Goal: Task Accomplishment & Management: Use online tool/utility

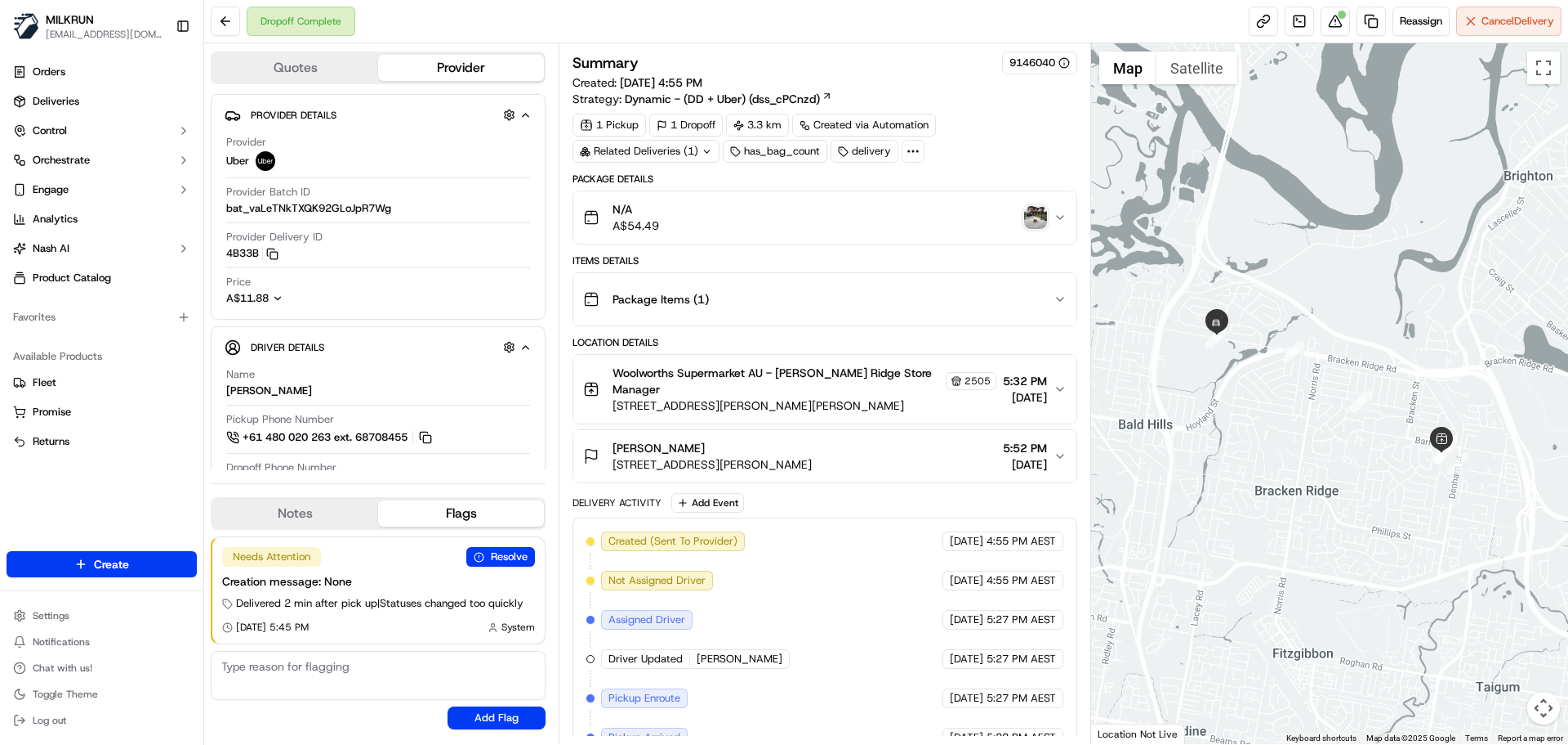
click at [1057, 459] on icon "button" at bounding box center [1061, 457] width 13 height 13
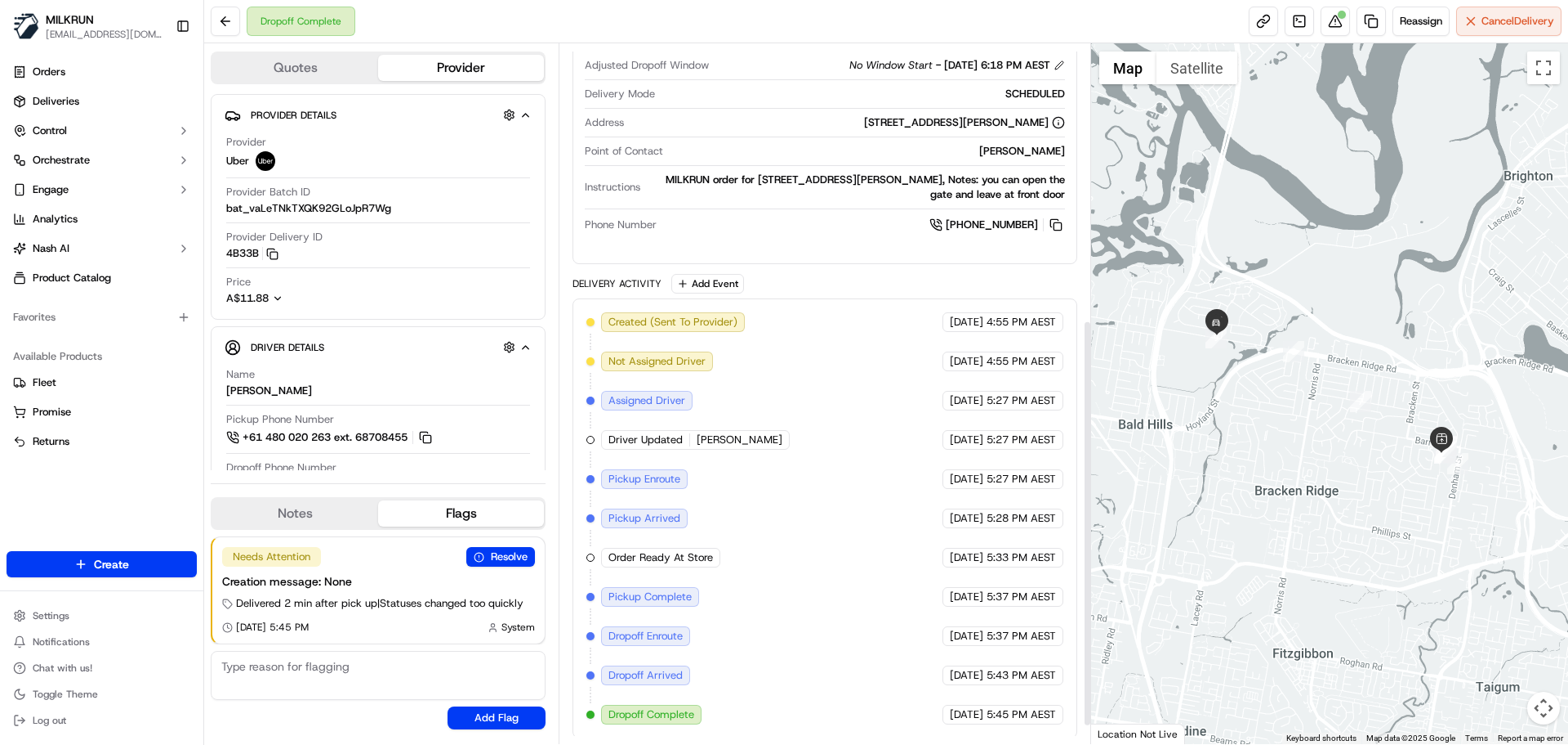
scroll to position [506, 0]
click at [1334, 18] on button at bounding box center [1335, 21] width 30 height 30
click at [1338, 16] on div at bounding box center [1342, 14] width 9 height 9
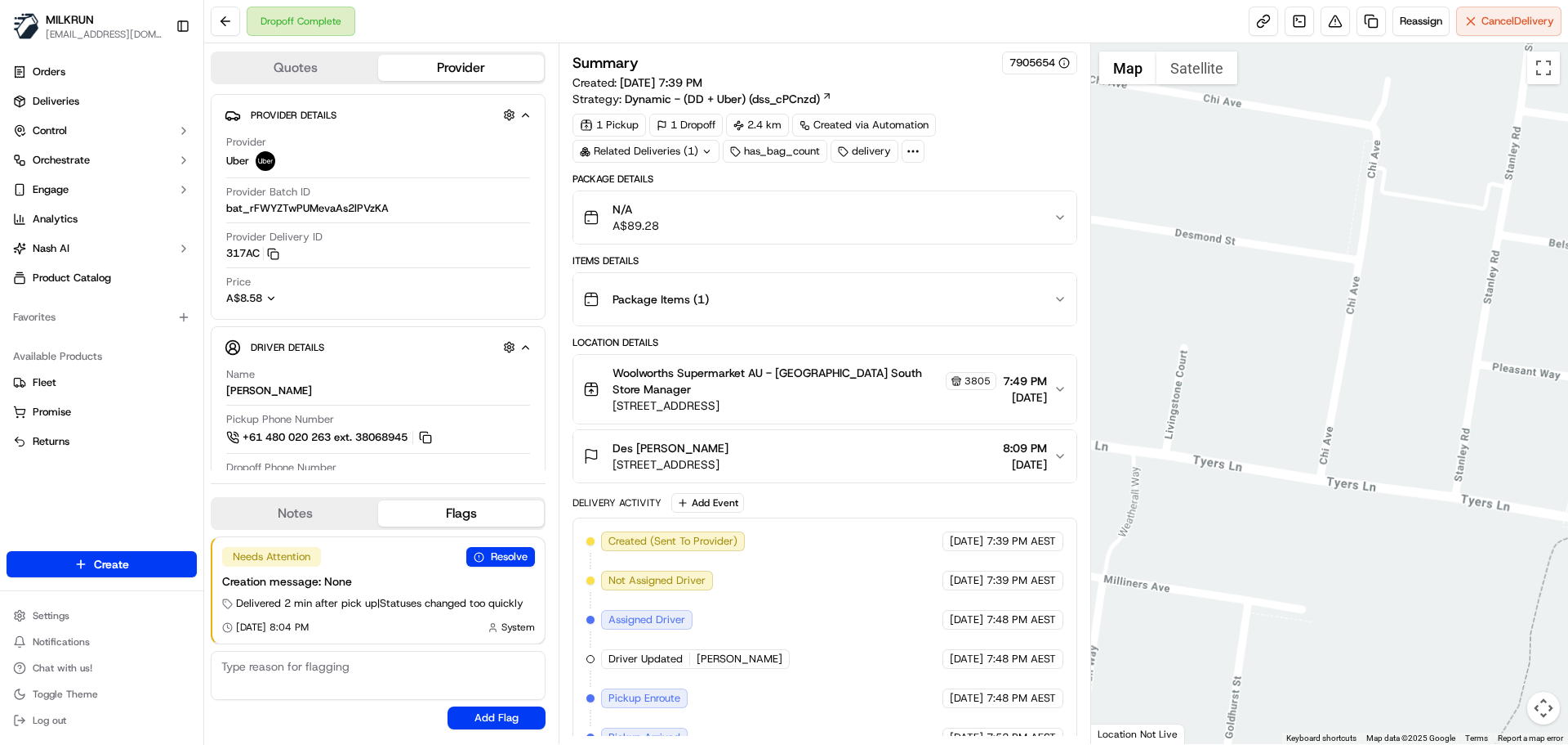
drag, startPoint x: 1311, startPoint y: 508, endPoint x: 730, endPoint y: 761, distance: 633.7
click at [730, 744] on html "MILKRUN [EMAIL_ADDRESS][DOMAIN_NAME] Toggle Sidebar Orders Deliveries Control O…" at bounding box center [784, 372] width 1568 height 745
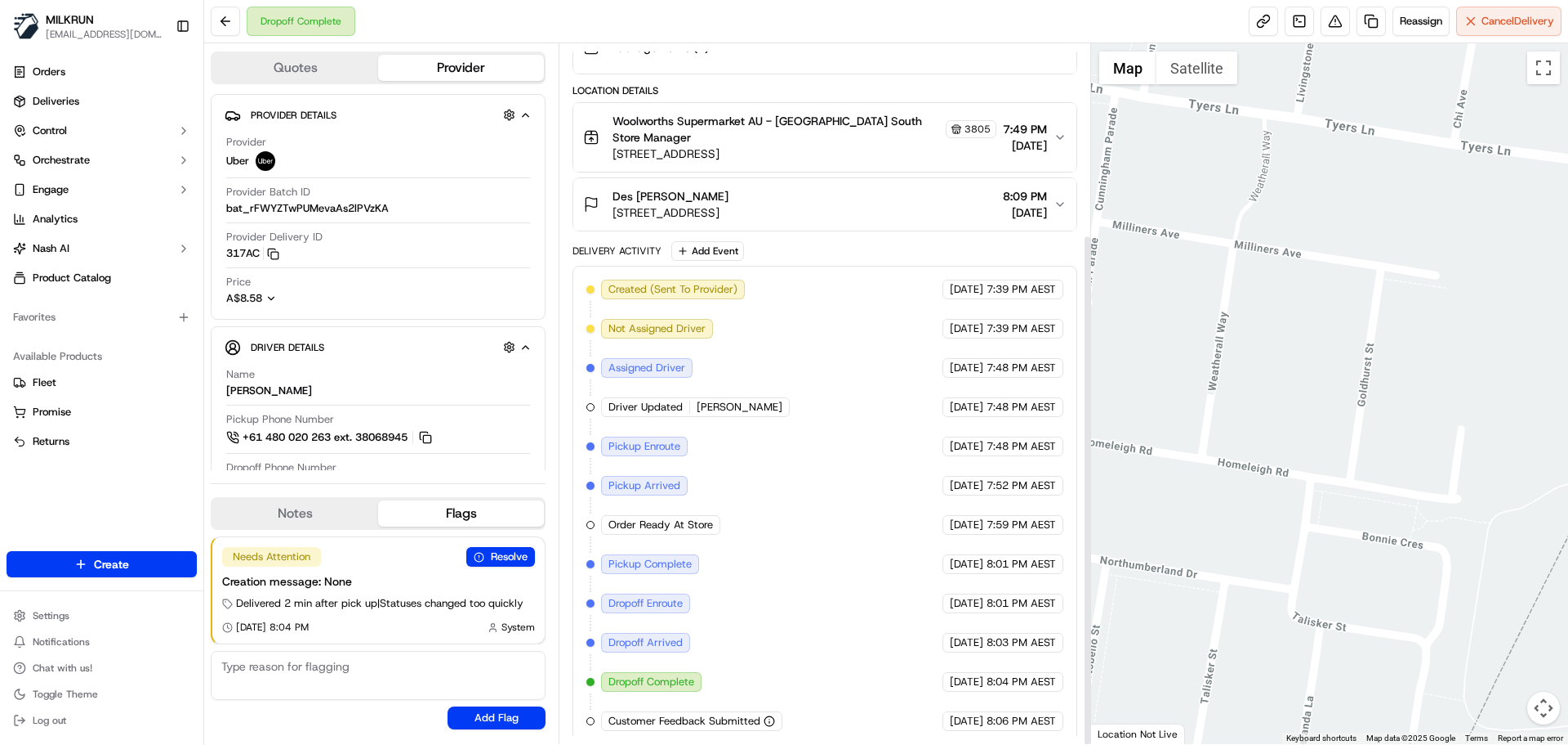
scroll to position [261, 0]
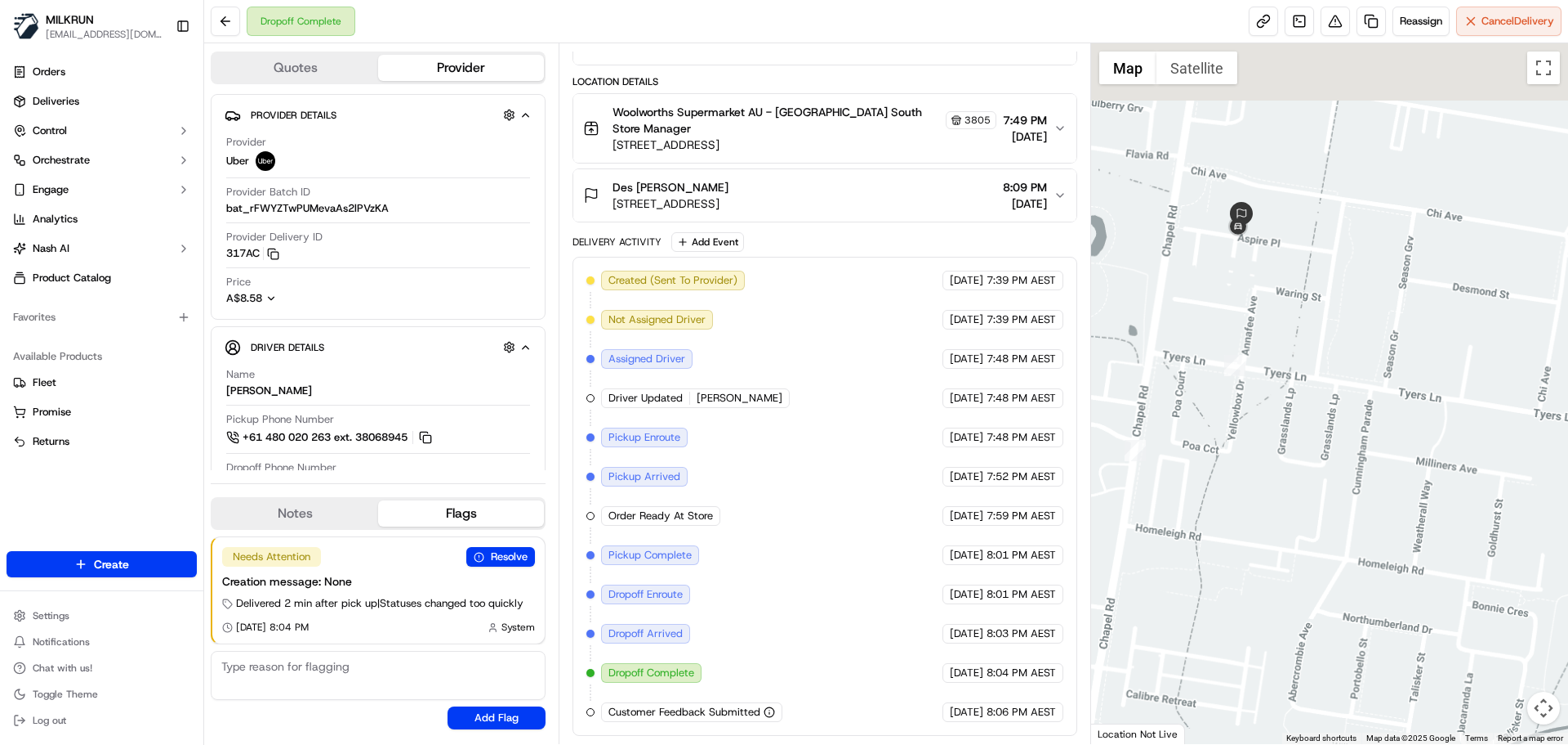
drag, startPoint x: 1426, startPoint y: 516, endPoint x: 1389, endPoint y: 491, distance: 44.7
click at [1422, 519] on div at bounding box center [1330, 393] width 478 height 701
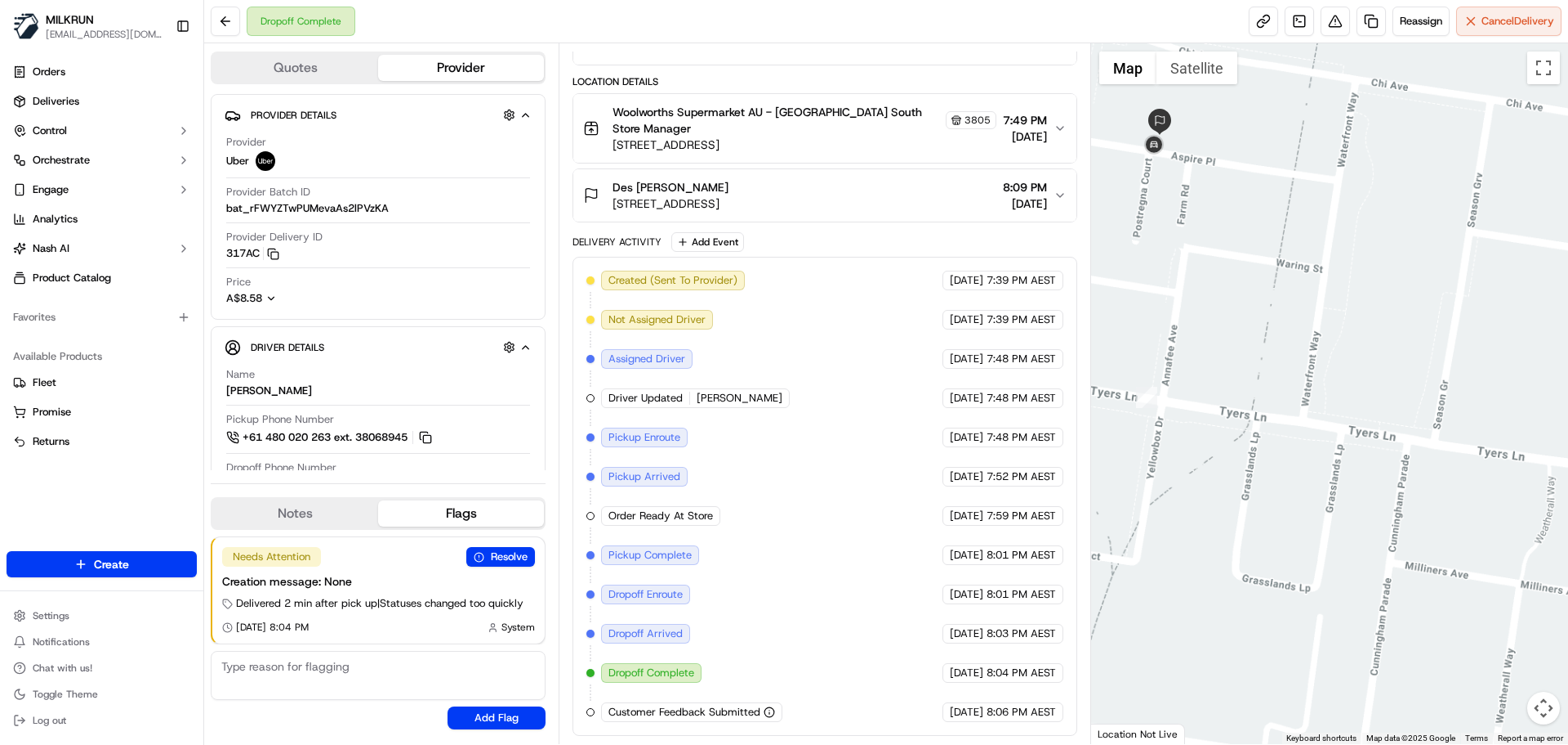
drag, startPoint x: 1360, startPoint y: 279, endPoint x: 1450, endPoint y: 450, distance: 193.2
click at [1461, 450] on div at bounding box center [1330, 393] width 478 height 701
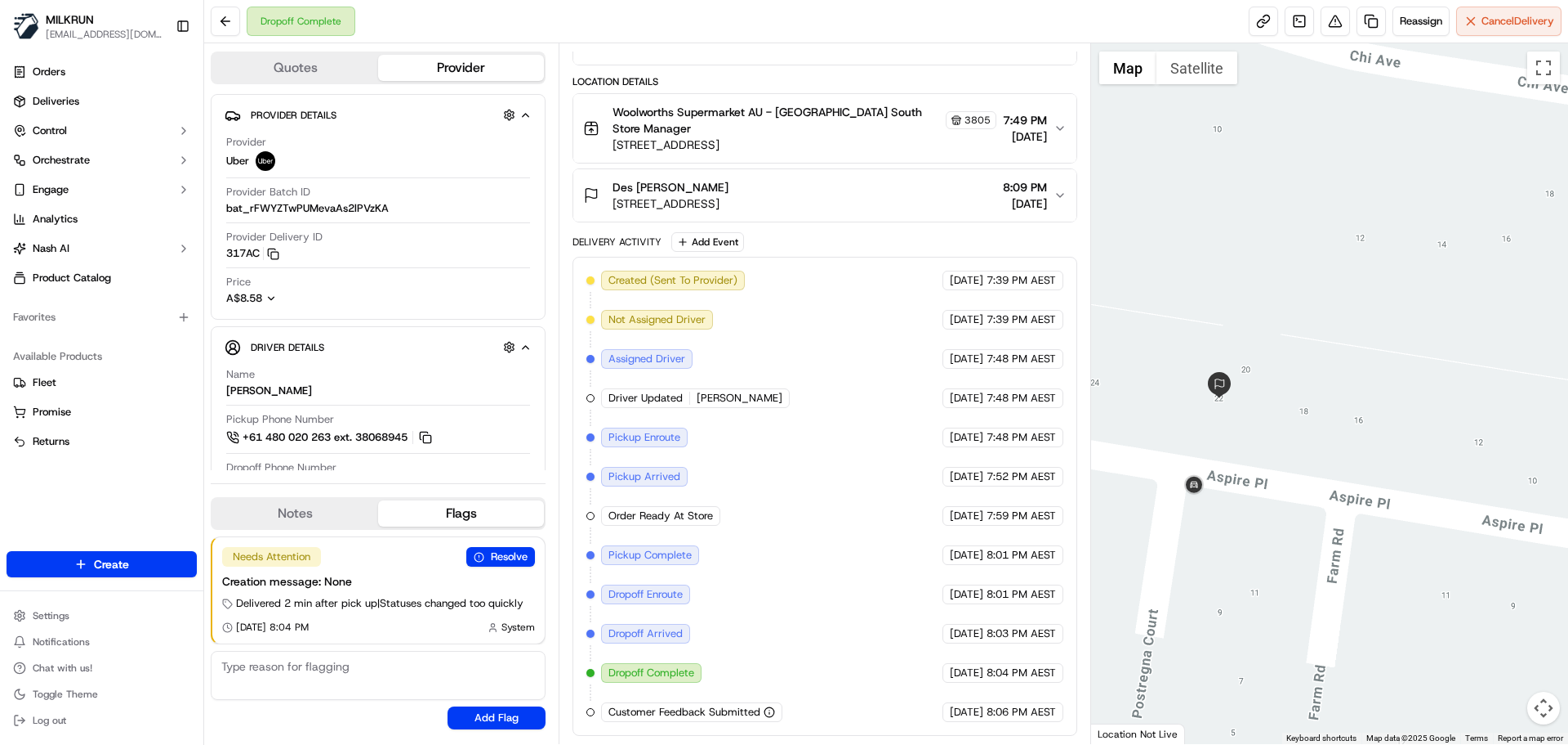
drag, startPoint x: 1413, startPoint y: 437, endPoint x: 1492, endPoint y: 304, distance: 154.7
click at [1492, 304] on div at bounding box center [1330, 393] width 478 height 701
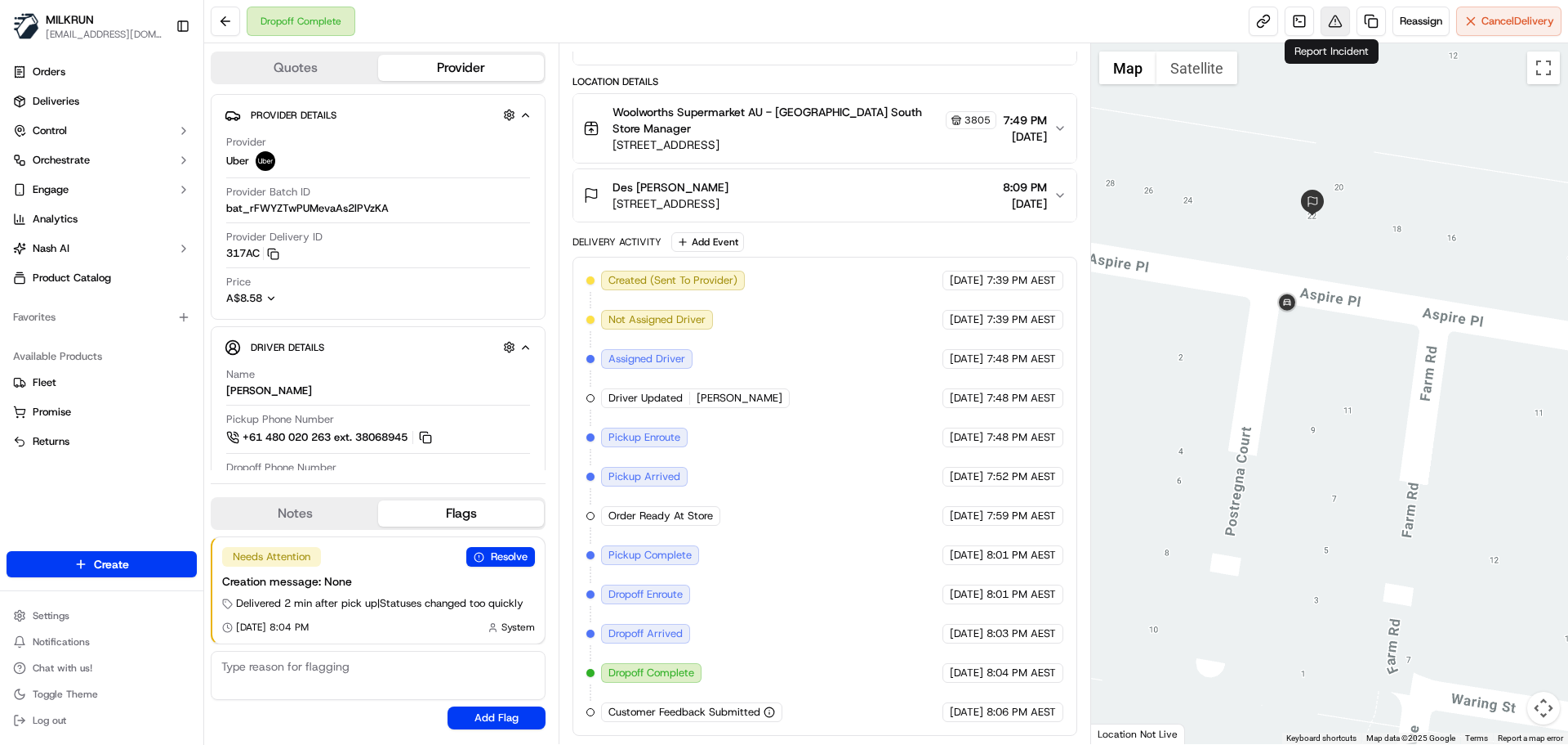
click at [1332, 19] on button at bounding box center [1335, 21] width 30 height 30
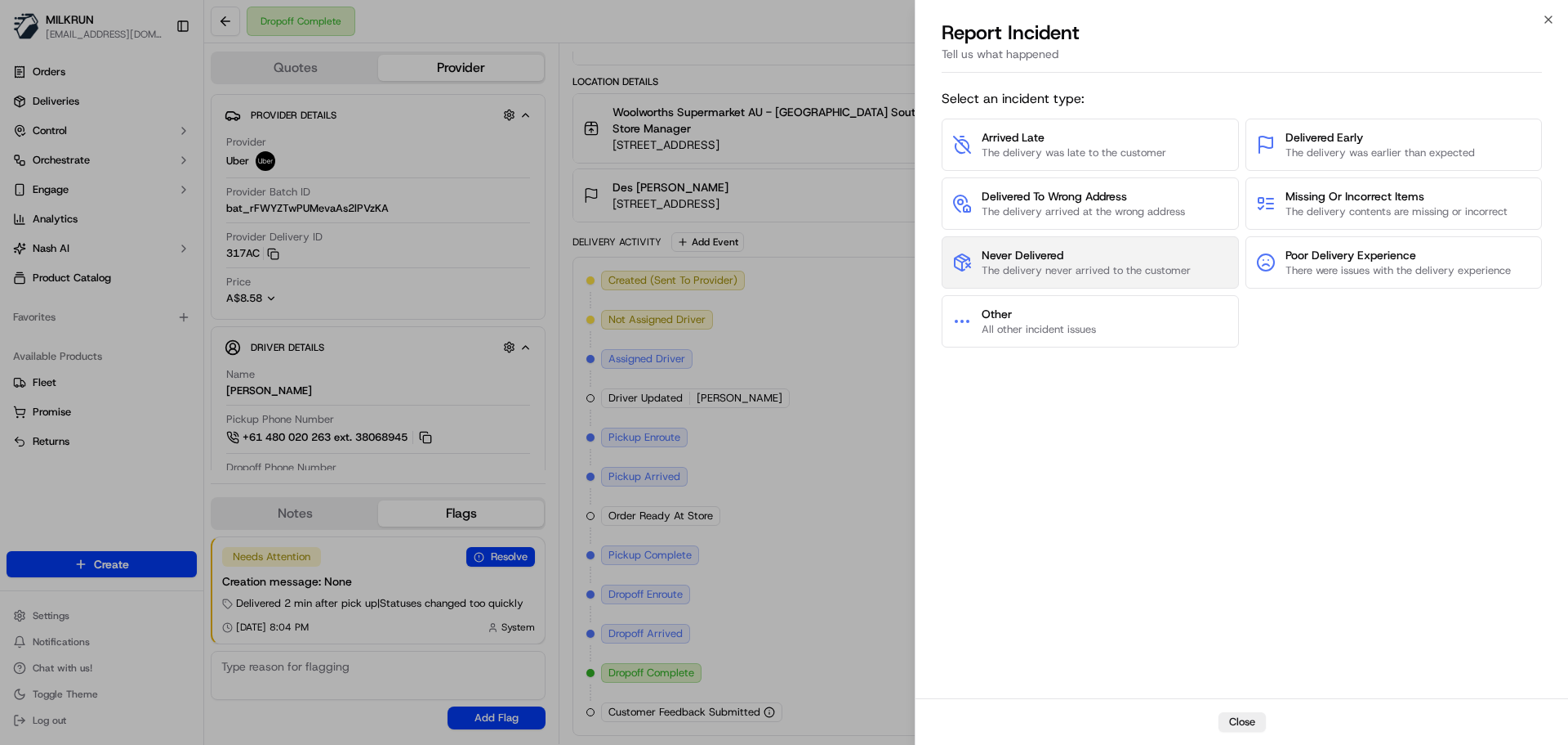
click at [1066, 252] on span "Never Delivered" at bounding box center [1087, 255] width 209 height 16
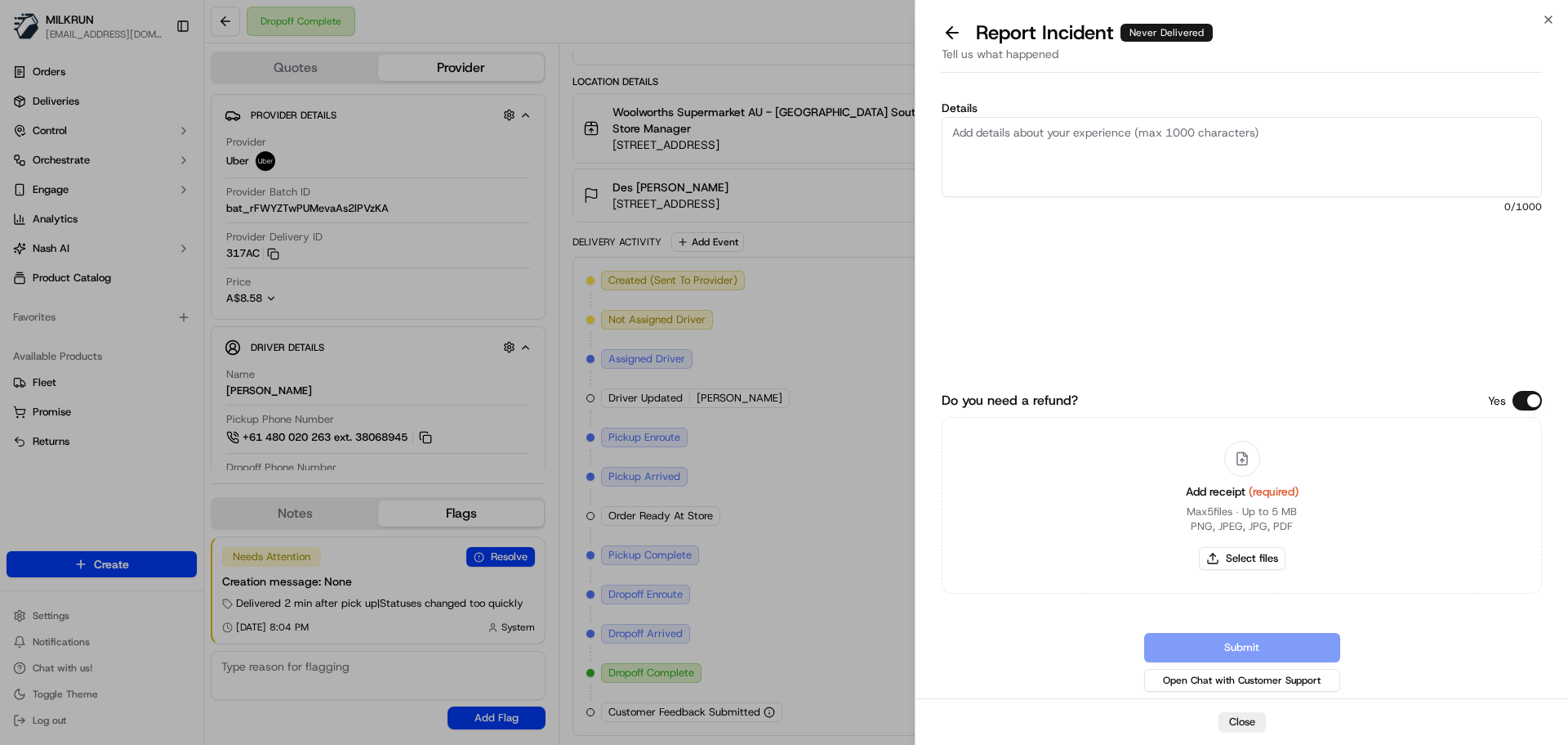
click at [1025, 137] on textarea "Details" at bounding box center [1241, 157] width 600 height 80
click at [1444, 134] on textarea "Customer did not receive their order. They called the driver and talked to them…" at bounding box center [1241, 157] width 600 height 80
paste textarea "dvised that he thought he was at the wrong address and left after pressing the …"
click at [1430, 133] on textarea "Customer did not receive their order. They called the driver and talked to them…" at bounding box center [1241, 157] width 600 height 80
click at [1355, 145] on textarea "Customer did not receive their order. They called the driver and talked to them…" at bounding box center [1241, 157] width 600 height 80
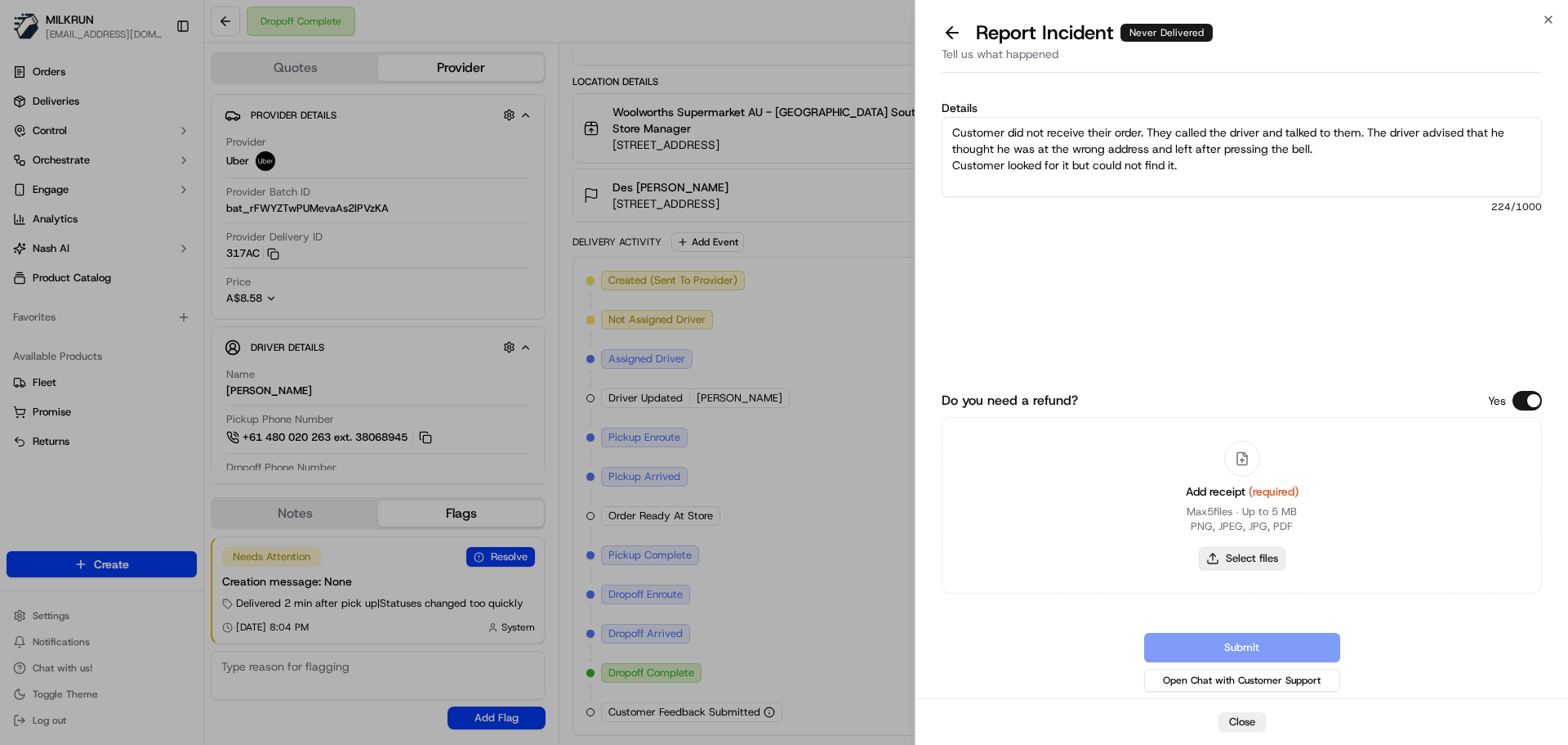
type textarea "Customer did not receive their order. They called the driver and talked to them…"
click at [1247, 557] on button "Select files" at bounding box center [1242, 559] width 86 height 23
type input "C:\fakepath\Des C invoice page 1.png"
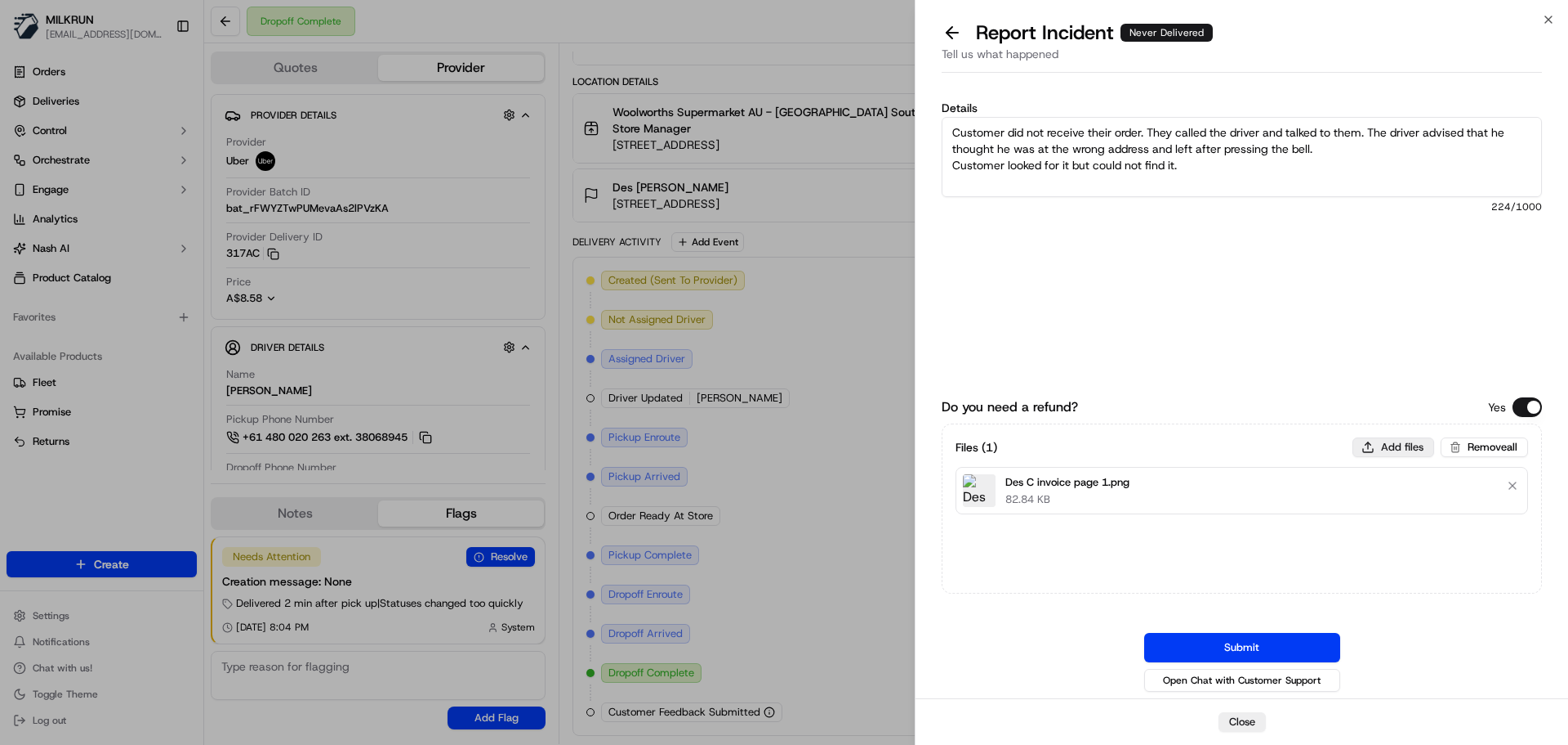
click at [1393, 443] on button "Add files" at bounding box center [1393, 447] width 82 height 19
type input "C:\fakepath\Des C invoice page 2.png"
click at [1379, 434] on div "Files ( 2 ) Add files Remove all Des C invoice page 1.png 82.84 KB Des C invoic…" at bounding box center [1241, 508] width 600 height 170
click at [1386, 443] on button "Add files" at bounding box center [1393, 447] width 82 height 19
type input "C:\fakepath\Des C invoice page 3.png"
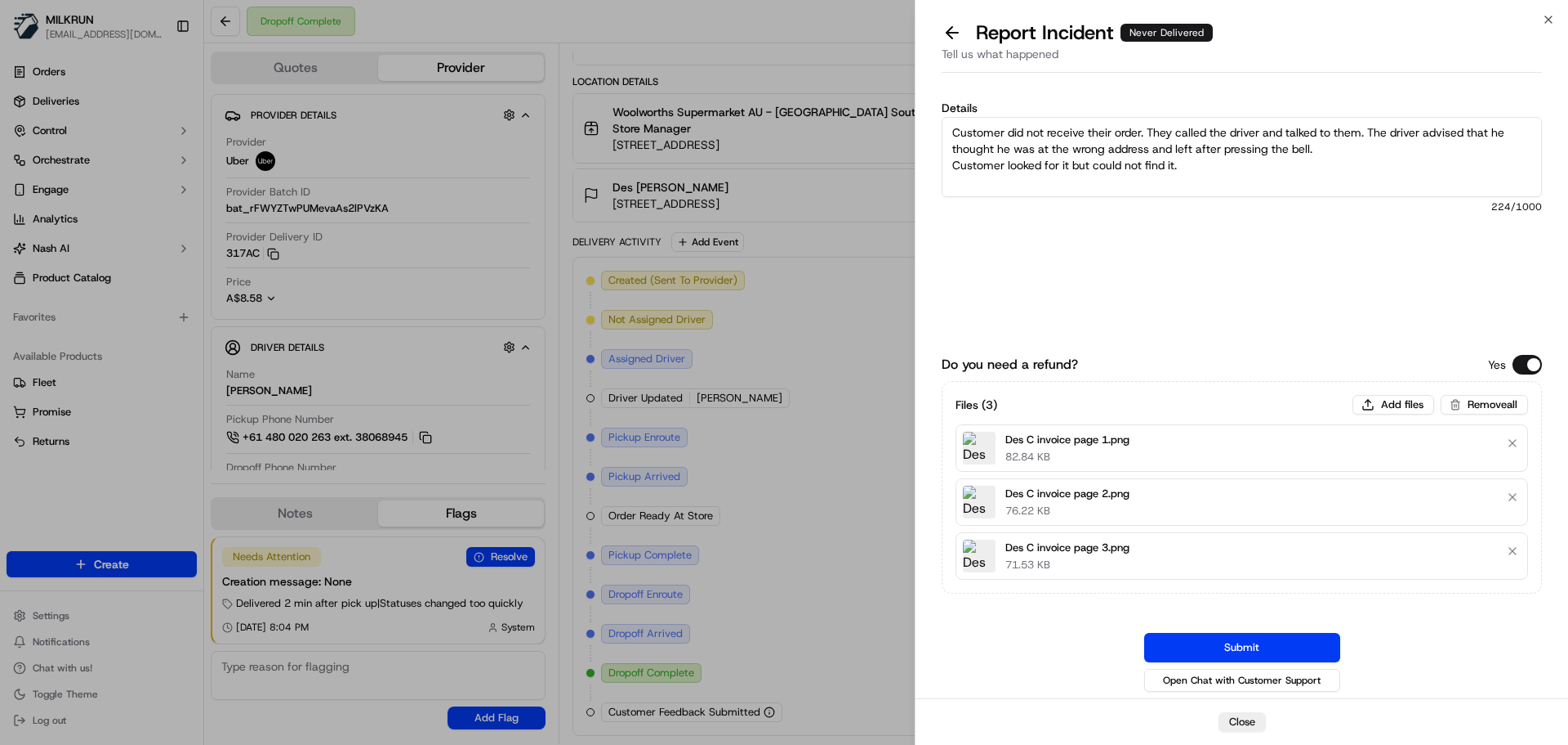
click at [1226, 164] on textarea "Customer did not receive their order. They called the driver and talked to them…" at bounding box center [1241, 157] width 600 height 80
click at [1071, 166] on textarea "Customer did not receive their order. They called the driver and talked to them…" at bounding box center [1241, 157] width 600 height 80
click at [1246, 158] on textarea "Customer did not receive their order. They called the driver and talked to them…" at bounding box center [1241, 157] width 600 height 80
type textarea "Customer did not receive their order. They called the driver and talked to them…"
click at [1263, 651] on button "Submit" at bounding box center [1242, 647] width 196 height 30
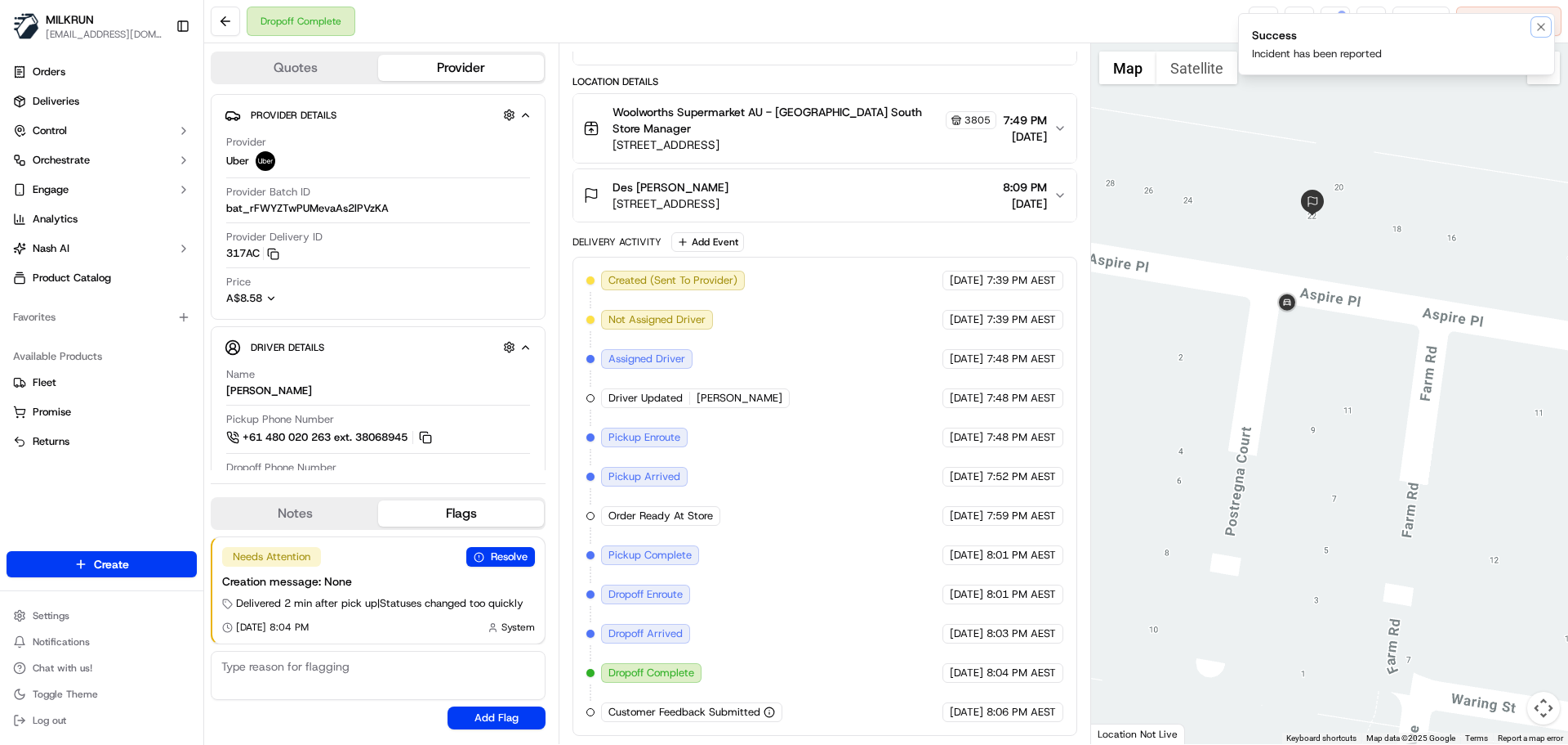
click at [1540, 24] on button "Notifications (F8)" at bounding box center [1541, 27] width 19 height 19
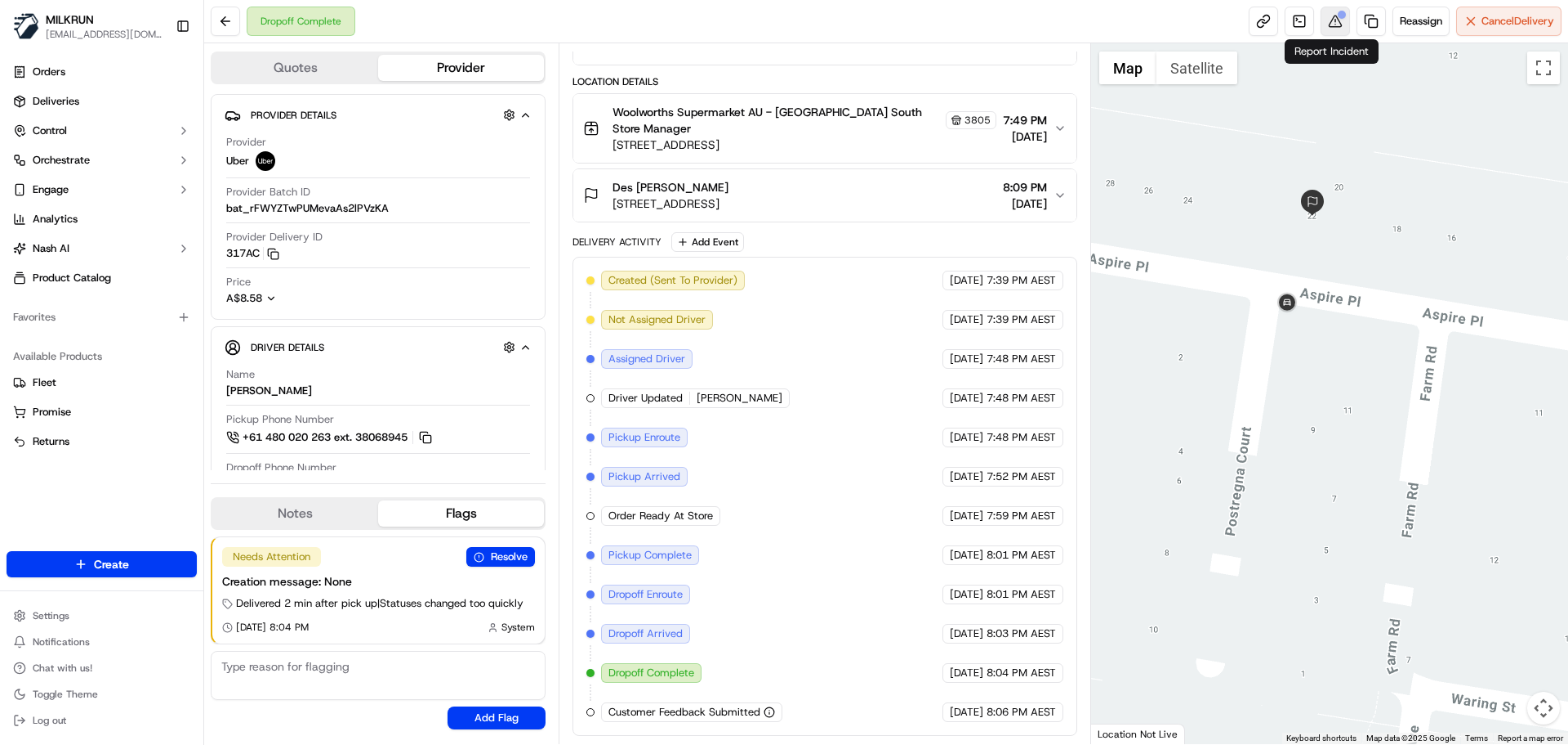
click at [1331, 19] on button at bounding box center [1335, 21] width 30 height 30
click at [237, 23] on button at bounding box center [225, 21] width 30 height 30
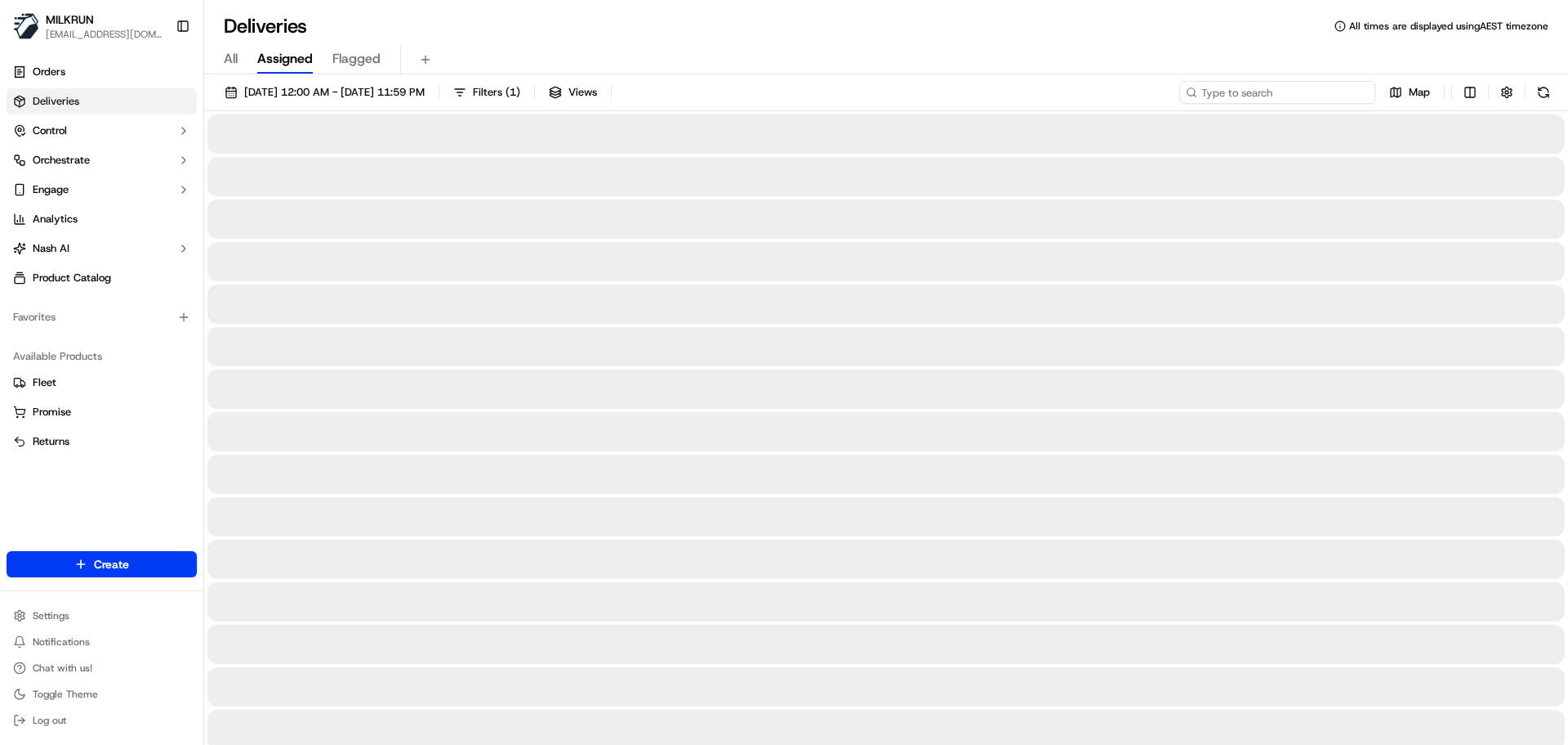
click at [1259, 97] on input at bounding box center [1278, 92] width 196 height 23
paste input "Sophia van camp"
type input "Sophia van camp"
click at [1201, 90] on input "Sophia van camp" at bounding box center [1278, 92] width 196 height 23
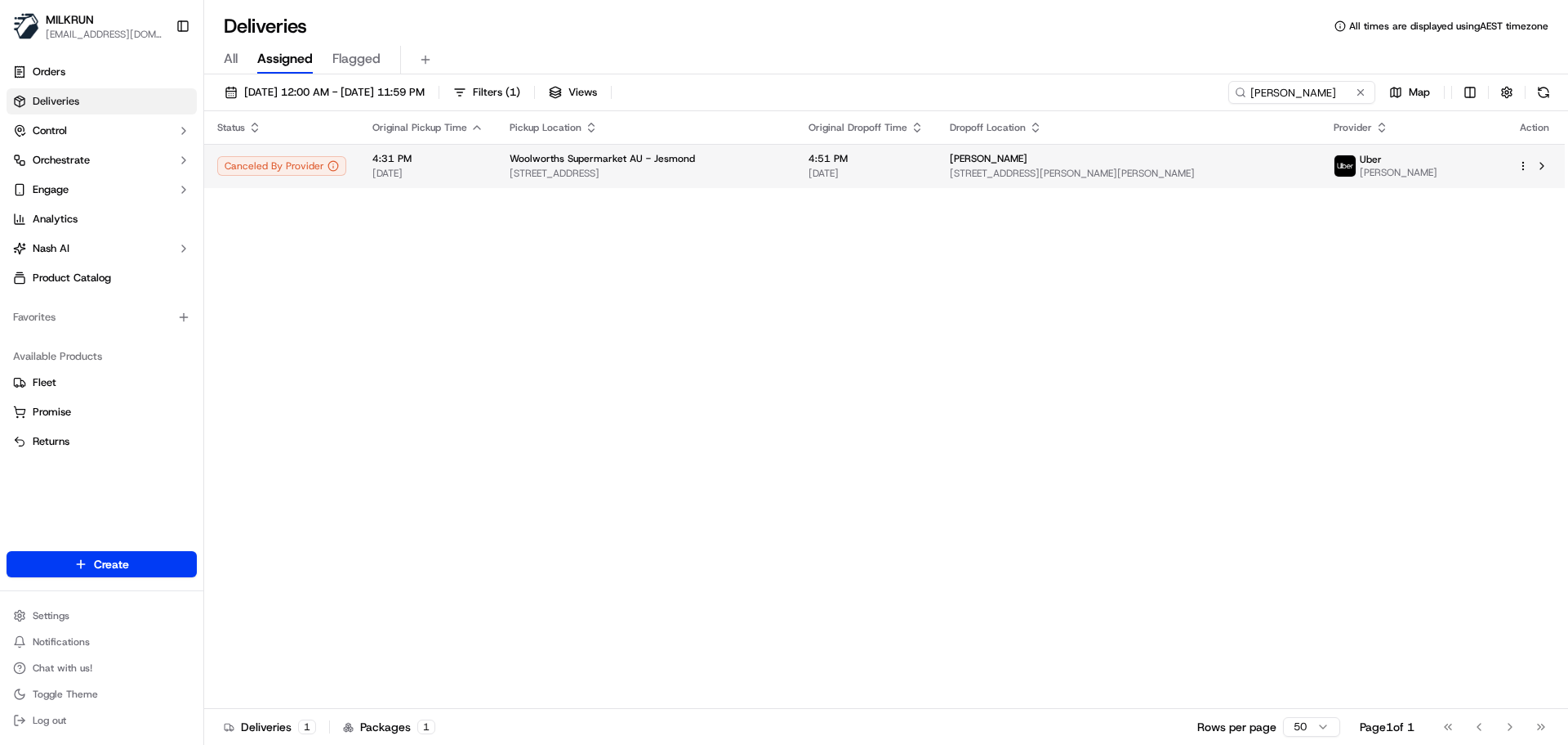
click at [777, 170] on span "24-26 Blue Gum Rd, Jesmond, NSW 2299, AU" at bounding box center [647, 173] width 273 height 13
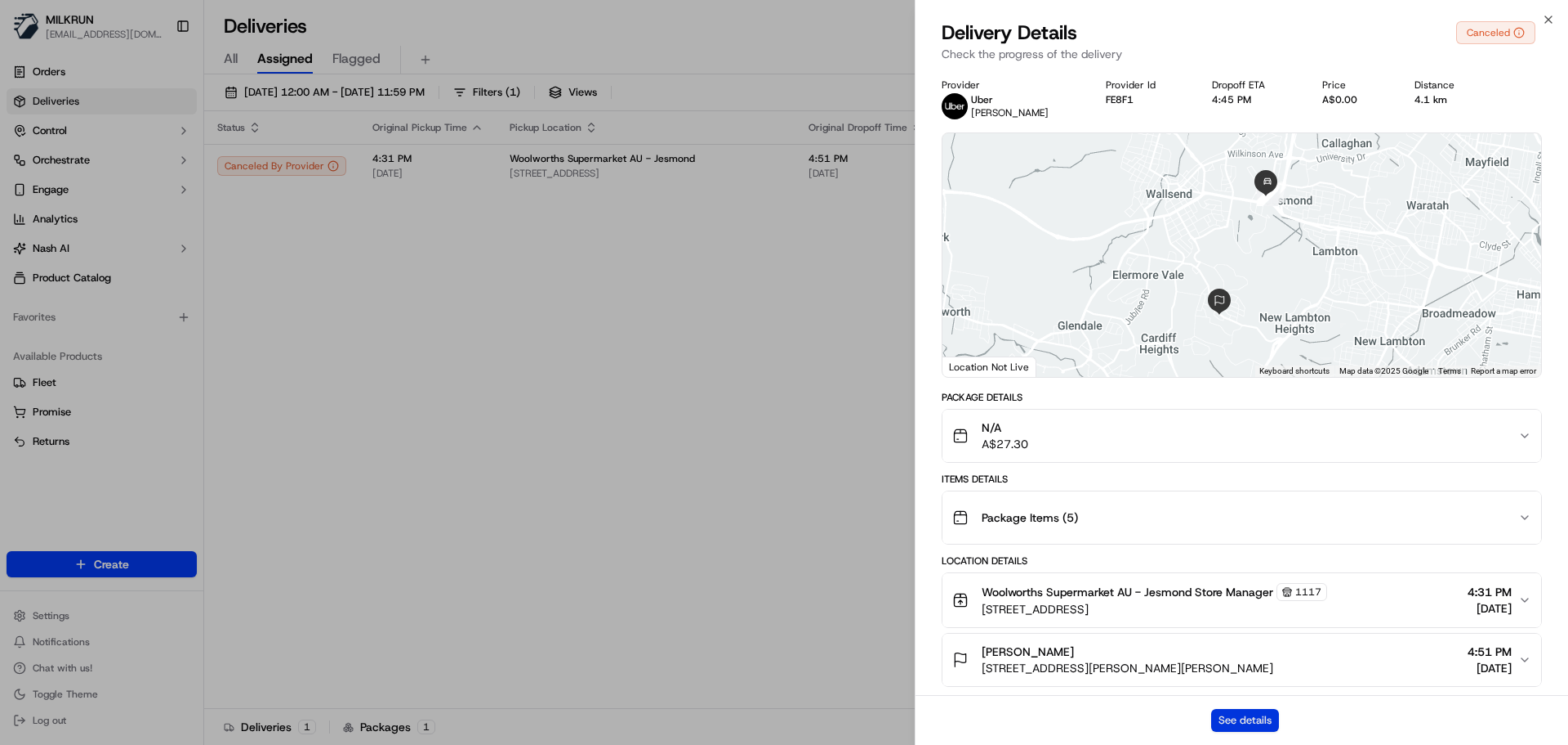
click at [1241, 727] on button "See details" at bounding box center [1245, 720] width 68 height 23
drag, startPoint x: 332, startPoint y: 214, endPoint x: 1144, endPoint y: 62, distance: 826.1
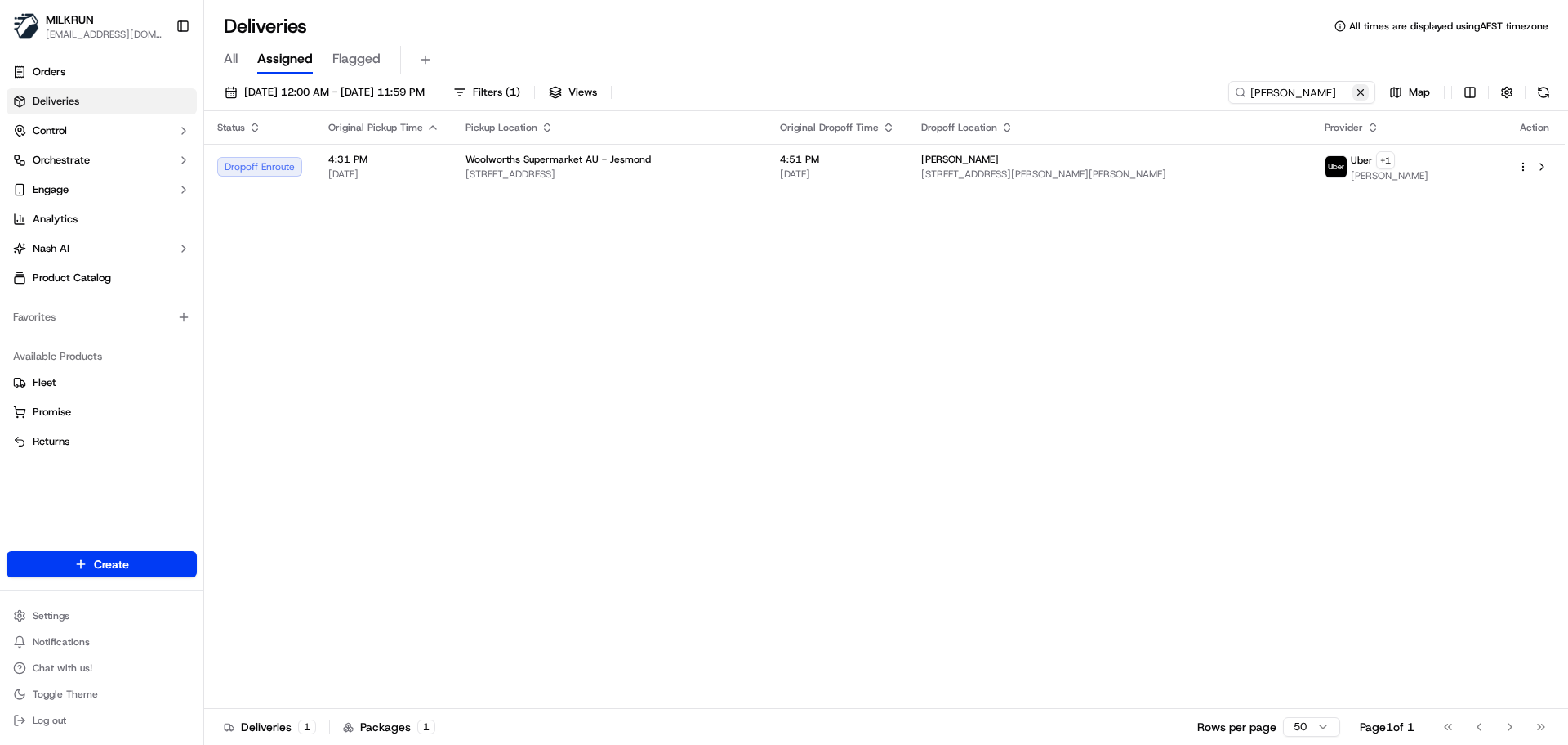
click at [1368, 91] on button at bounding box center [1360, 92] width 16 height 16
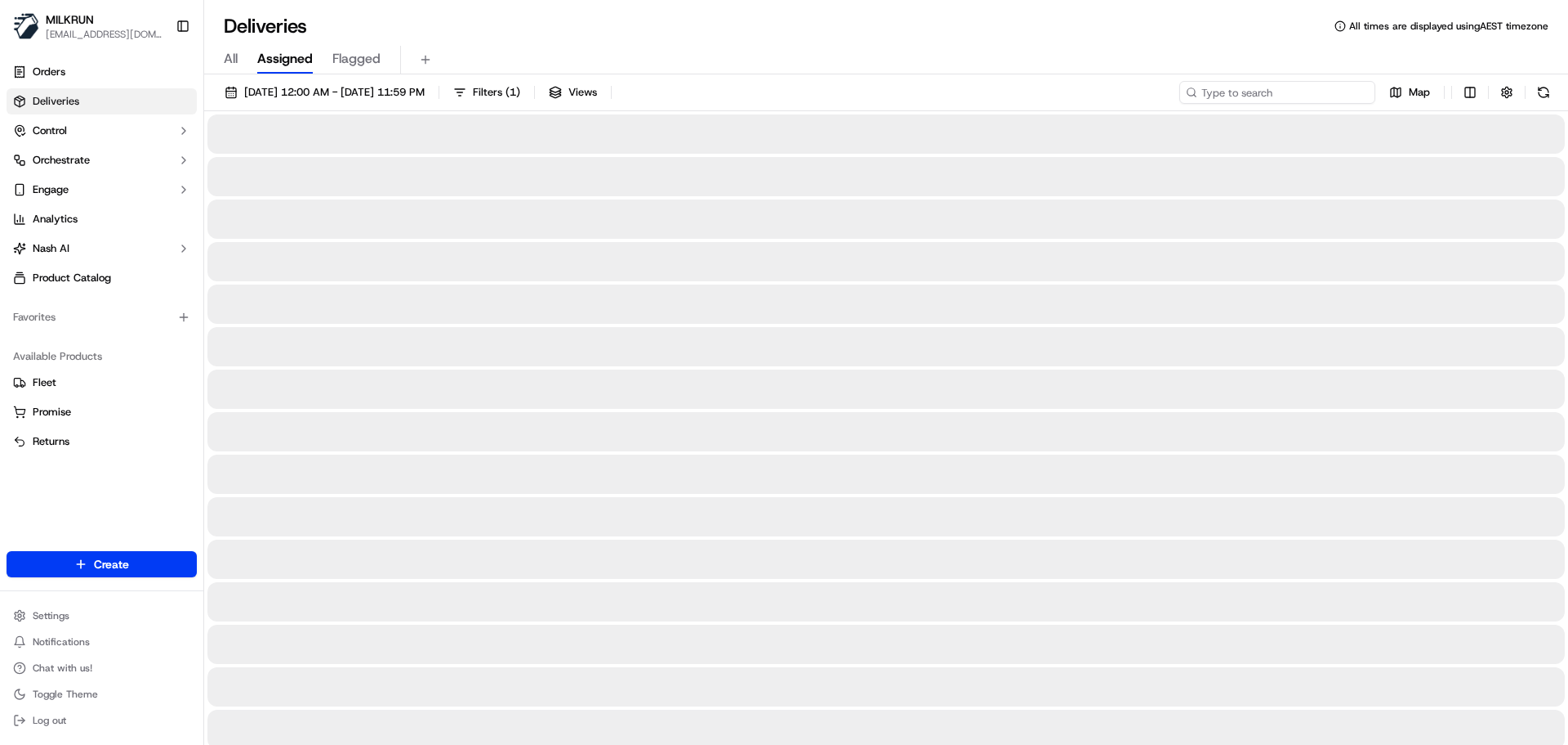
drag, startPoint x: 1258, startPoint y: 89, endPoint x: 1155, endPoint y: 99, distance: 103.5
click at [1259, 91] on input at bounding box center [1278, 92] width 196 height 23
paste input "Michelle Langton"
type input "Michelle Langton"
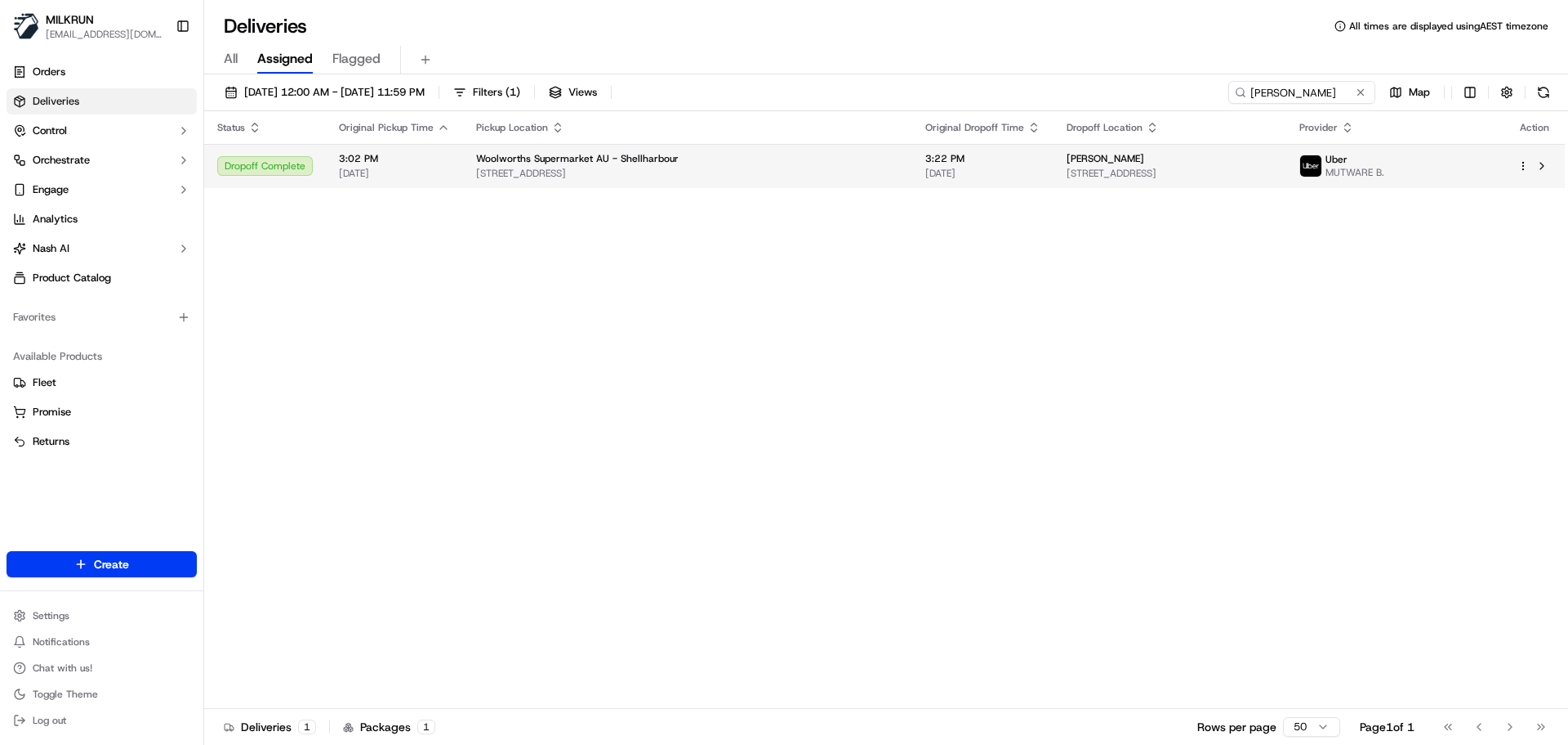
click at [925, 164] on span "3:22 PM" at bounding box center [983, 159] width 115 height 13
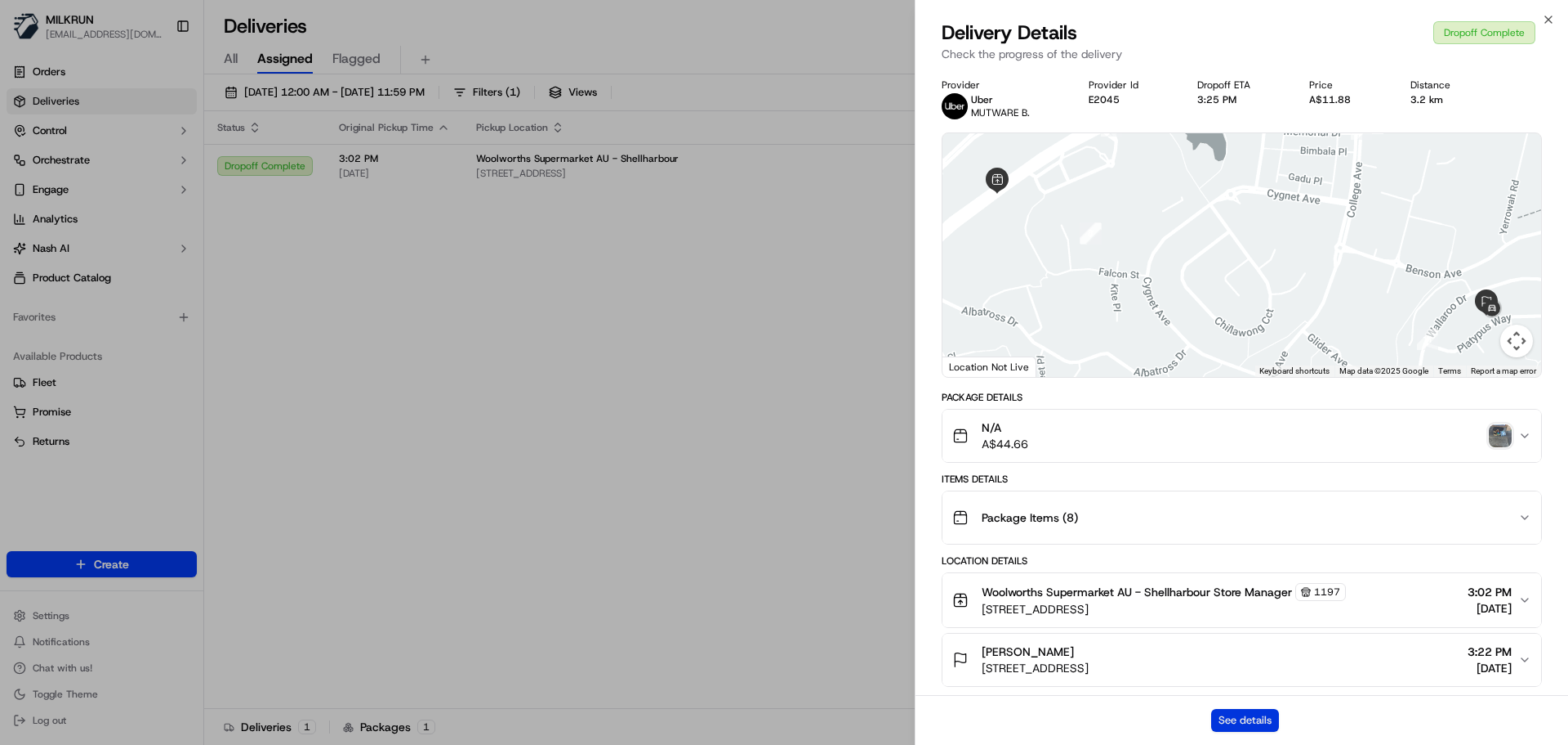
click at [1243, 723] on button "See details" at bounding box center [1245, 720] width 68 height 23
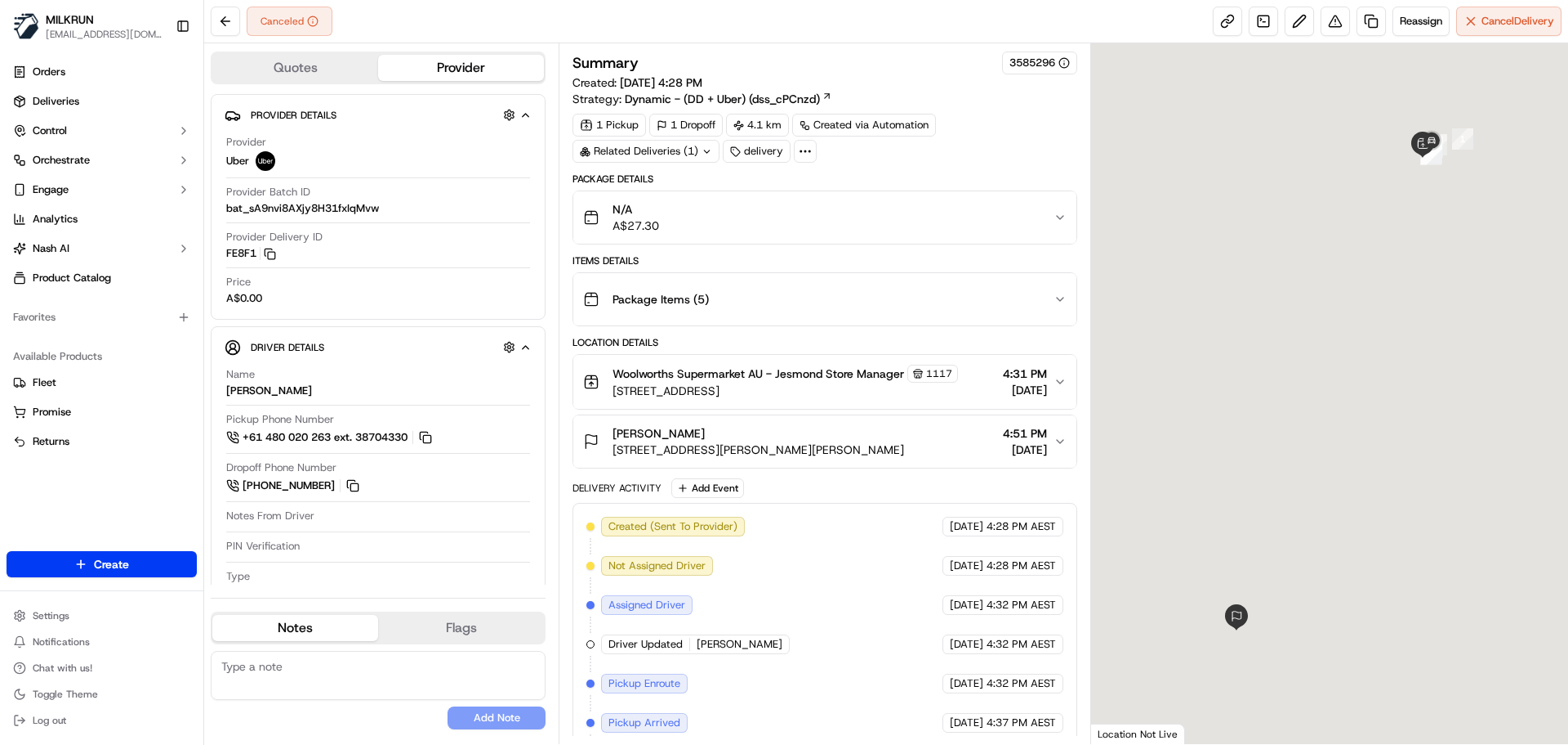
scroll to position [50, 0]
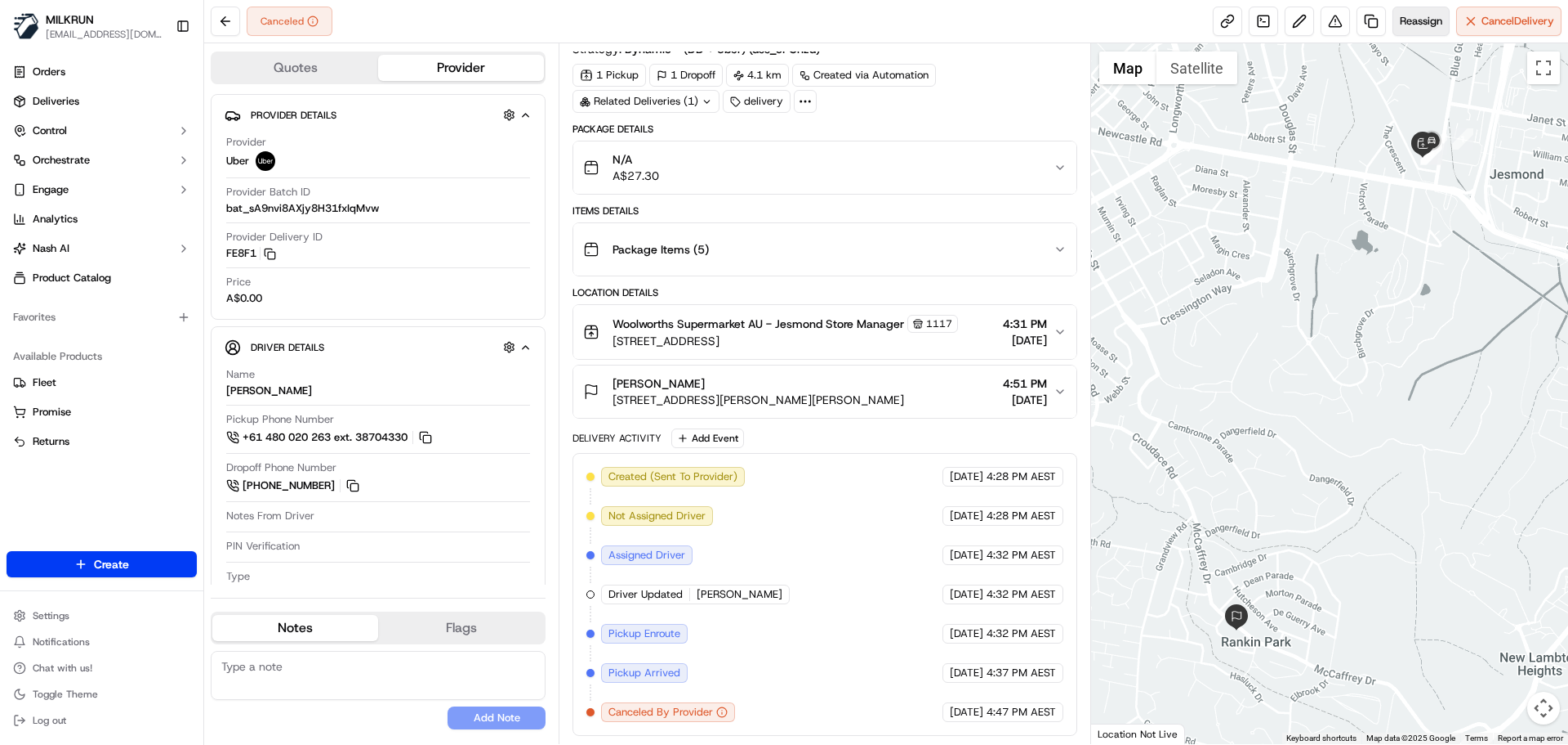
click at [1411, 19] on span "Reassign" at bounding box center [1421, 20] width 42 height 14
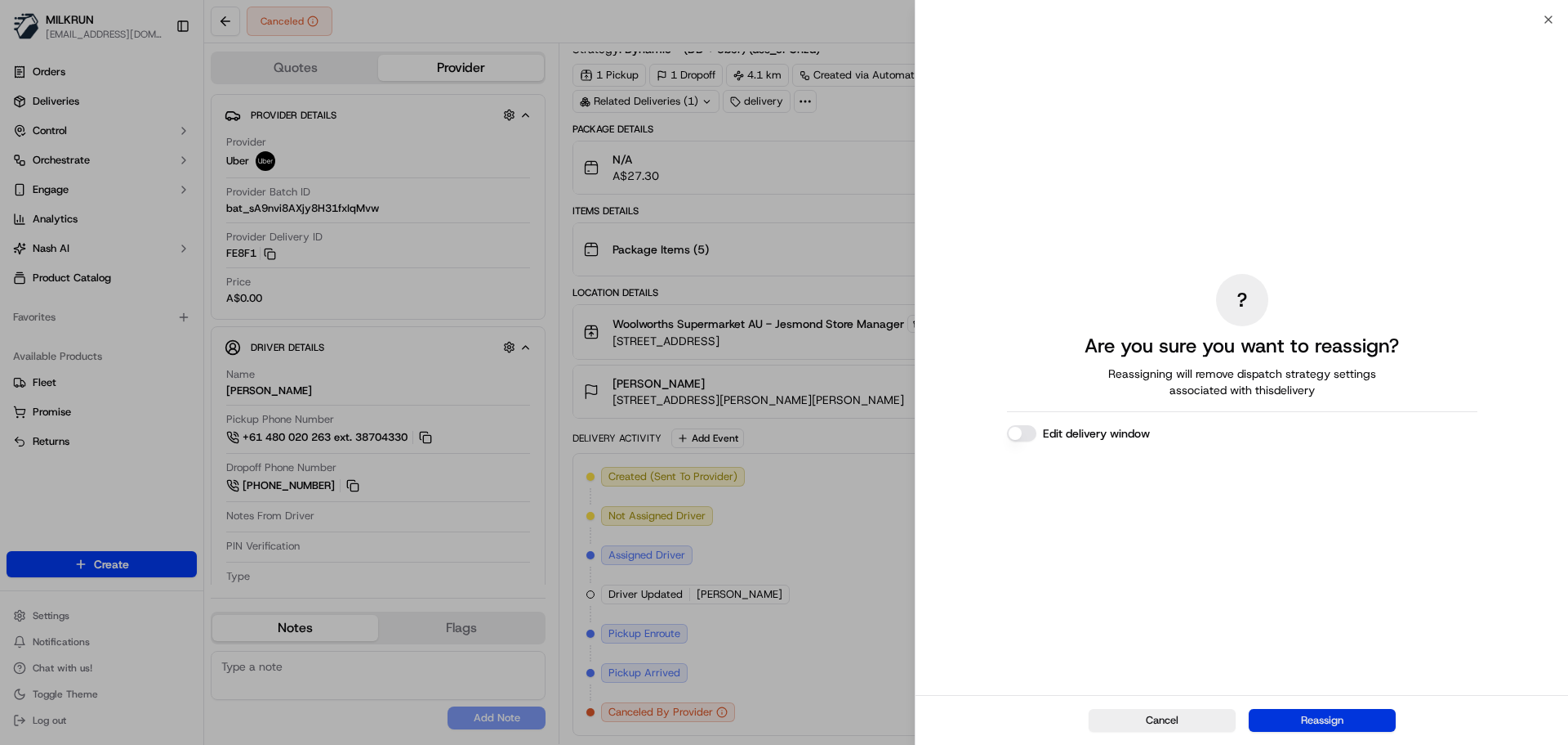
click at [1316, 721] on button "Reassign" at bounding box center [1322, 720] width 147 height 23
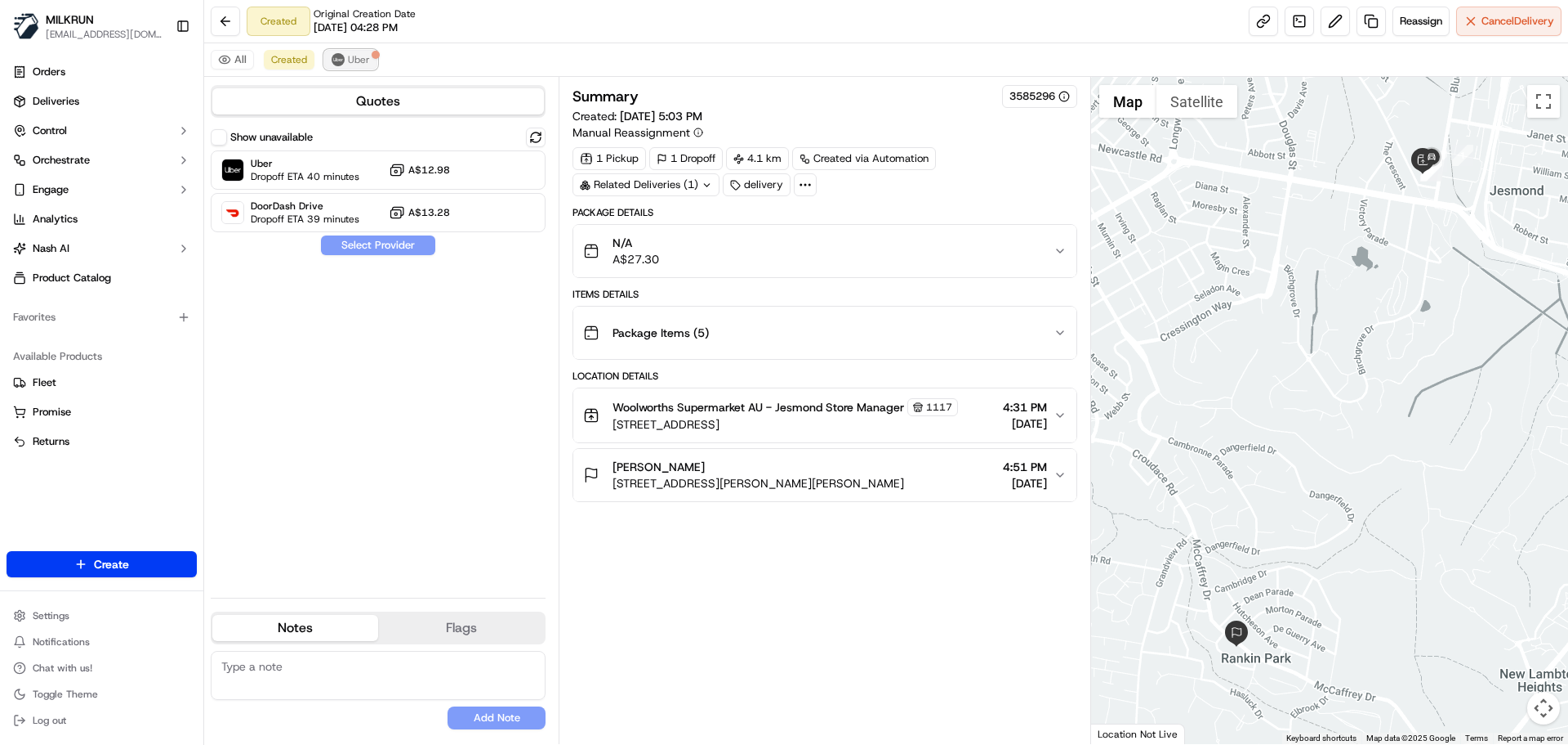
click at [353, 56] on span "Uber" at bounding box center [358, 60] width 22 height 13
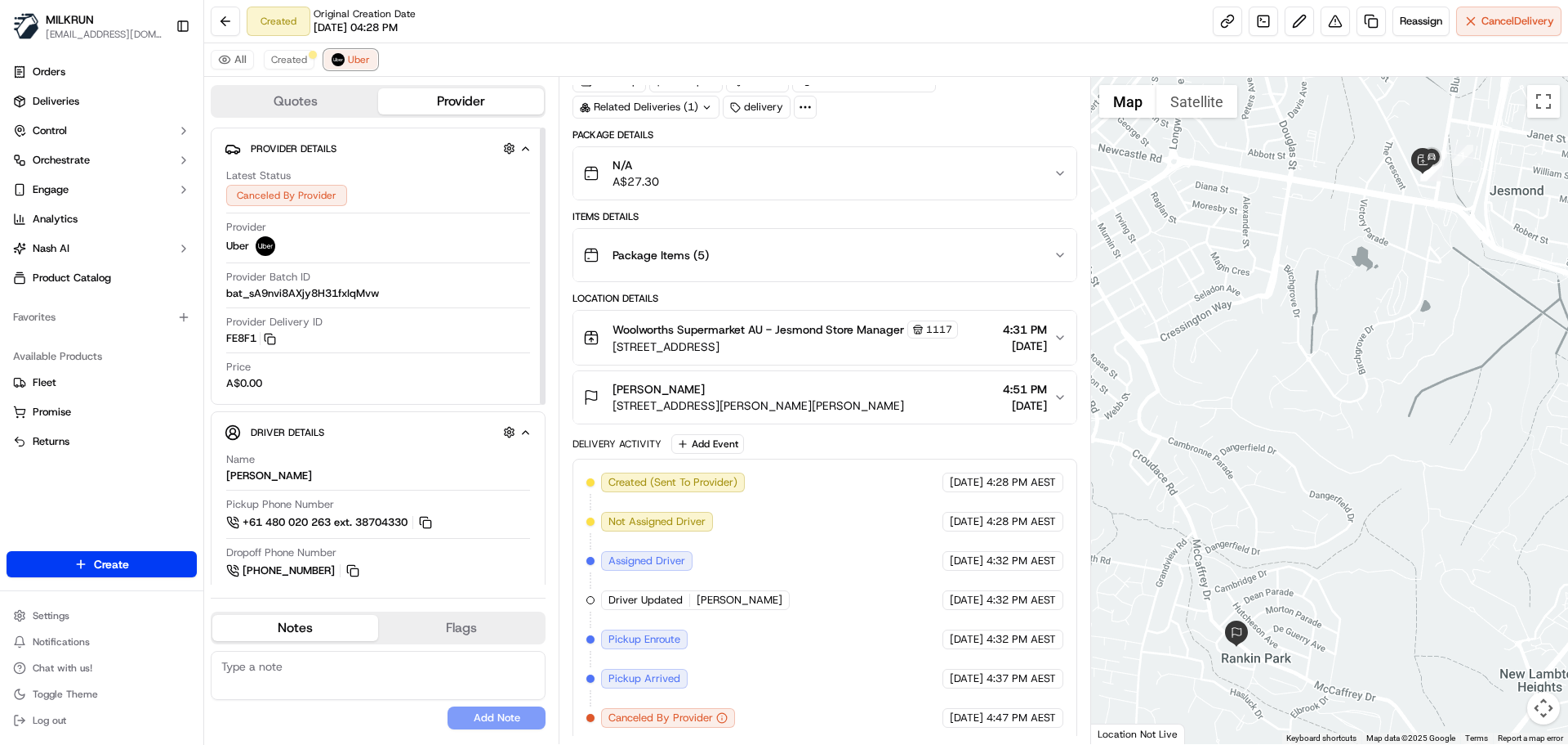
scroll to position [84, 0]
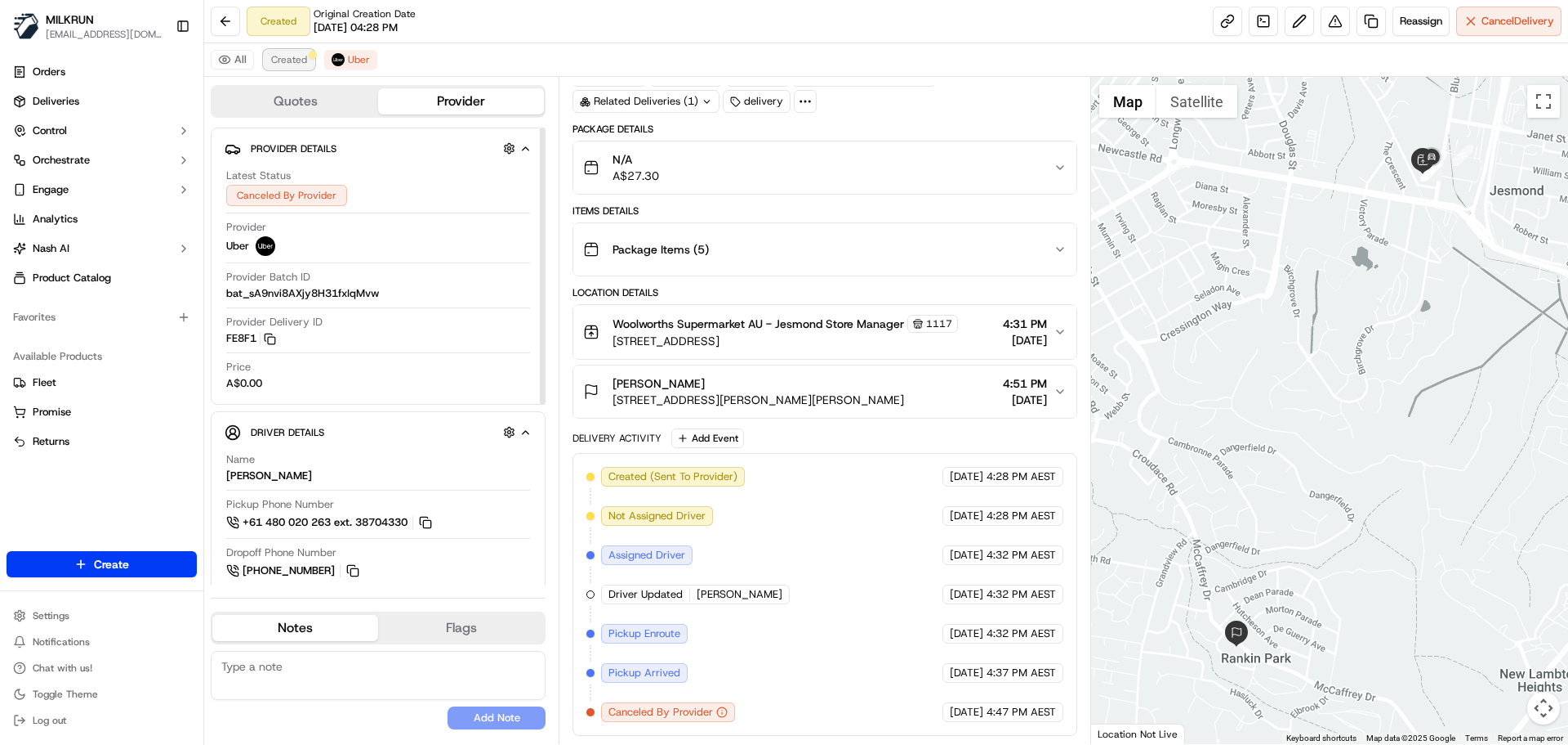
drag, startPoint x: 301, startPoint y: 50, endPoint x: 292, endPoint y: 58, distance: 12.0
click at [297, 53] on button "Created" at bounding box center [289, 60] width 51 height 19
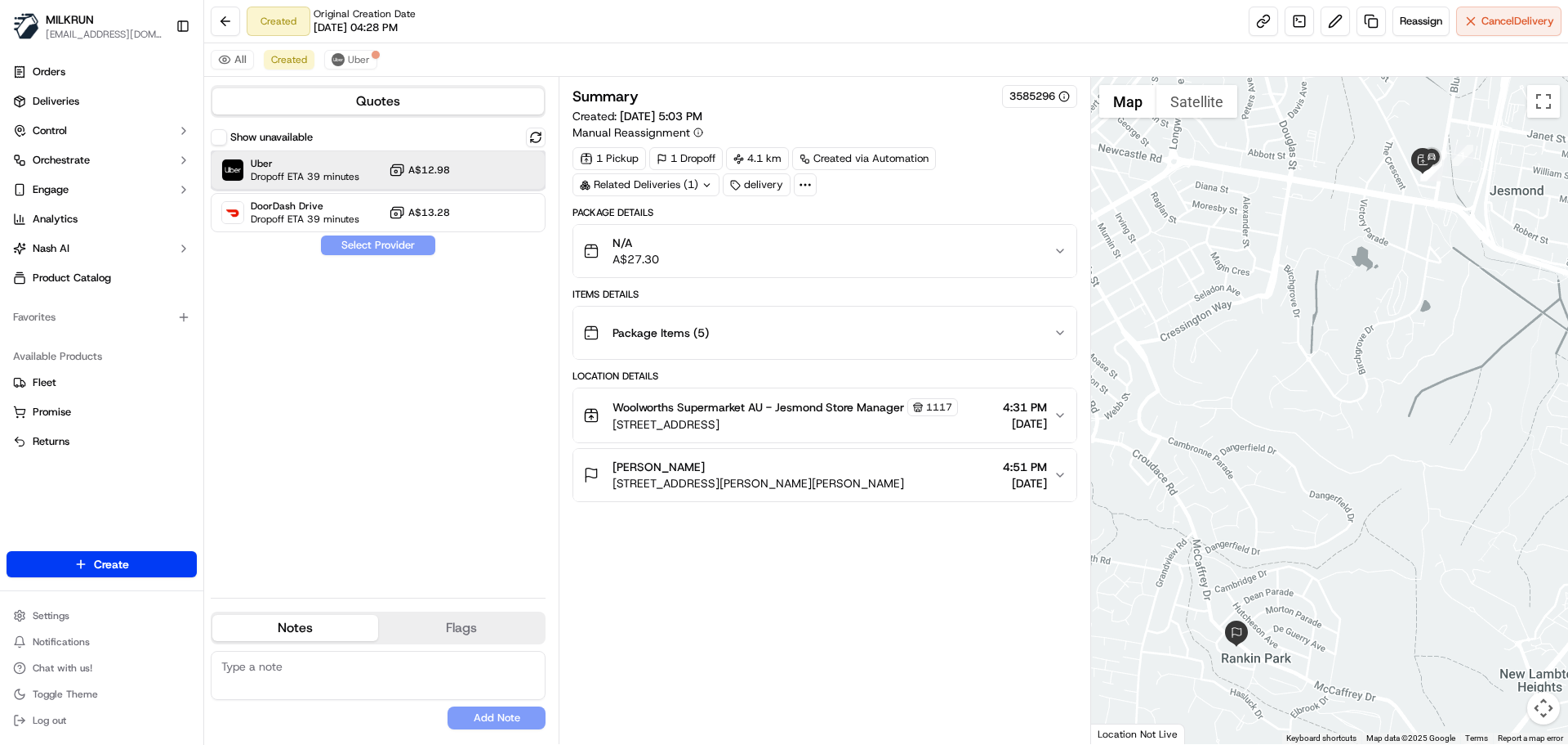
click at [271, 175] on span "Dropoff ETA 39 minutes" at bounding box center [305, 177] width 109 height 13
click at [372, 248] on button "Assign Provider" at bounding box center [378, 245] width 116 height 19
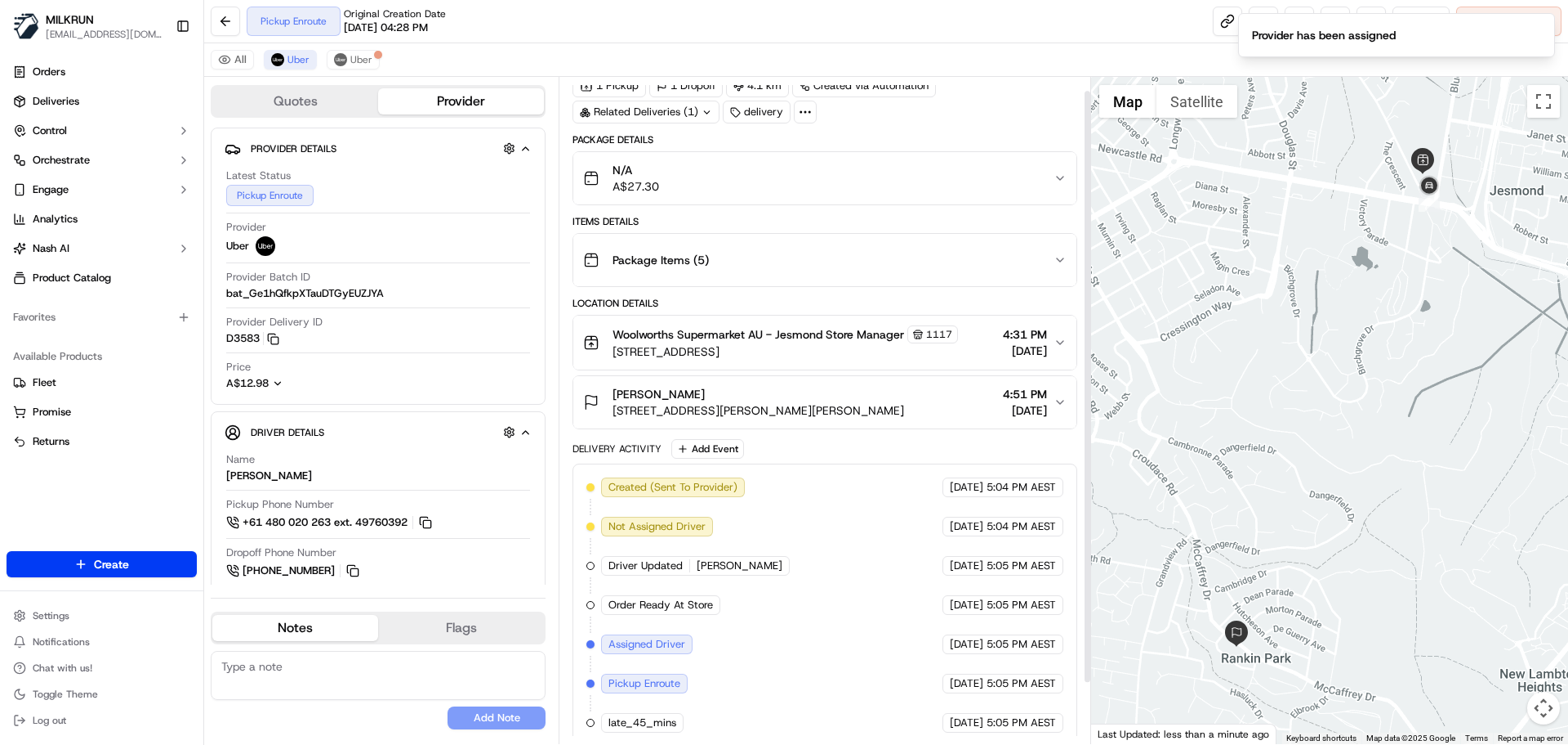
scroll to position [84, 0]
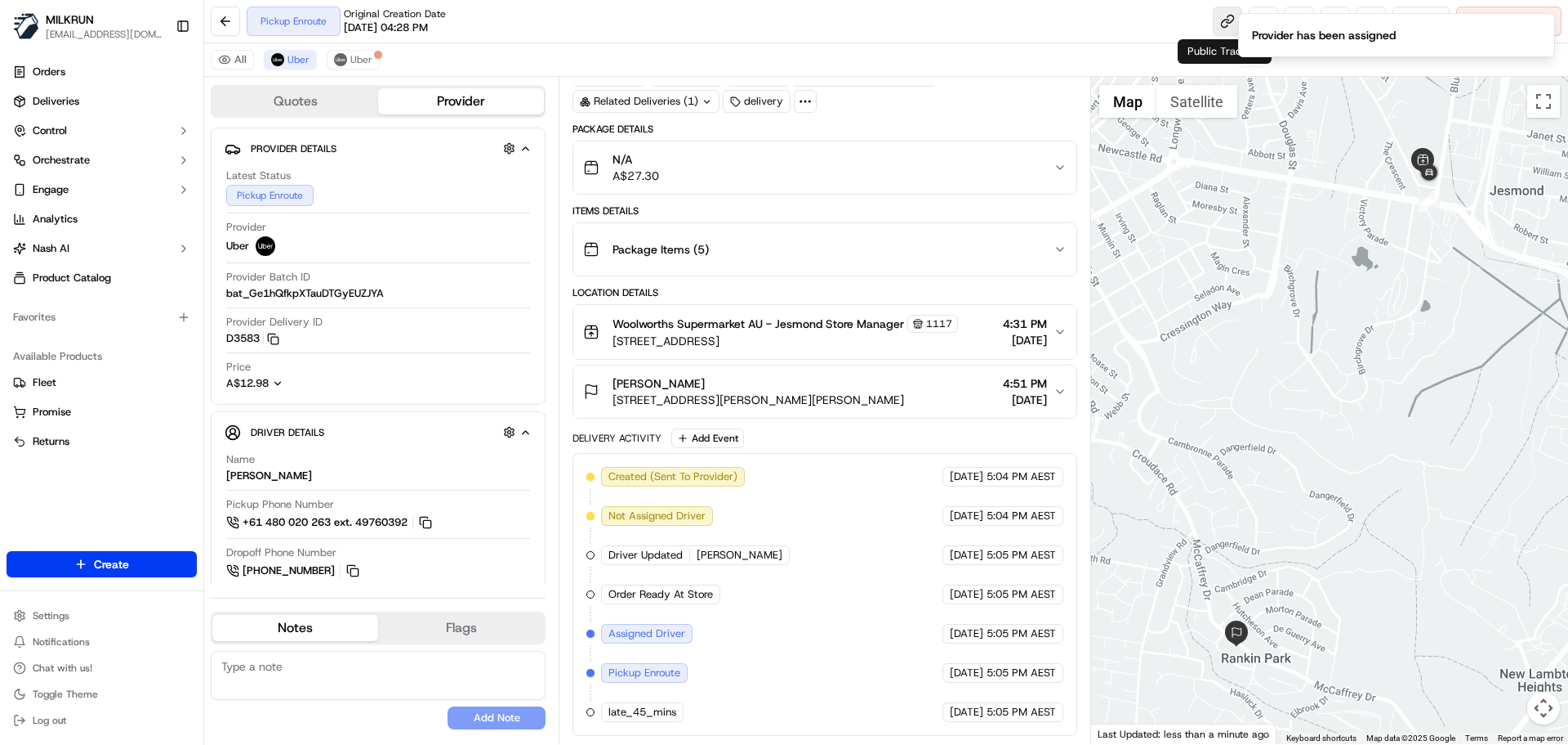
click at [1219, 19] on link at bounding box center [1228, 21] width 30 height 30
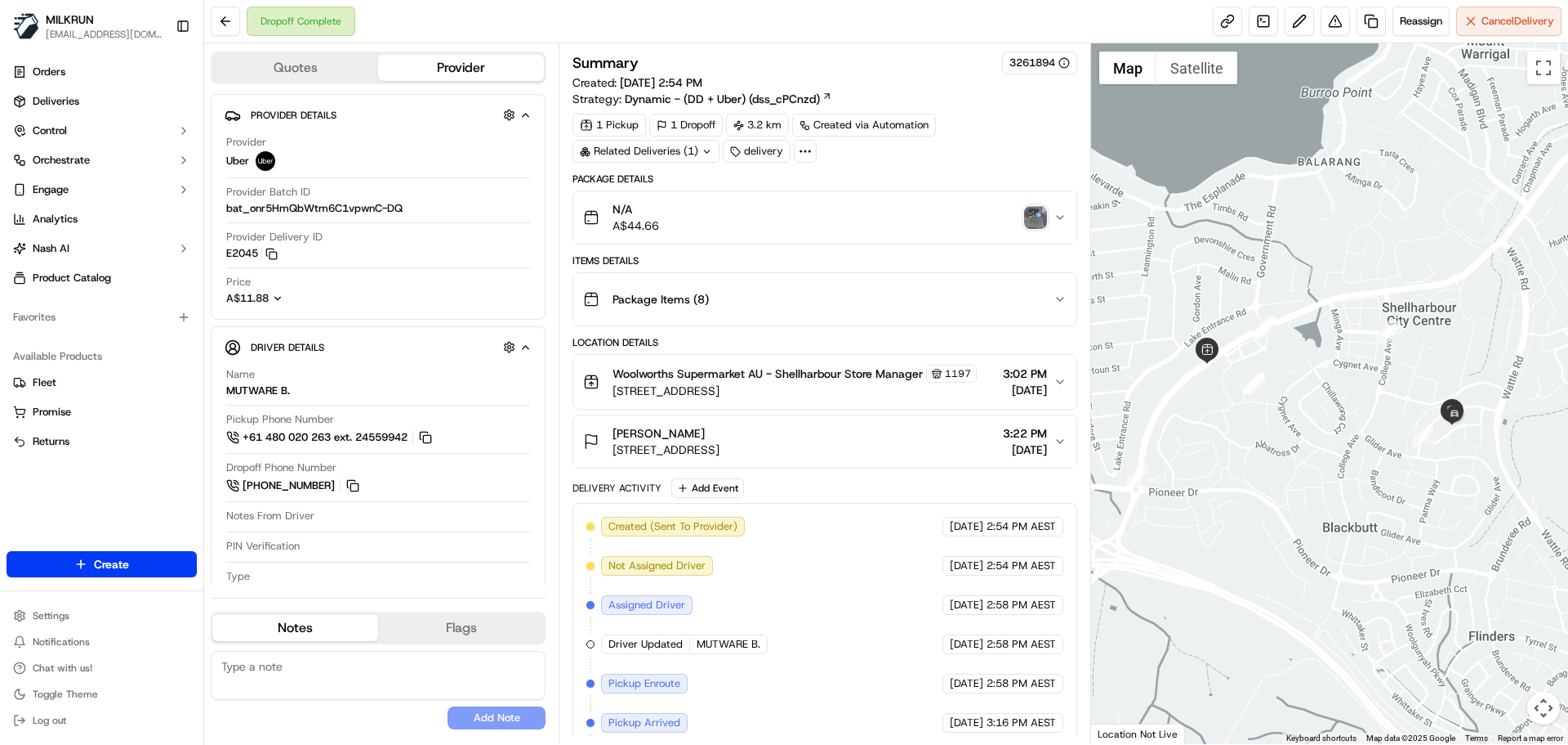
click at [1036, 215] on img "button" at bounding box center [1036, 217] width 23 height 23
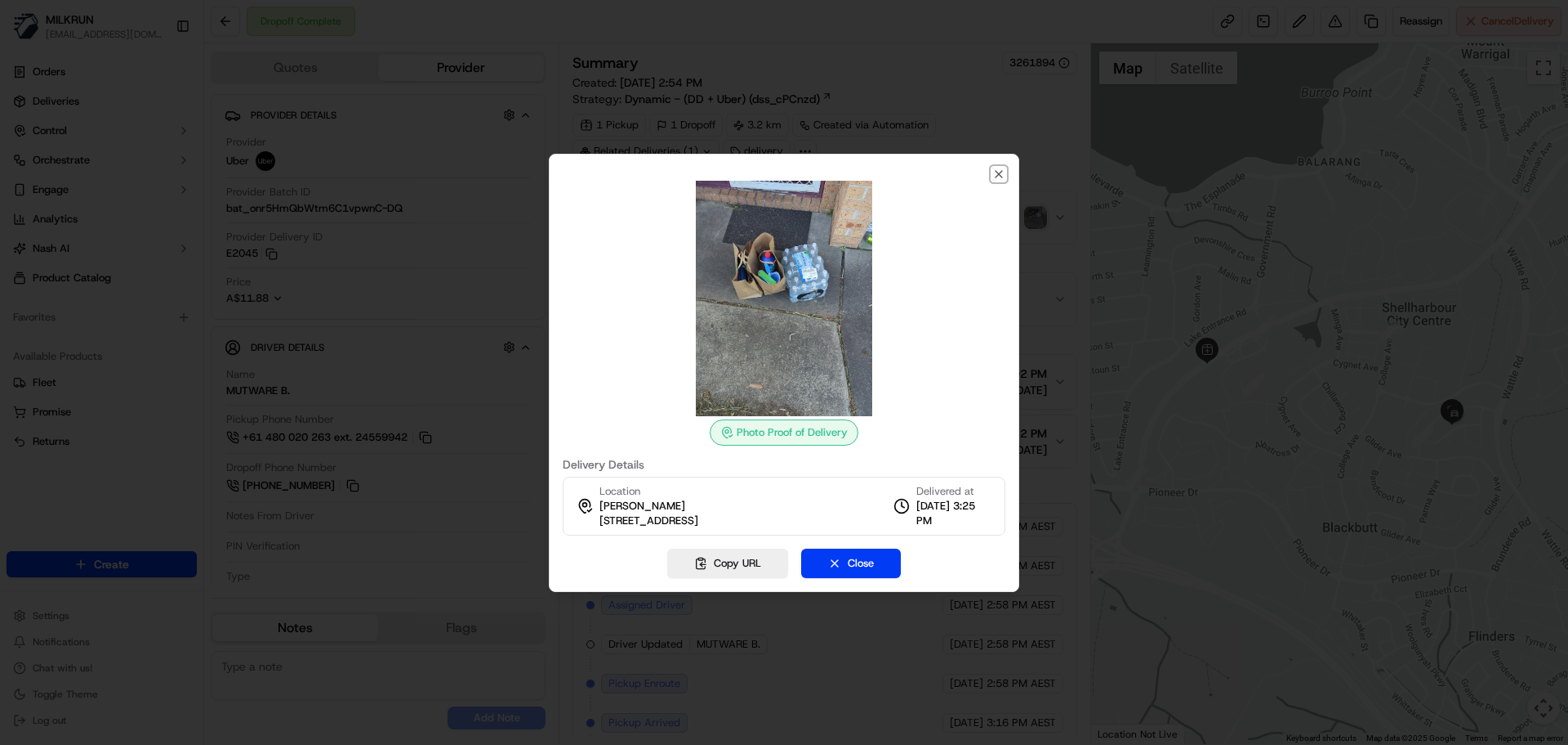
drag, startPoint x: 1004, startPoint y: 173, endPoint x: 1029, endPoint y: 175, distance: 25.1
click at [1007, 172] on div "Photo Proof of Delivery Delivery Details Location Michelle Langton 15 Platypus …" at bounding box center [784, 373] width 471 height 438
click at [1000, 167] on icon "button" at bounding box center [999, 174] width 13 height 13
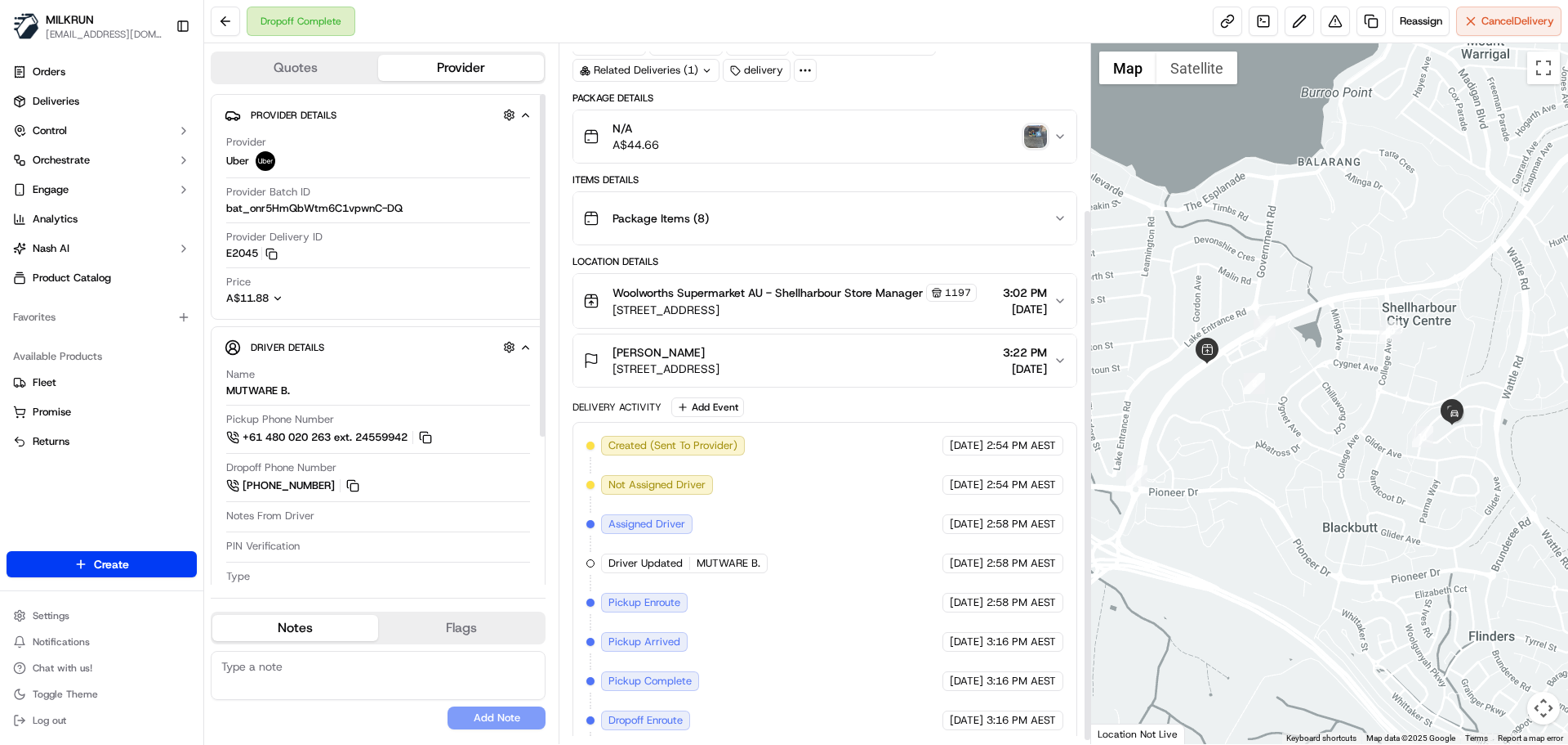
scroll to position [221, 0]
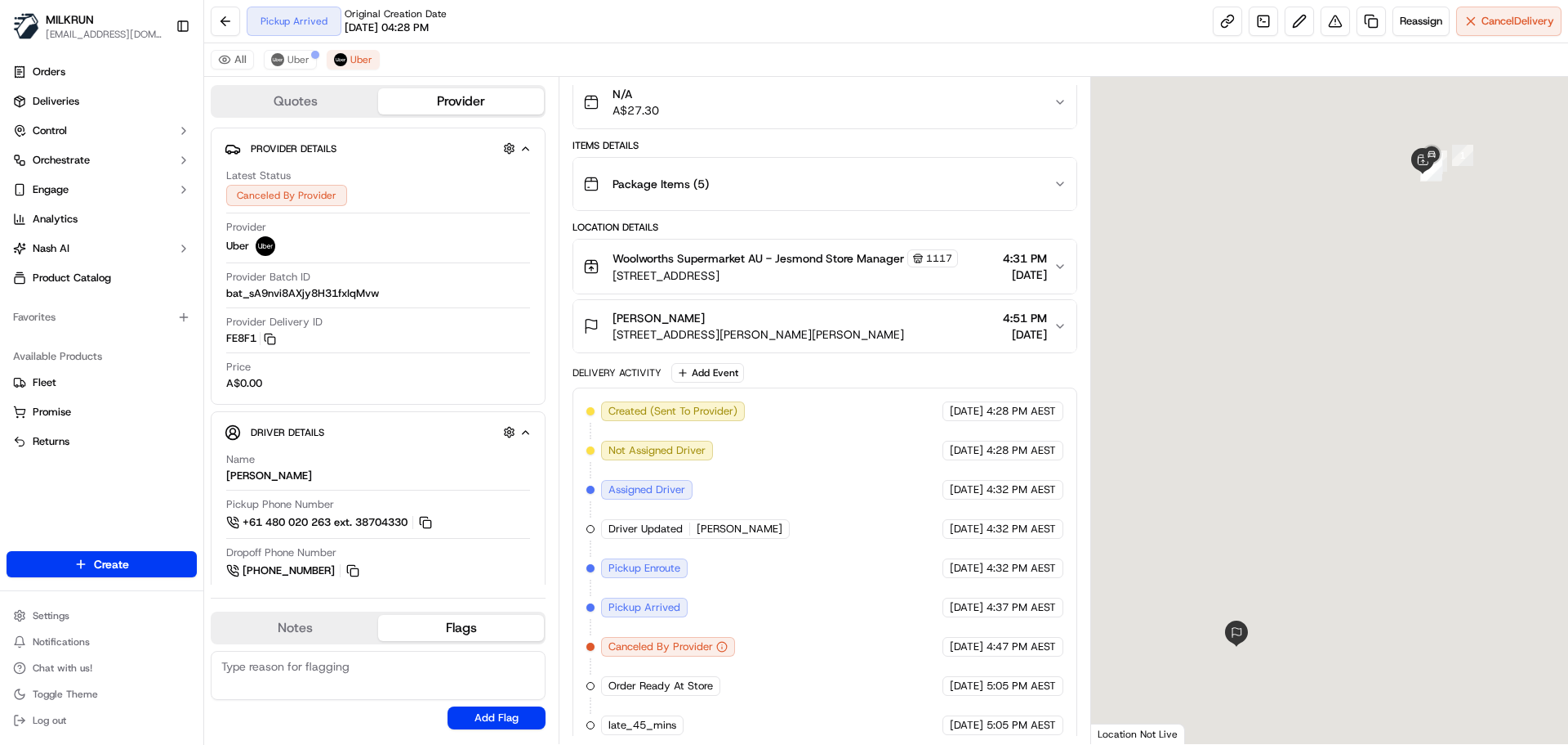
scroll to position [161, 0]
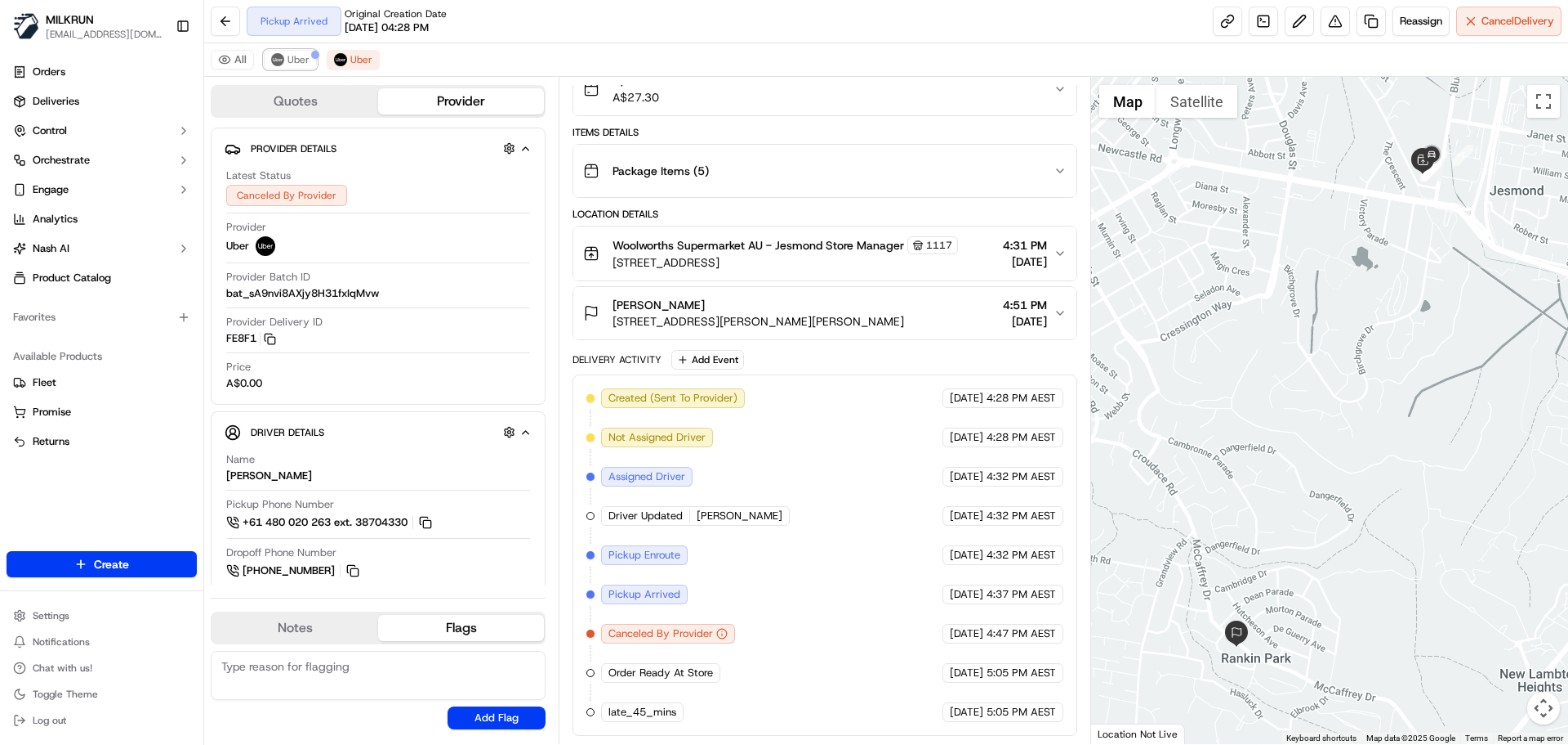
drag, startPoint x: 292, startPoint y: 61, endPoint x: 643, endPoint y: 398, distance: 486.6
click at [292, 61] on span "Uber" at bounding box center [298, 60] width 22 height 13
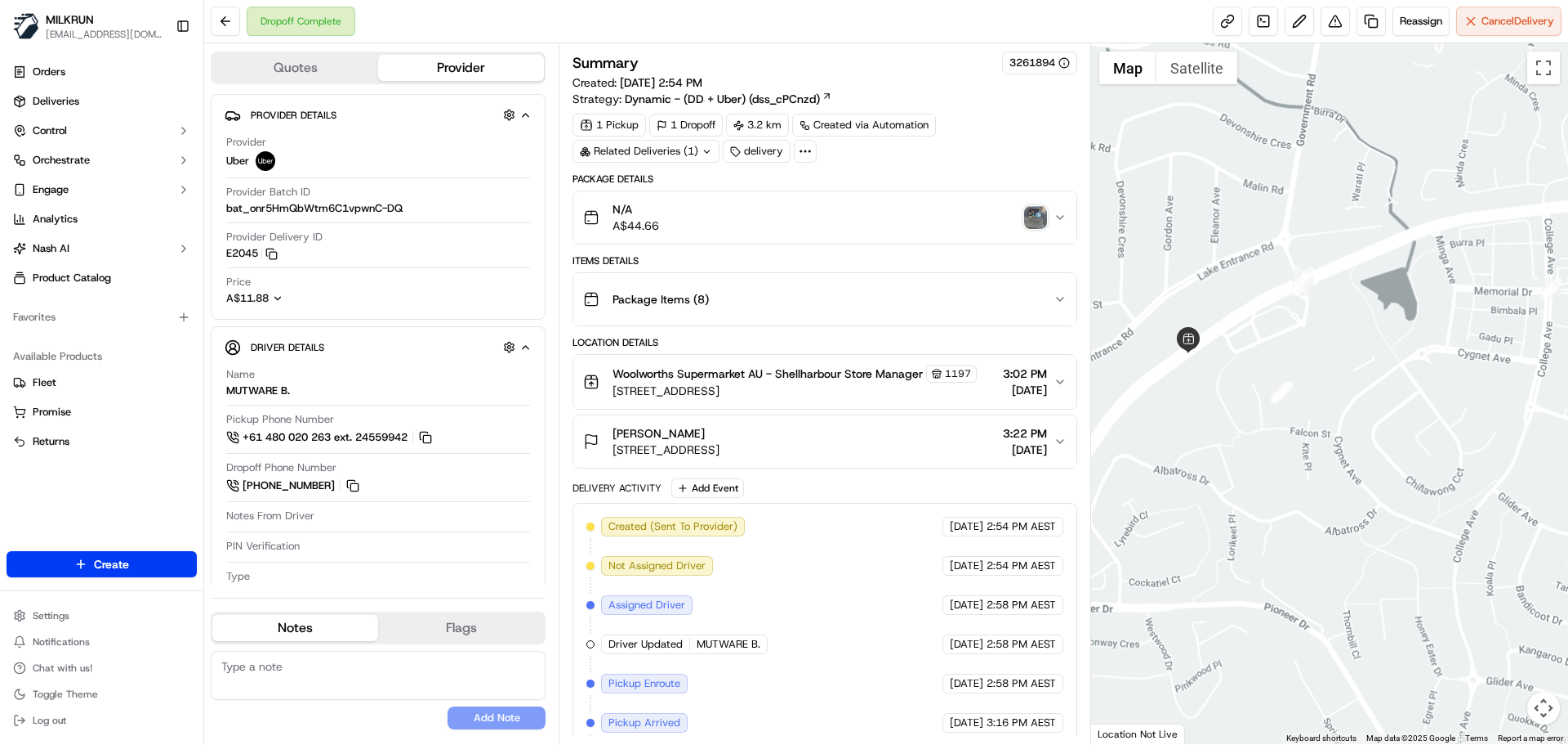
drag, startPoint x: 1292, startPoint y: 390, endPoint x: 1329, endPoint y: 454, distance: 73.9
click at [1329, 456] on div at bounding box center [1330, 393] width 478 height 701
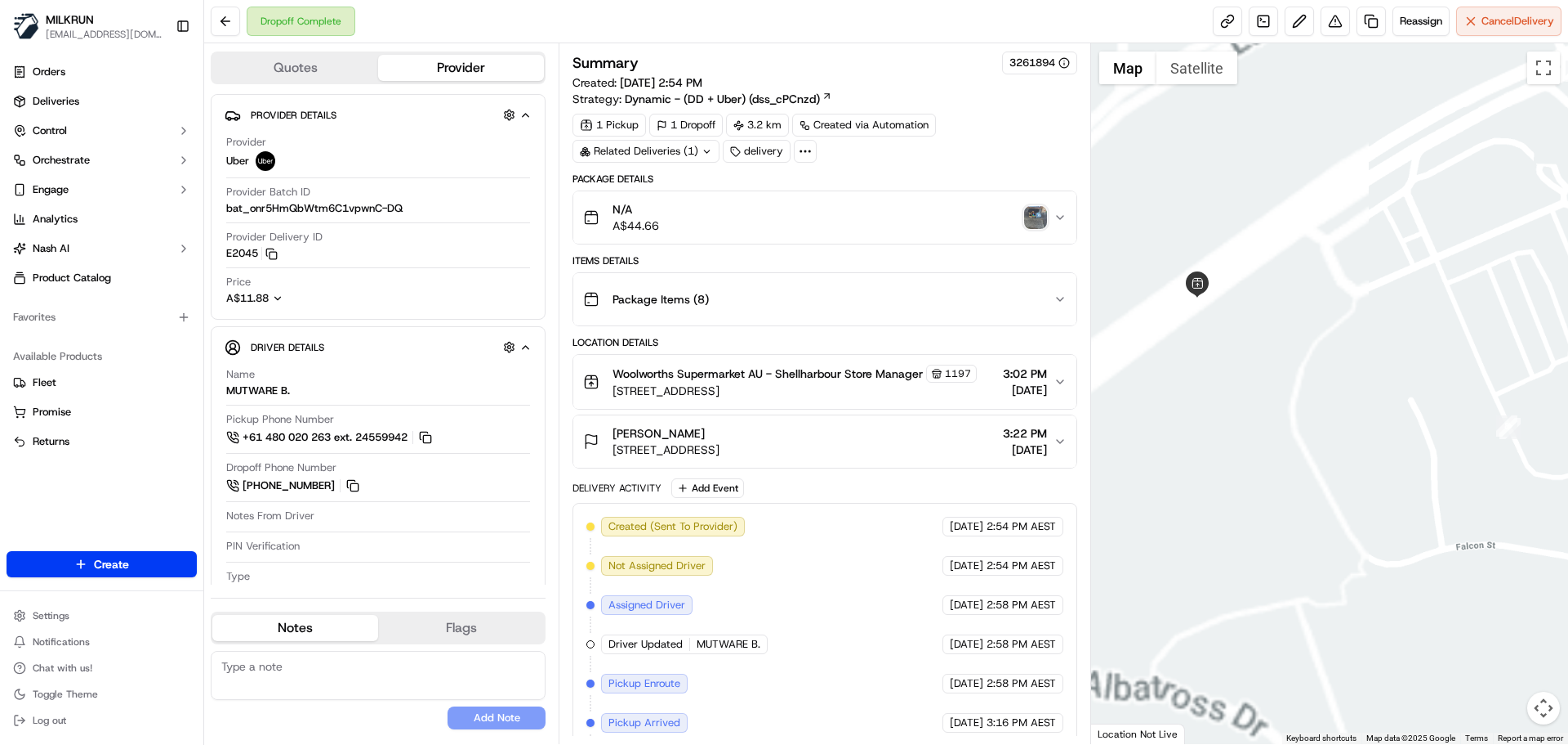
drag, startPoint x: 1456, startPoint y: 433, endPoint x: 1579, endPoint y: 434, distance: 123.0
click at [1568, 434] on html "MILKRUN [EMAIL_ADDRESS][DOMAIN_NAME] Toggle Sidebar Orders Deliveries Control O…" at bounding box center [784, 372] width 1568 height 745
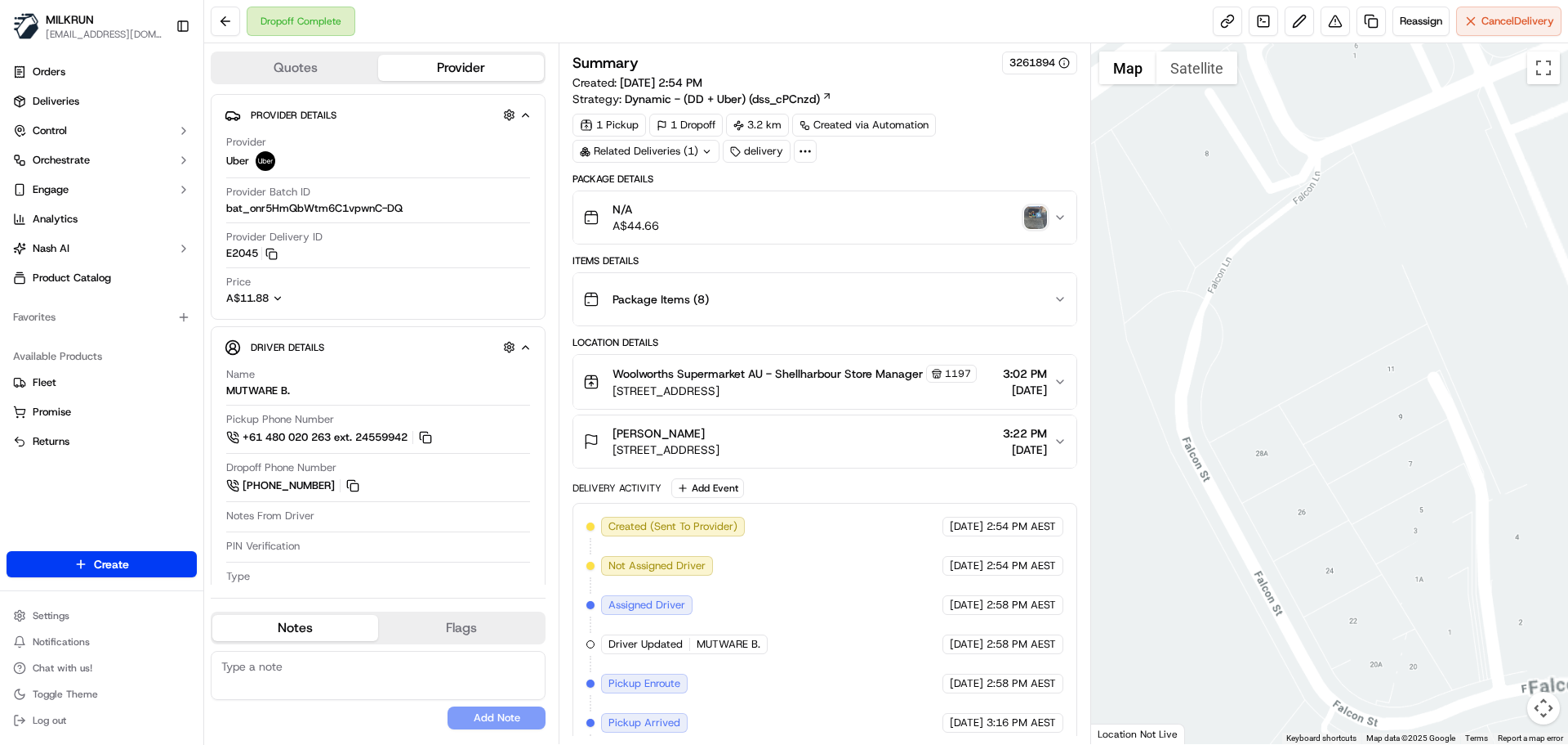
drag, startPoint x: 1410, startPoint y: 379, endPoint x: 1223, endPoint y: 353, distance: 188.8
click at [1275, 357] on div at bounding box center [1330, 393] width 478 height 701
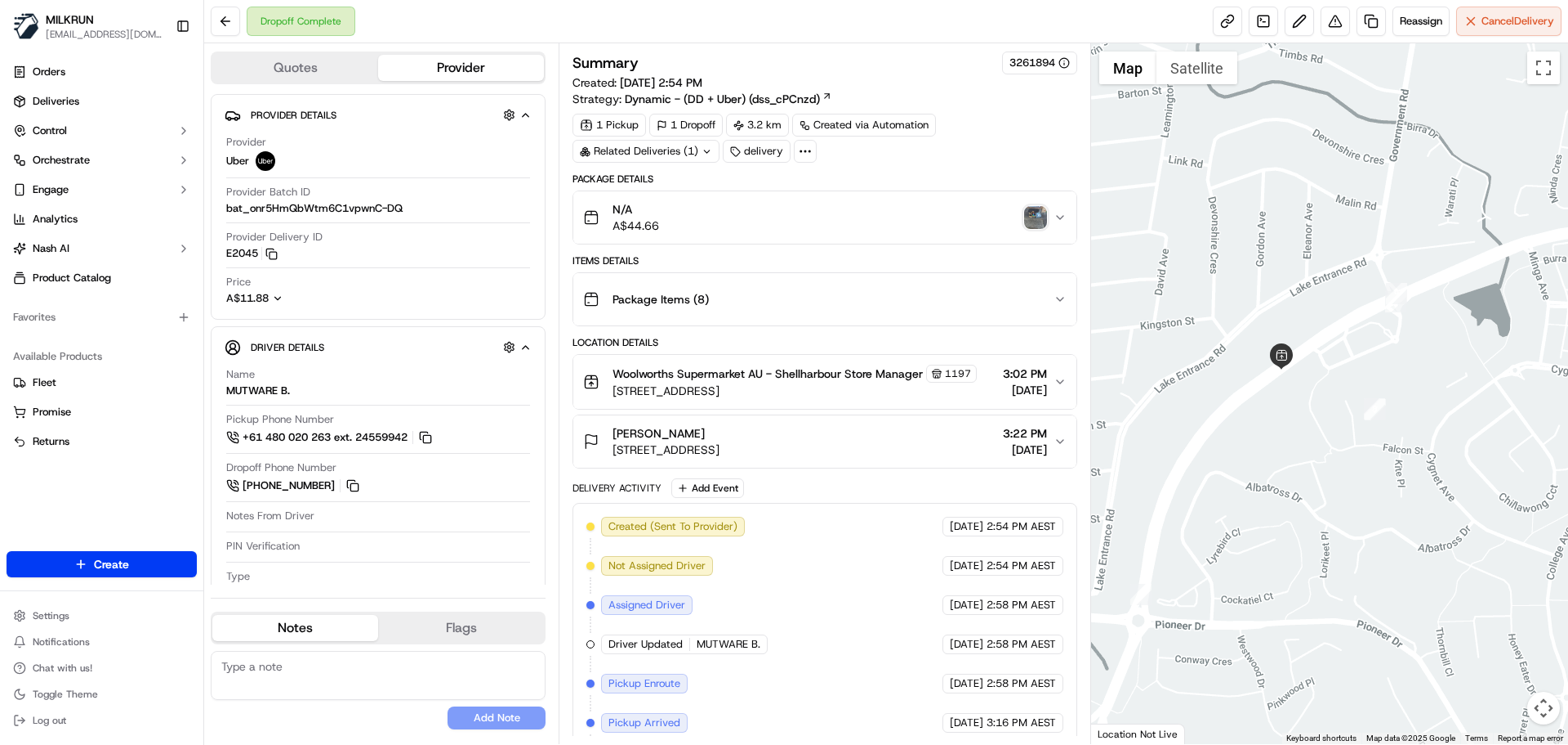
click at [1514, 454] on div at bounding box center [1330, 393] width 478 height 701
click at [1477, 439] on div at bounding box center [1330, 393] width 478 height 701
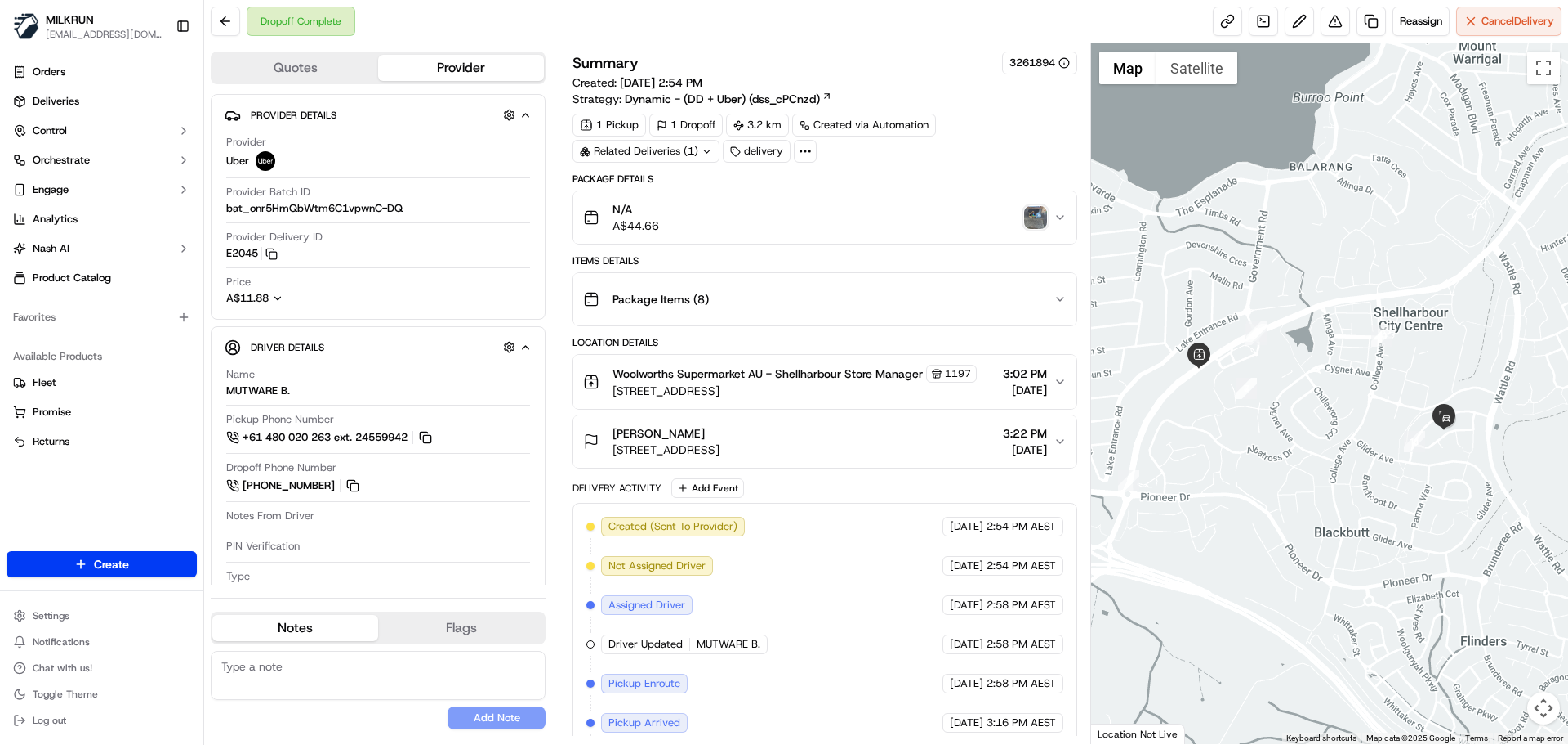
drag, startPoint x: 1503, startPoint y: 457, endPoint x: 1403, endPoint y: 482, distance: 103.1
click at [1403, 482] on div at bounding box center [1330, 393] width 478 height 701
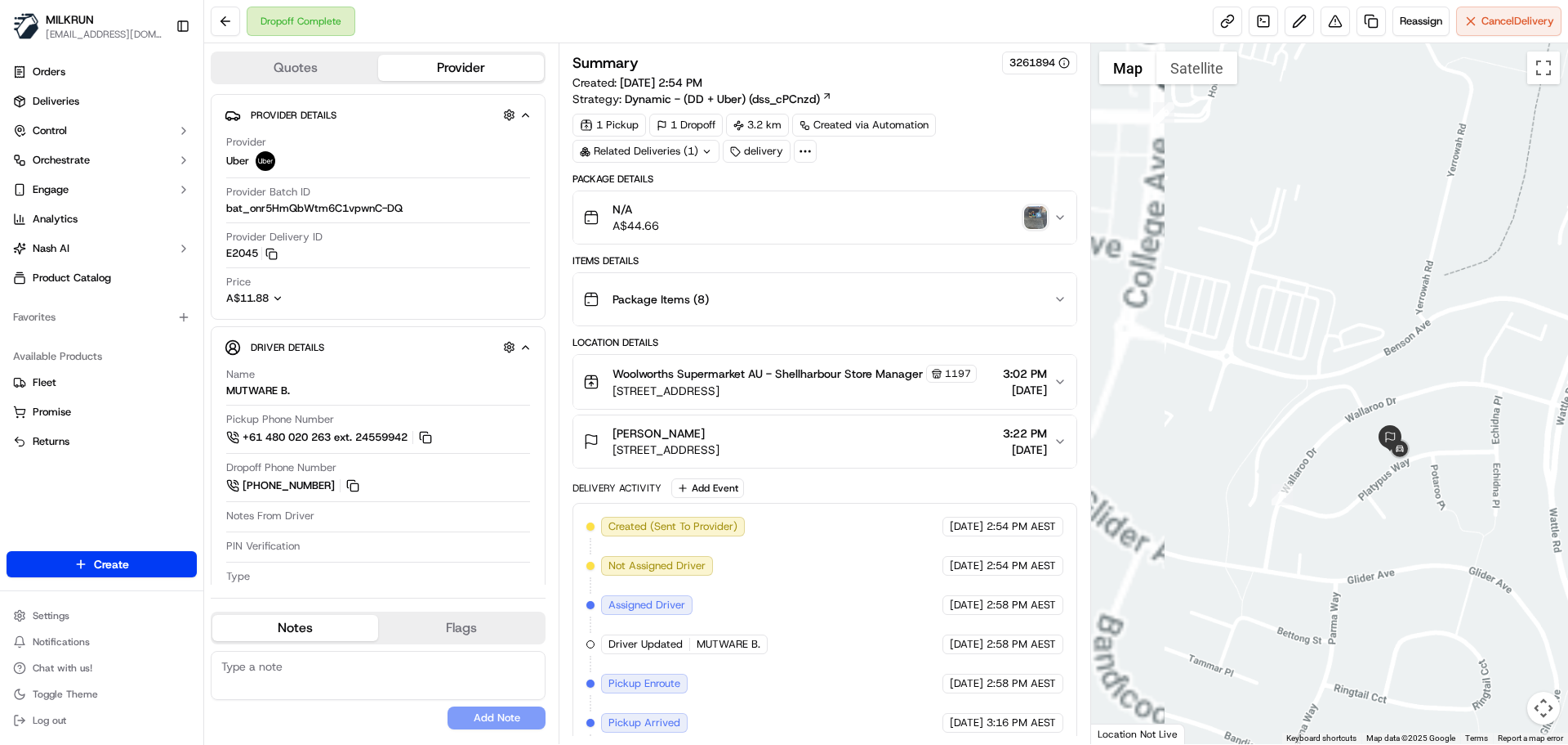
drag, startPoint x: 1433, startPoint y: 390, endPoint x: 1601, endPoint y: 400, distance: 168.3
click at [1568, 400] on html "MILKRUN aoman@woolworths.com.au Toggle Sidebar Orders Deliveries Control Orches…" at bounding box center [784, 372] width 1568 height 745
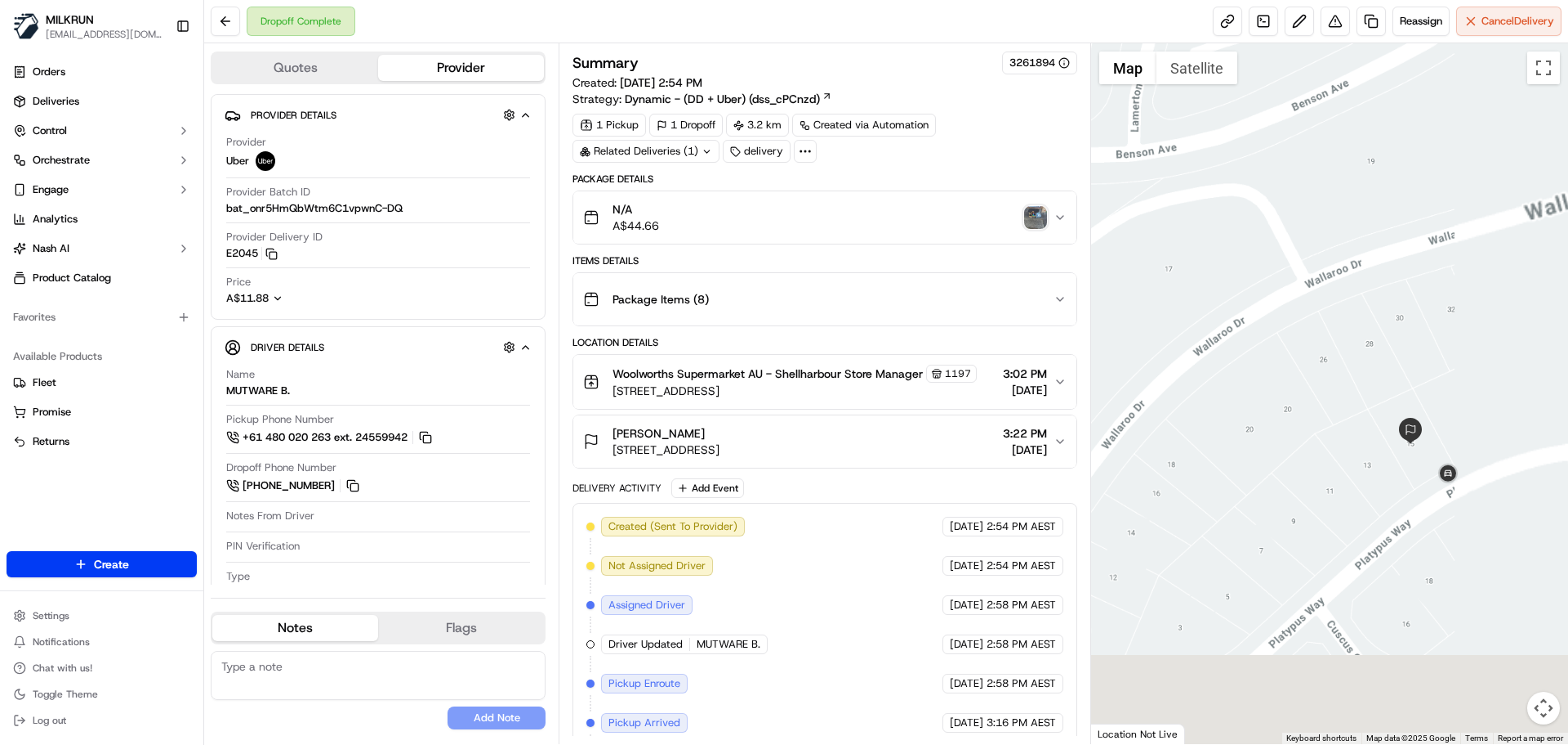
drag, startPoint x: 1385, startPoint y: 347, endPoint x: 1148, endPoint y: 136, distance: 317.3
click at [1251, 79] on div at bounding box center [1330, 393] width 478 height 701
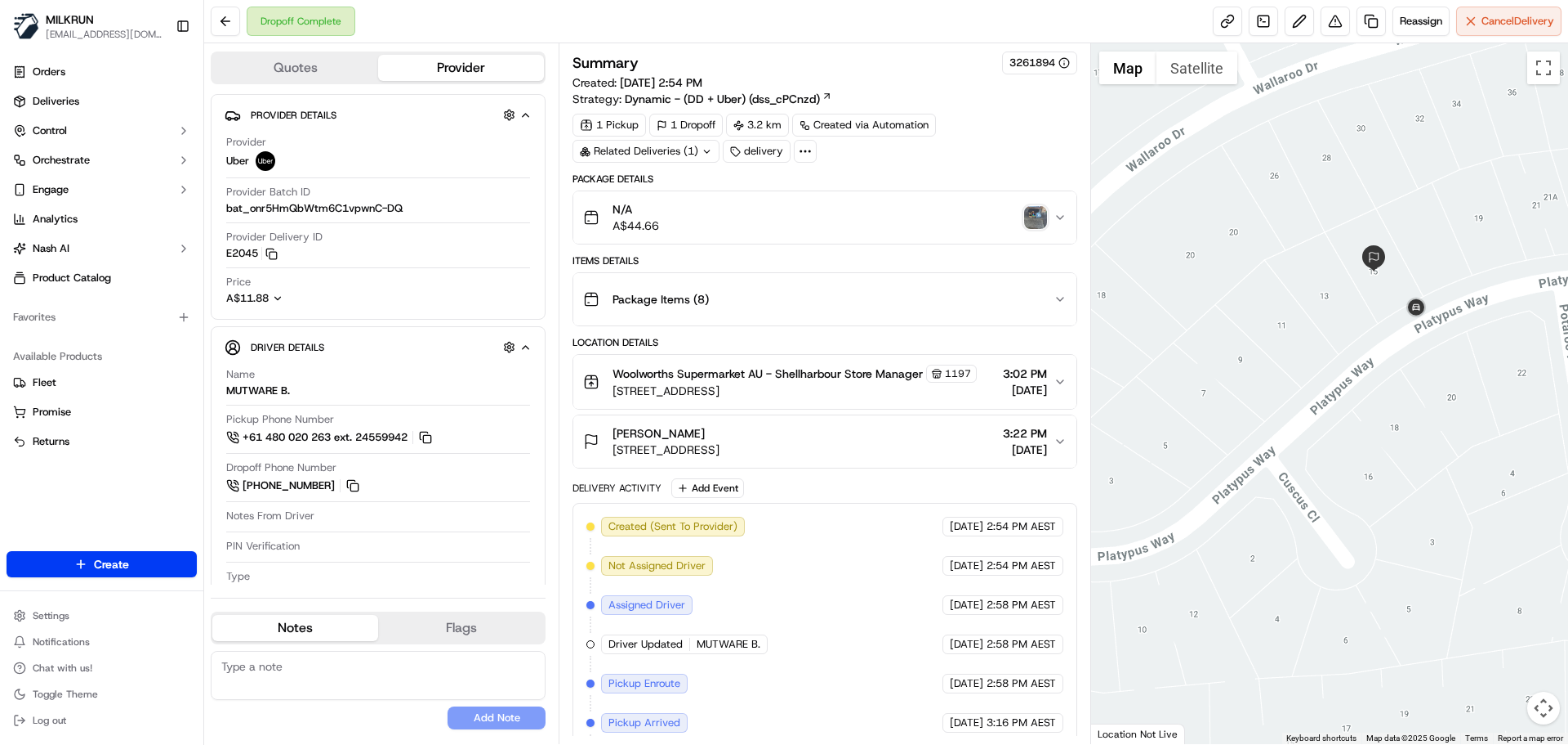
click at [1033, 215] on img "button" at bounding box center [1036, 217] width 23 height 23
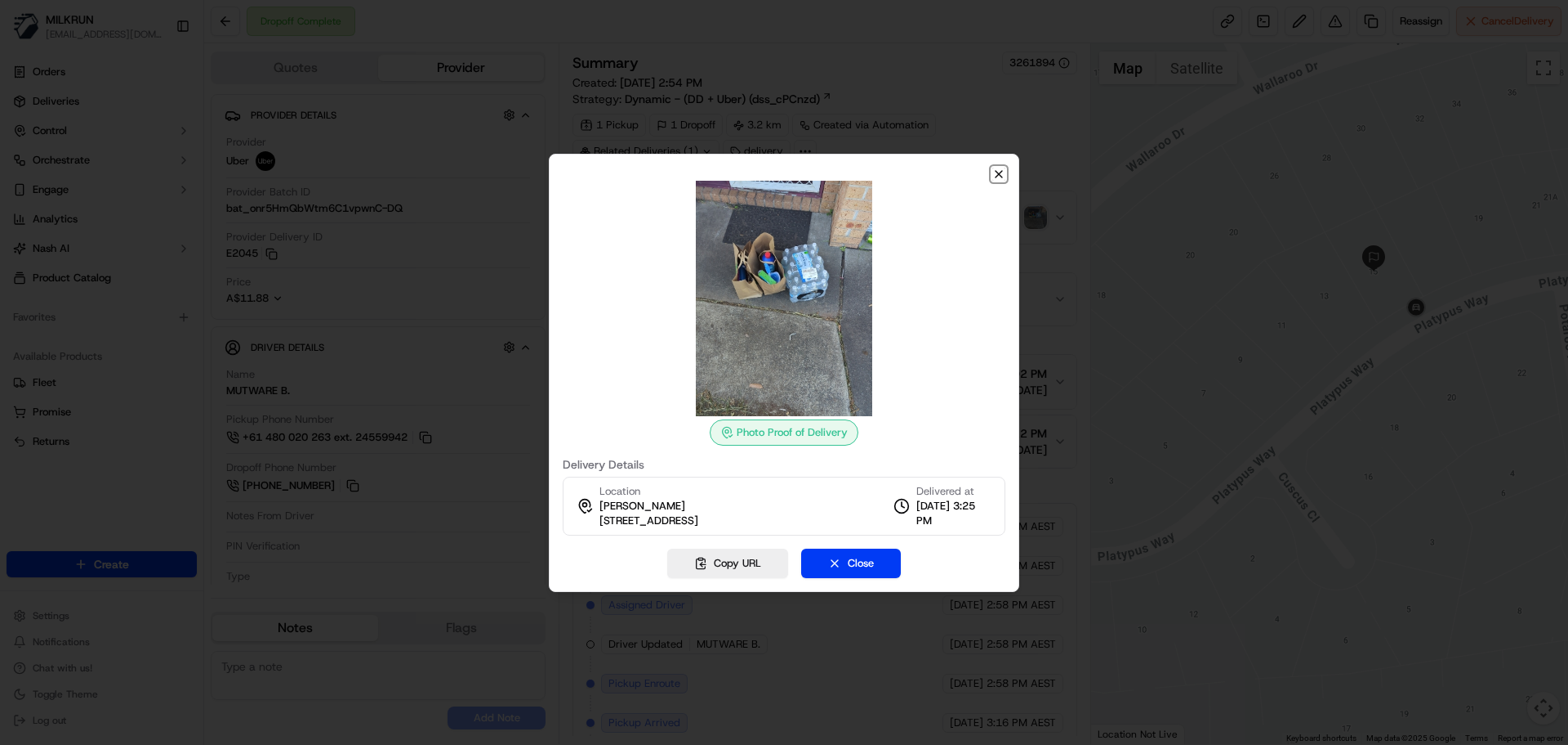
click at [996, 170] on icon "button" at bounding box center [999, 174] width 13 height 13
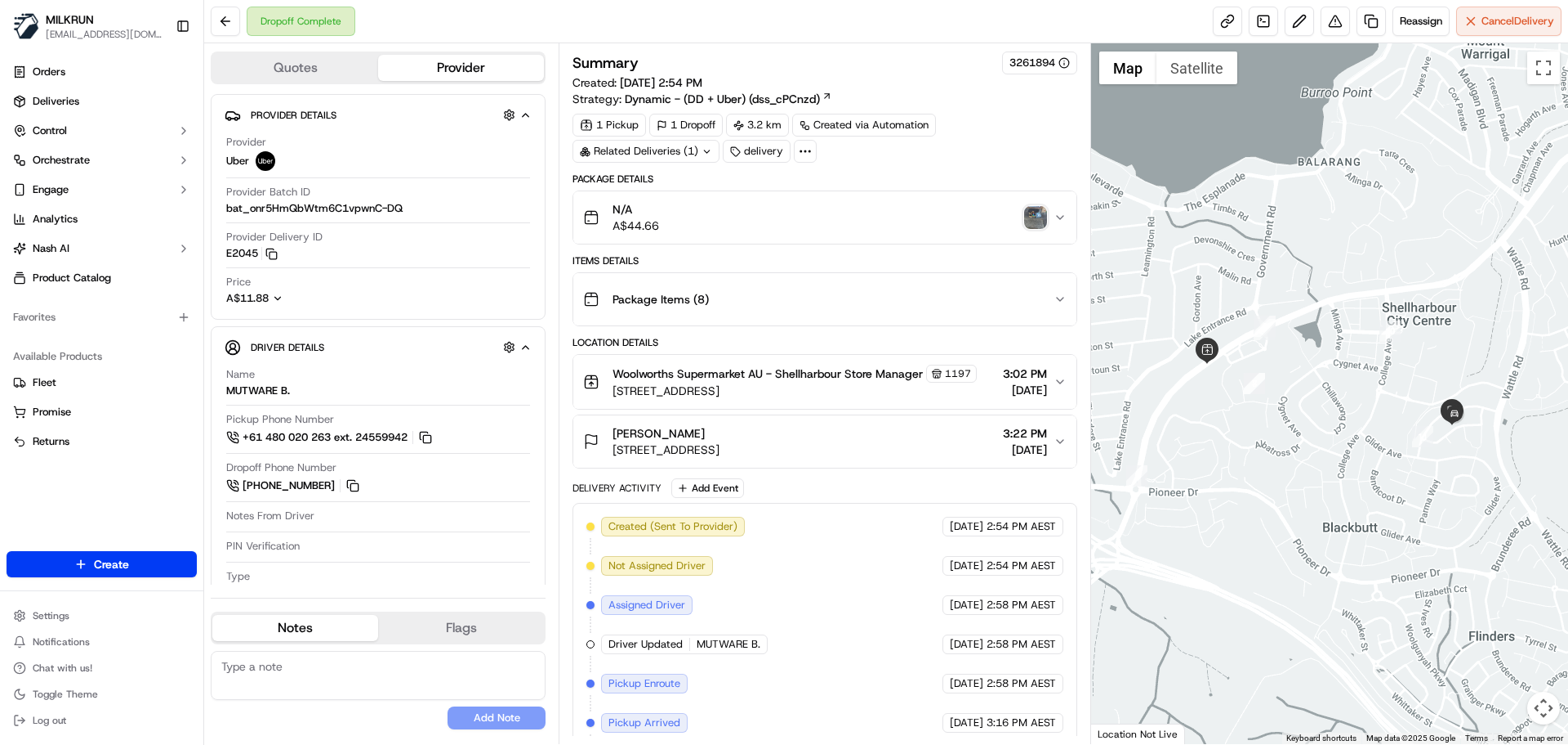
click at [1042, 223] on img "button" at bounding box center [1036, 217] width 23 height 23
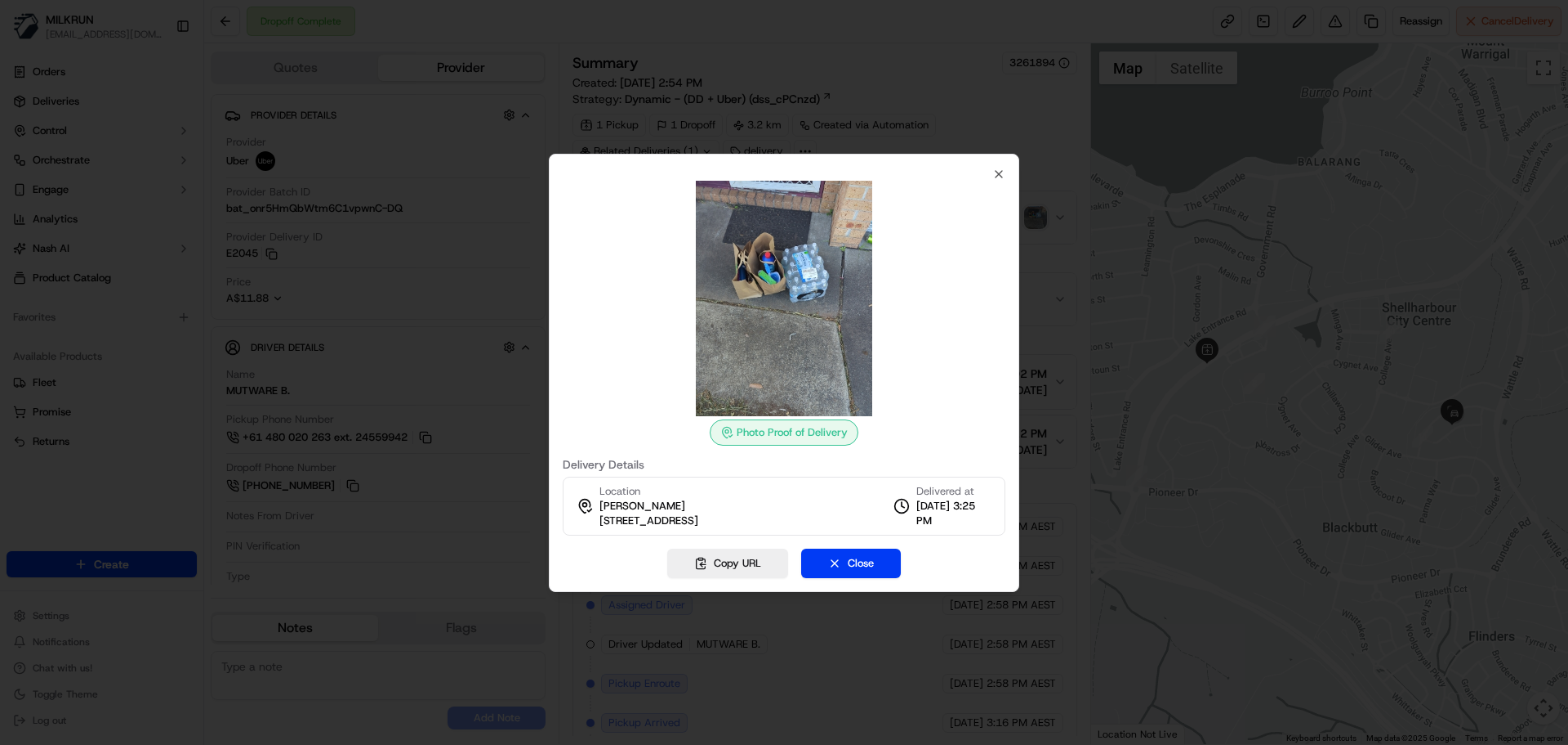
click at [990, 172] on div "Photo Proof of Delivery Delivery Details Location Michelle Langton 15 Platypus …" at bounding box center [784, 351] width 443 height 368
click at [1009, 171] on div "Photo Proof of Delivery Delivery Details Location Michelle Langton 15 Platypus …" at bounding box center [784, 373] width 471 height 438
click at [993, 171] on icon "button" at bounding box center [999, 174] width 13 height 13
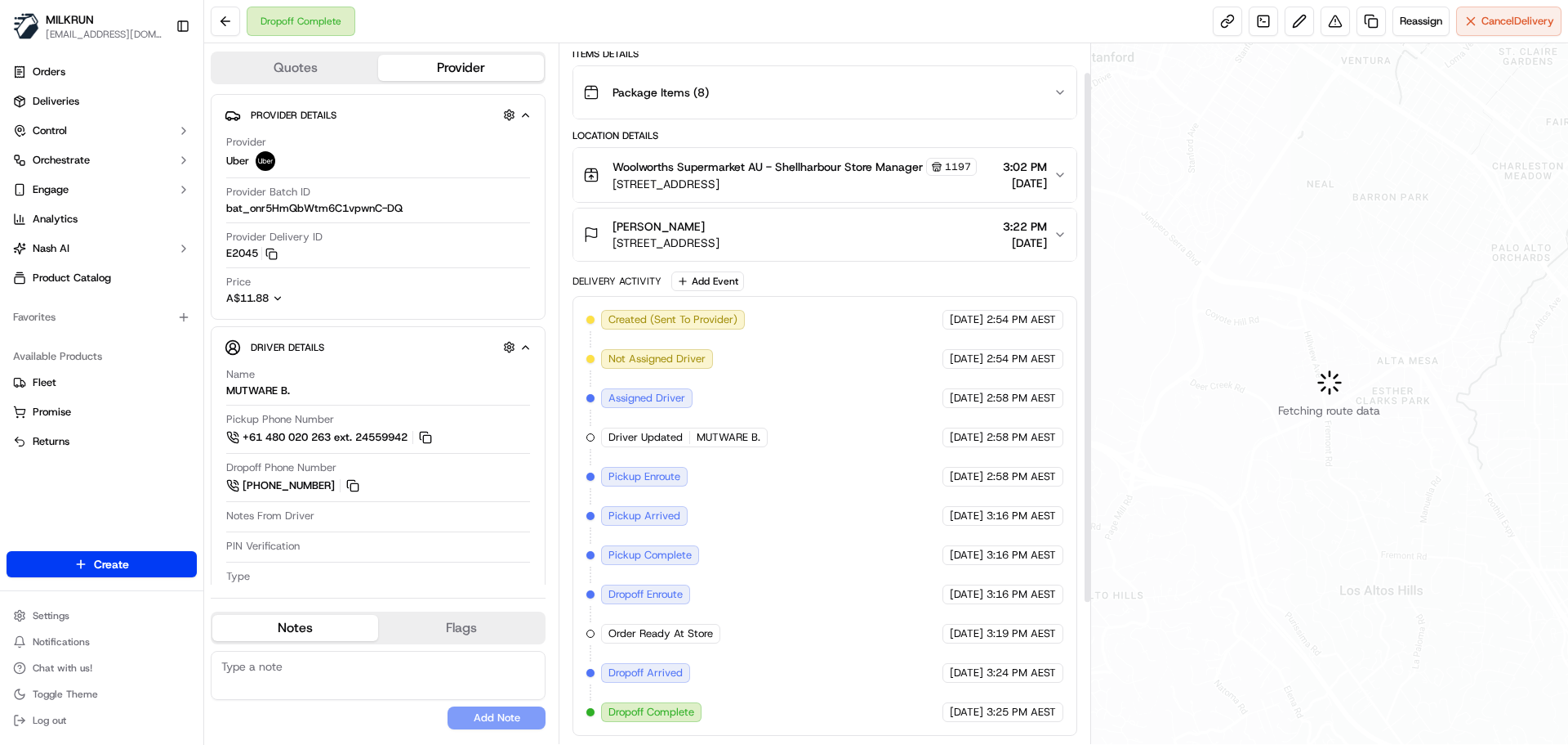
scroll to position [221, 0]
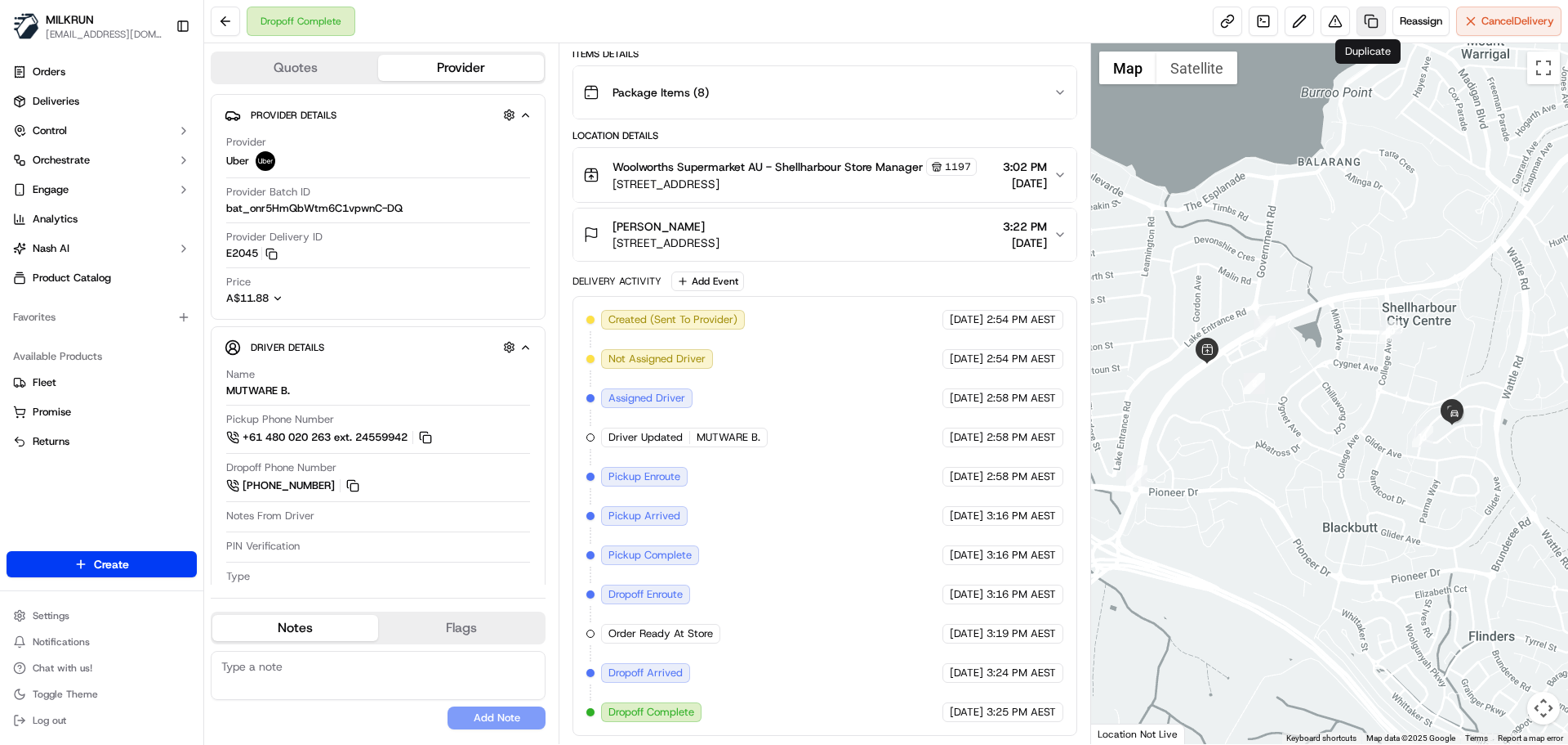
click at [1366, 16] on link at bounding box center [1371, 21] width 30 height 30
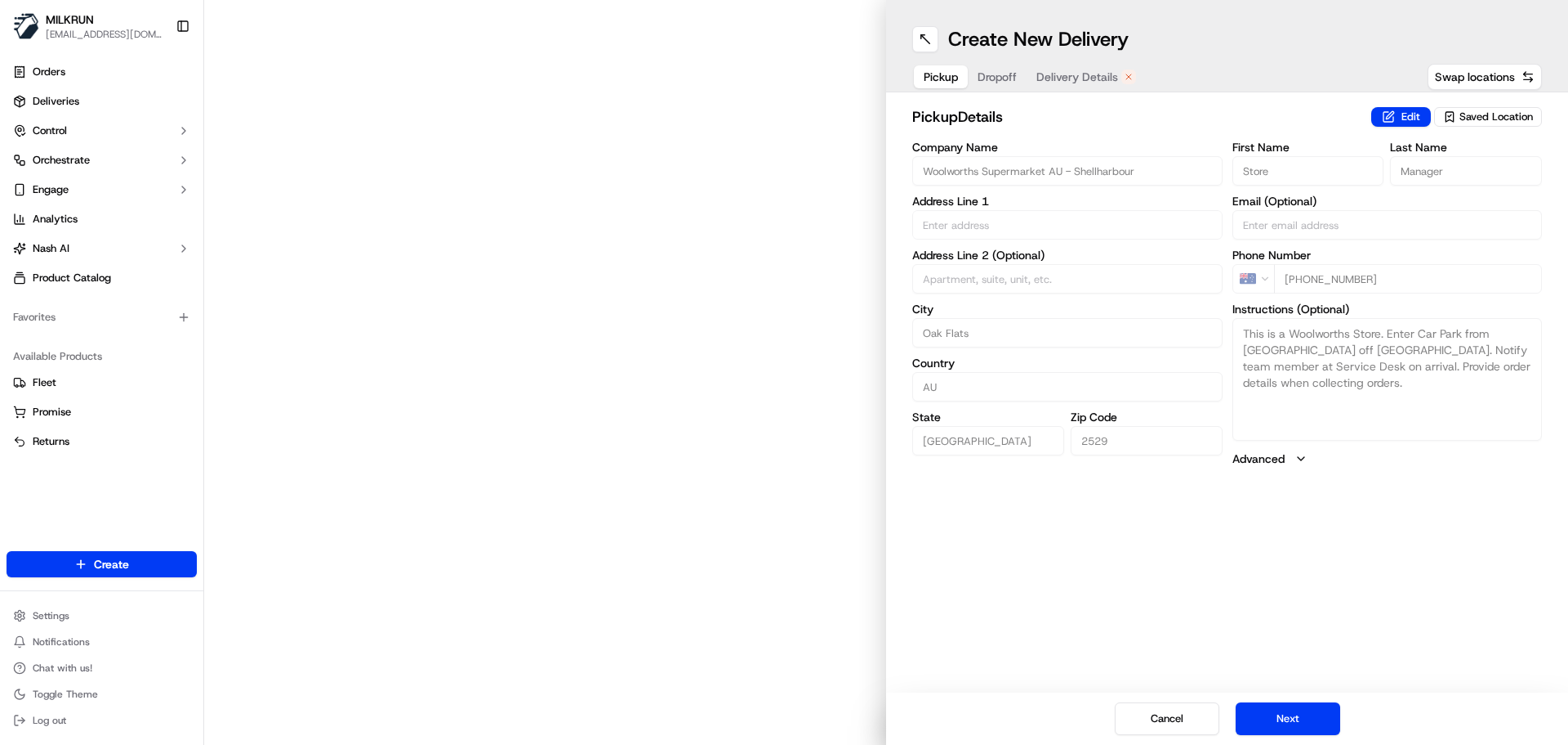
type input "[GEOGRAPHIC_DATA]"
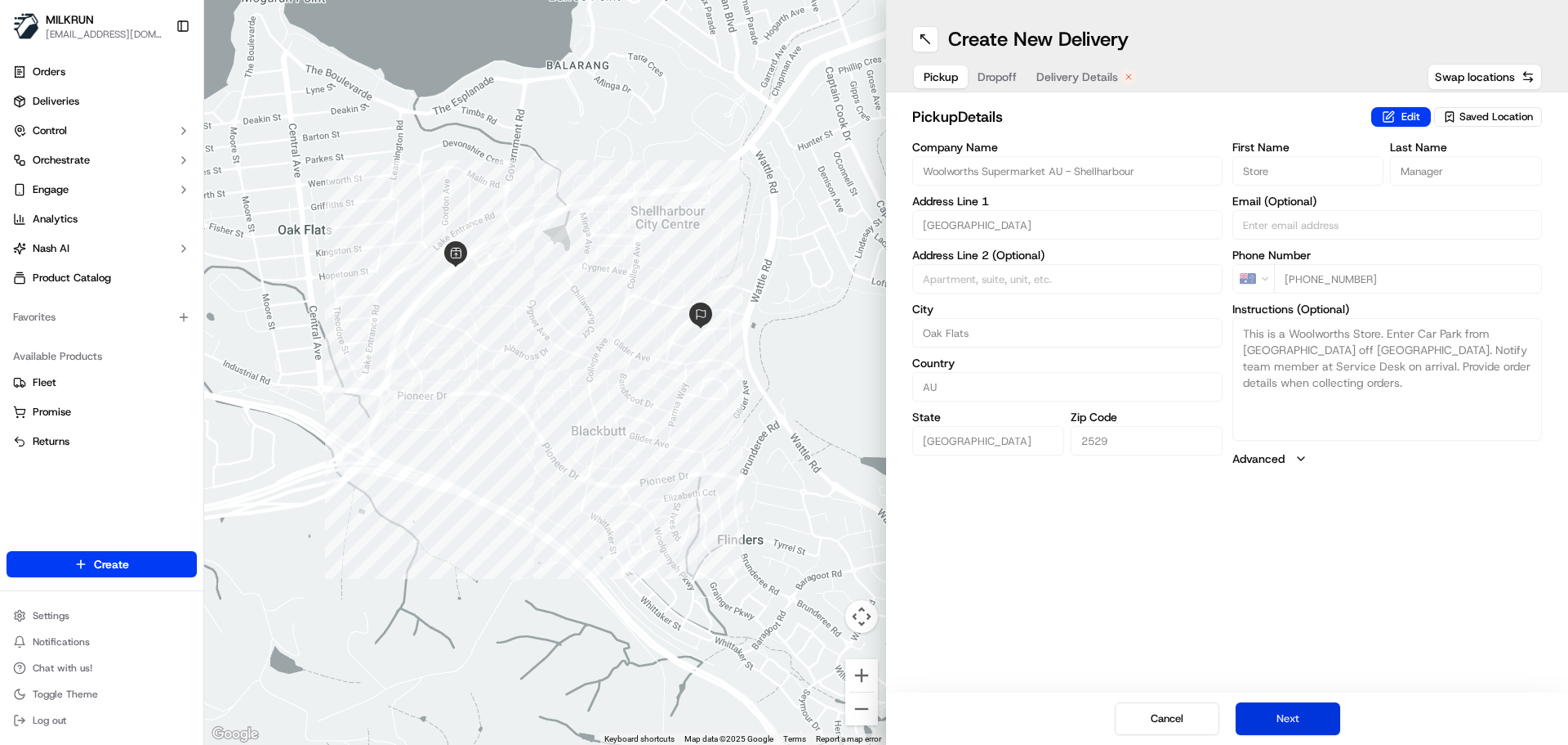
click at [1292, 710] on button "Next" at bounding box center [1287, 718] width 105 height 33
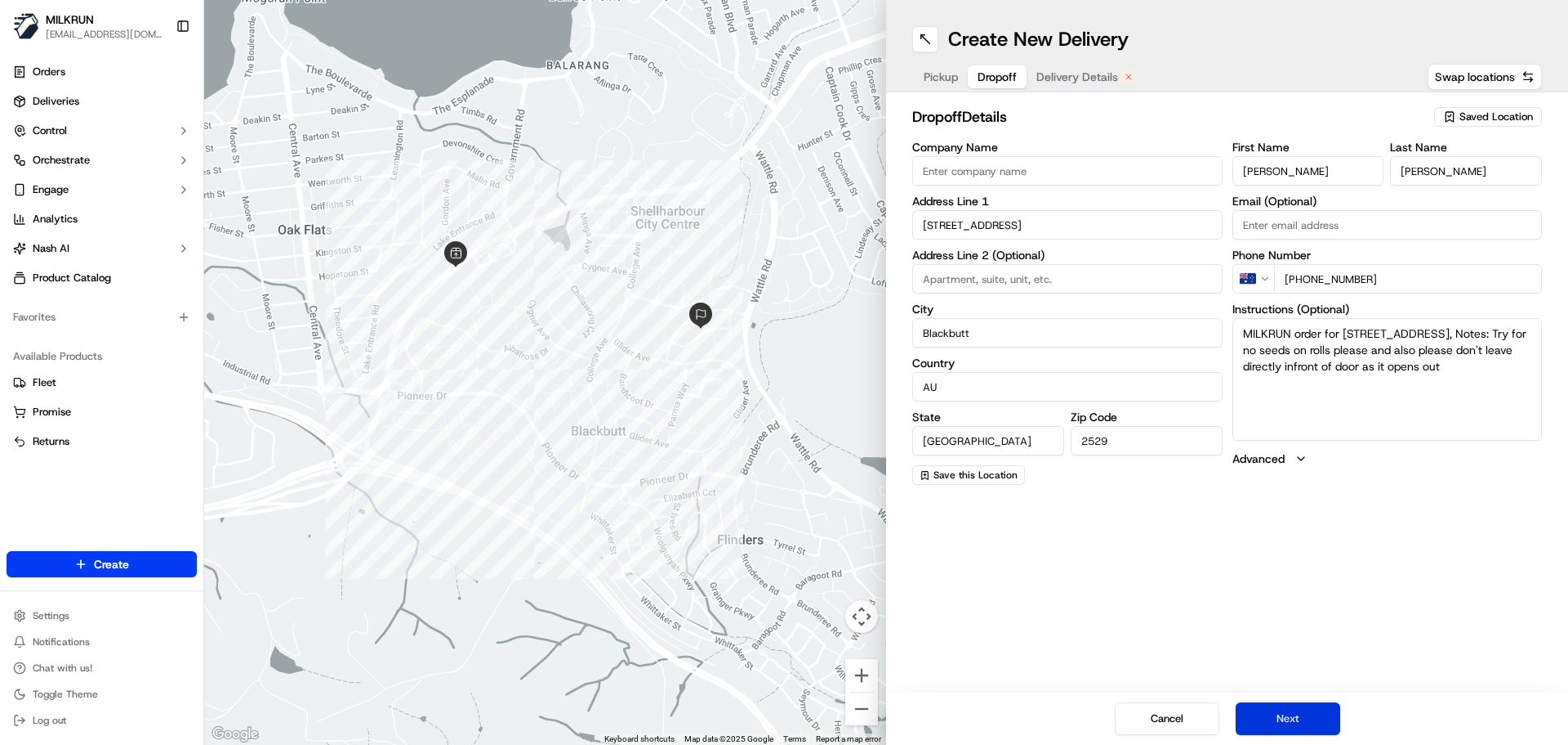
click at [1290, 713] on button "Next" at bounding box center [1287, 718] width 105 height 33
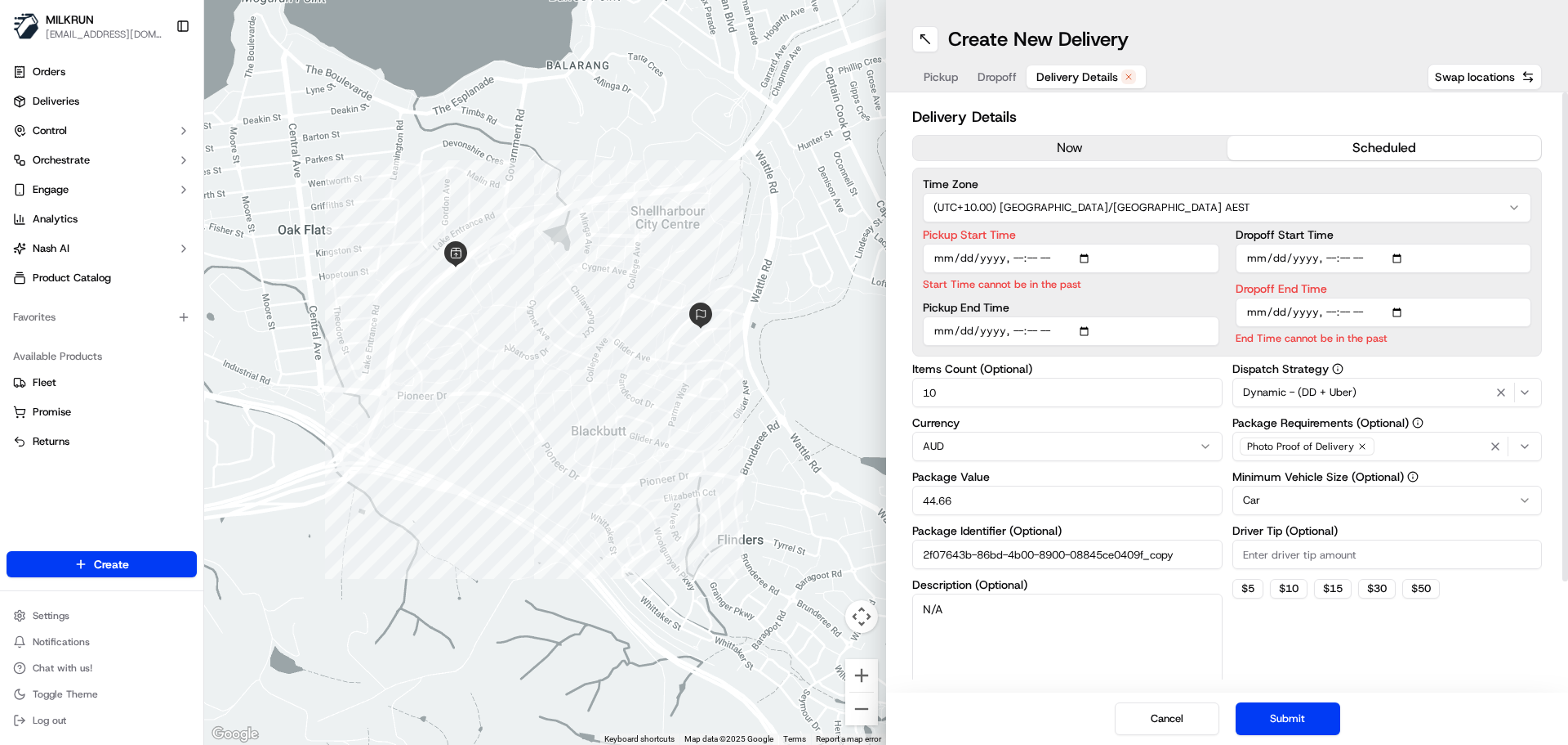
click at [1108, 148] on button "now" at bounding box center [1070, 148] width 314 height 25
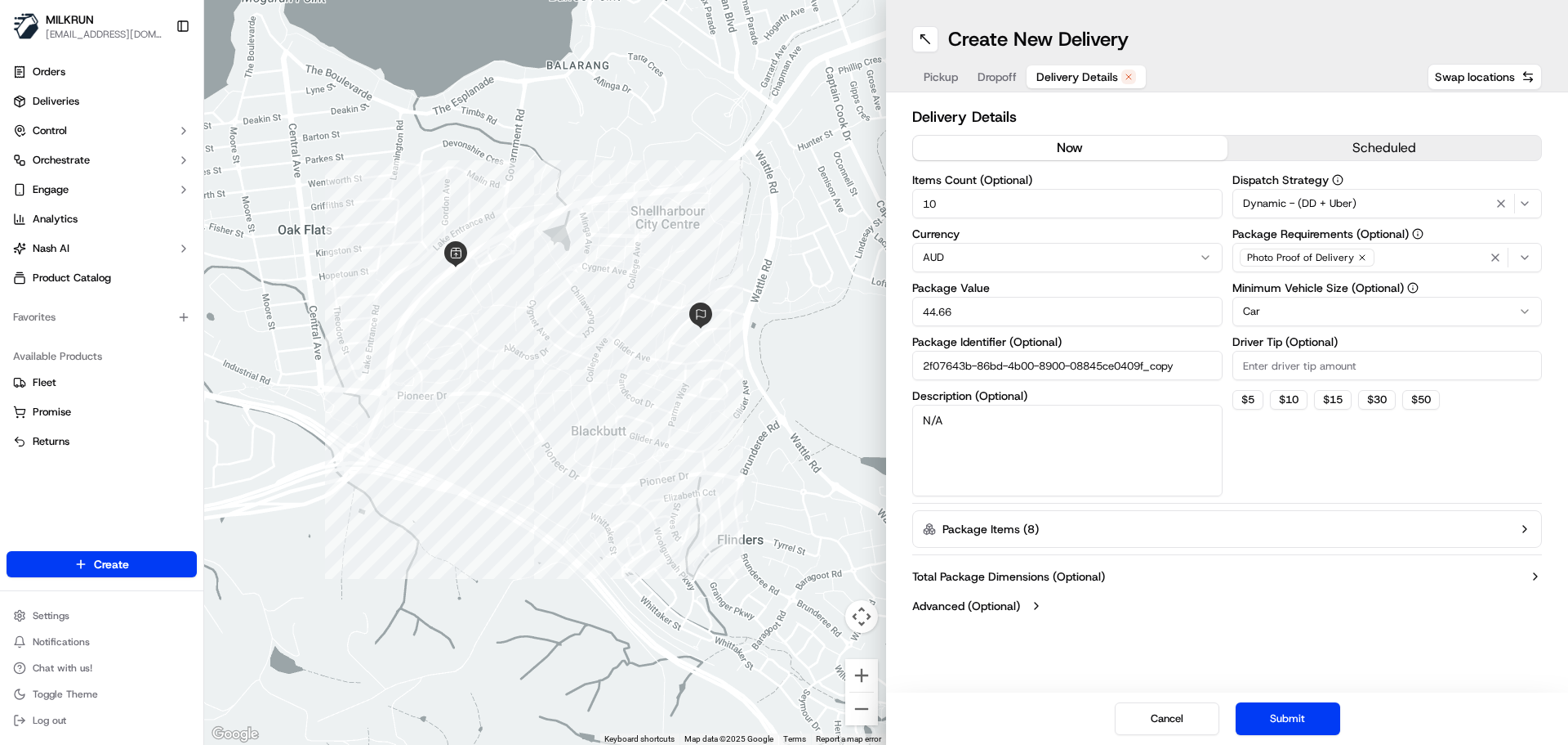
click at [1003, 138] on button "now" at bounding box center [1070, 148] width 314 height 25
click at [1277, 718] on button "Submit" at bounding box center [1287, 718] width 105 height 33
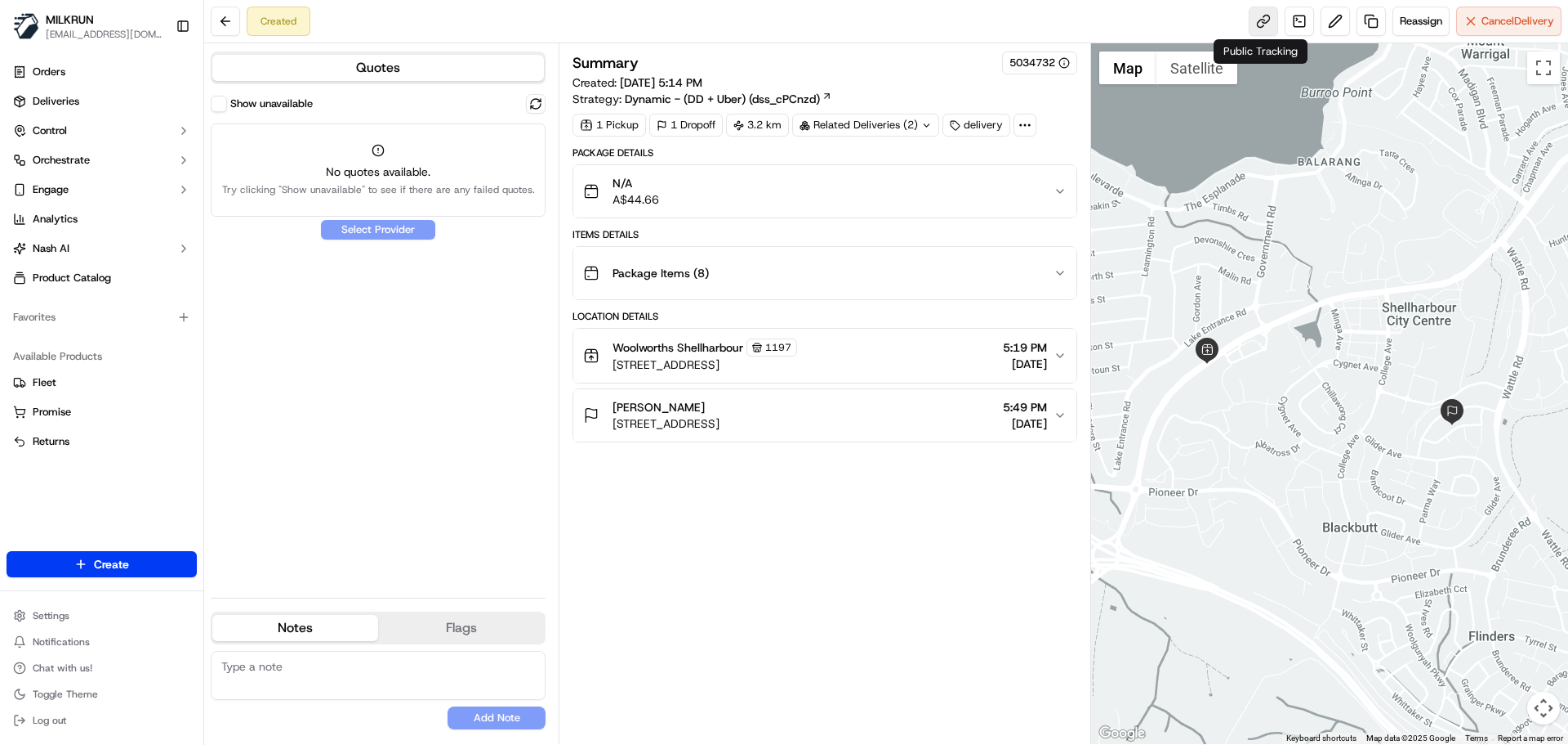
click at [1255, 11] on link at bounding box center [1263, 21] width 30 height 30
click at [1419, 17] on span "Reassign" at bounding box center [1421, 20] width 42 height 14
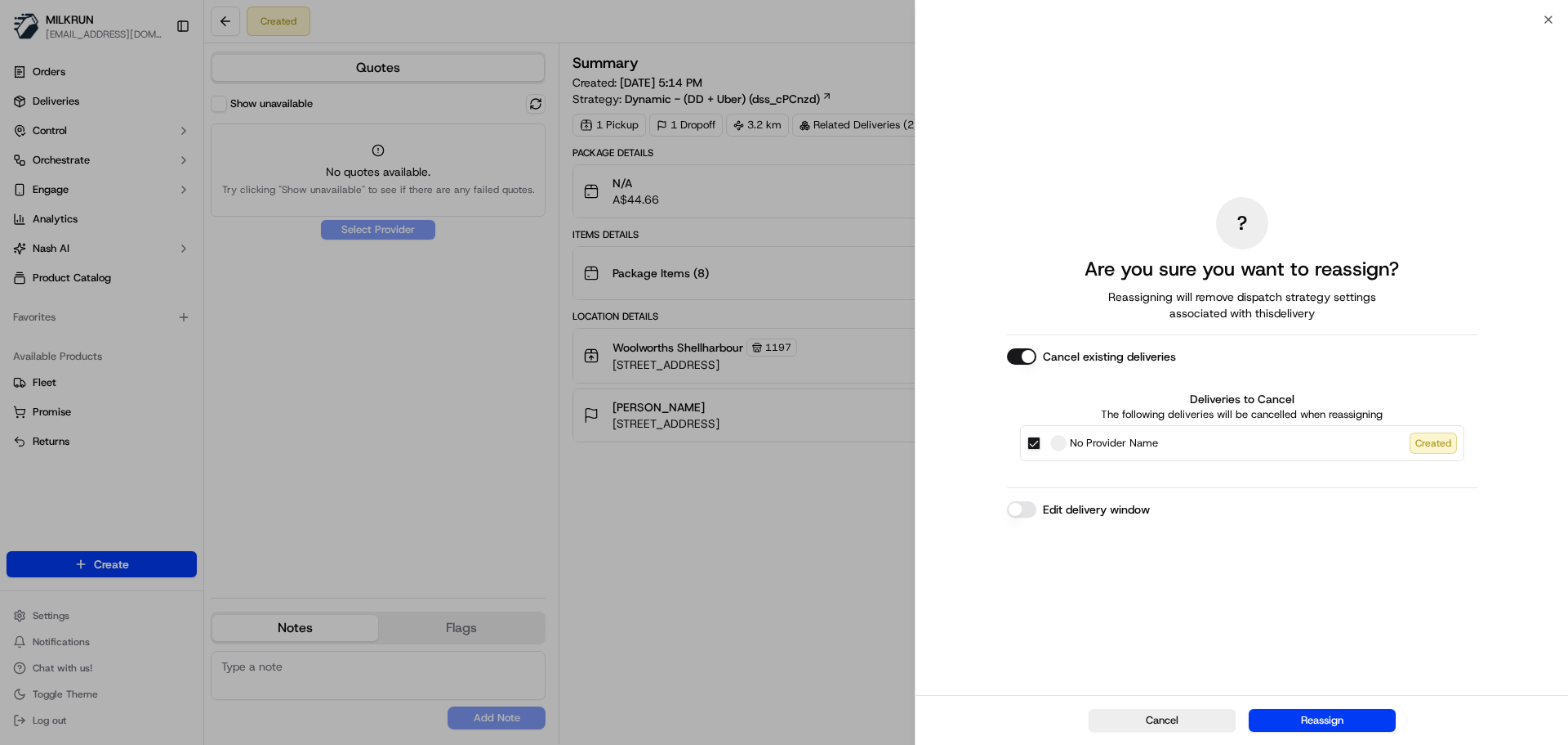
click at [1034, 444] on button "No Provider Name Created" at bounding box center [1035, 443] width 13 height 13
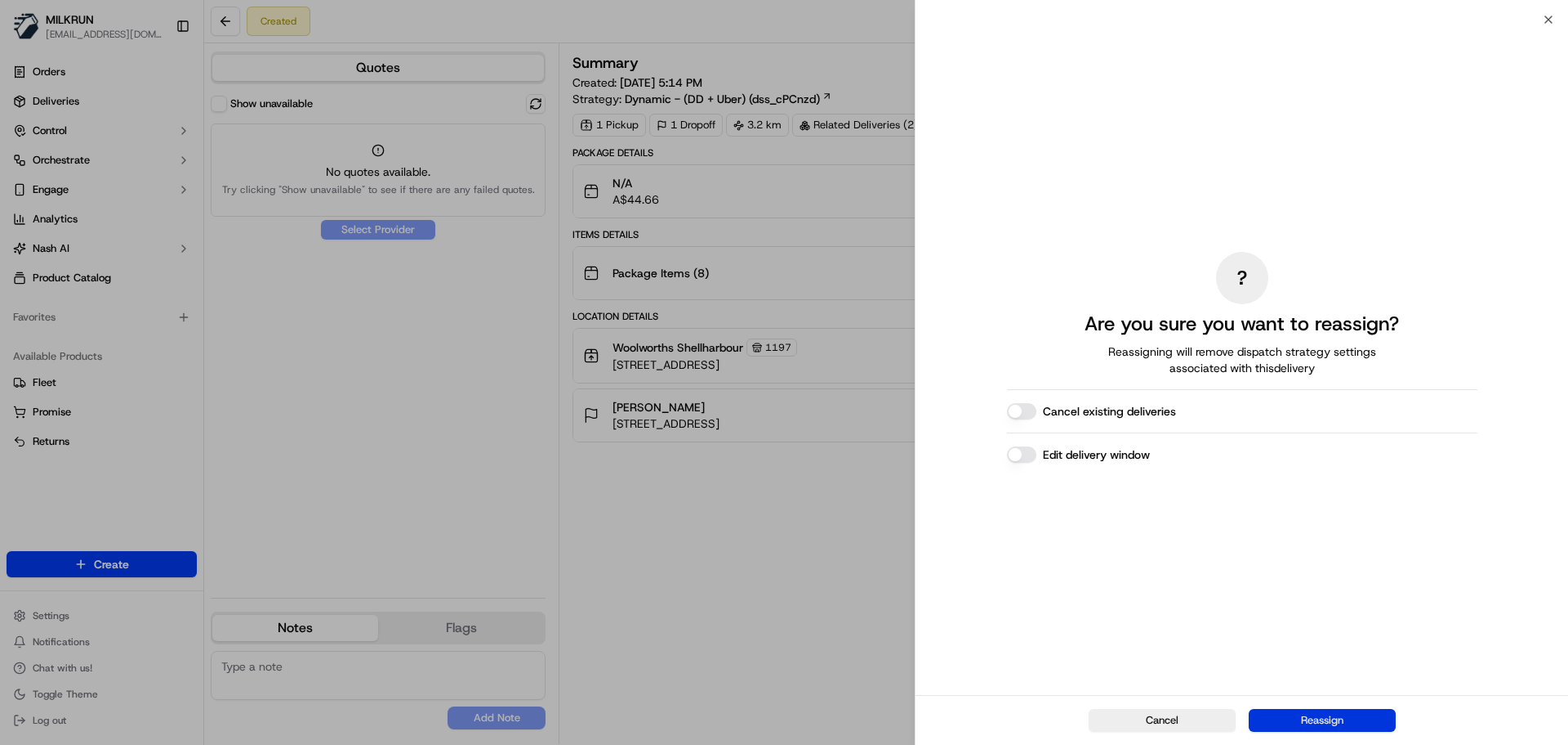
click at [1323, 721] on button "Reassign" at bounding box center [1322, 720] width 147 height 23
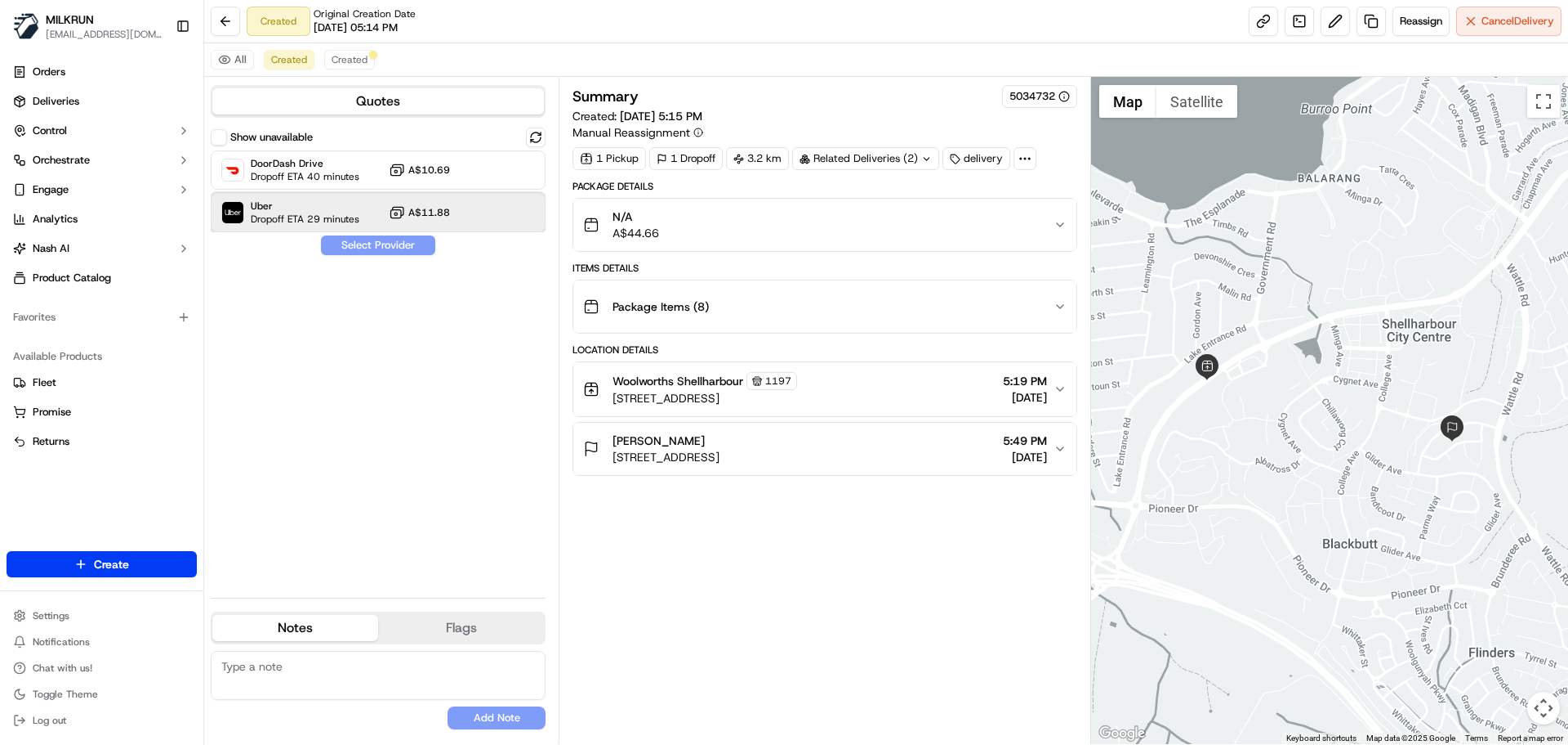
click at [298, 217] on span "Dropoff ETA 29 minutes" at bounding box center [305, 219] width 109 height 13
click at [357, 247] on button "Assign Provider" at bounding box center [378, 245] width 116 height 19
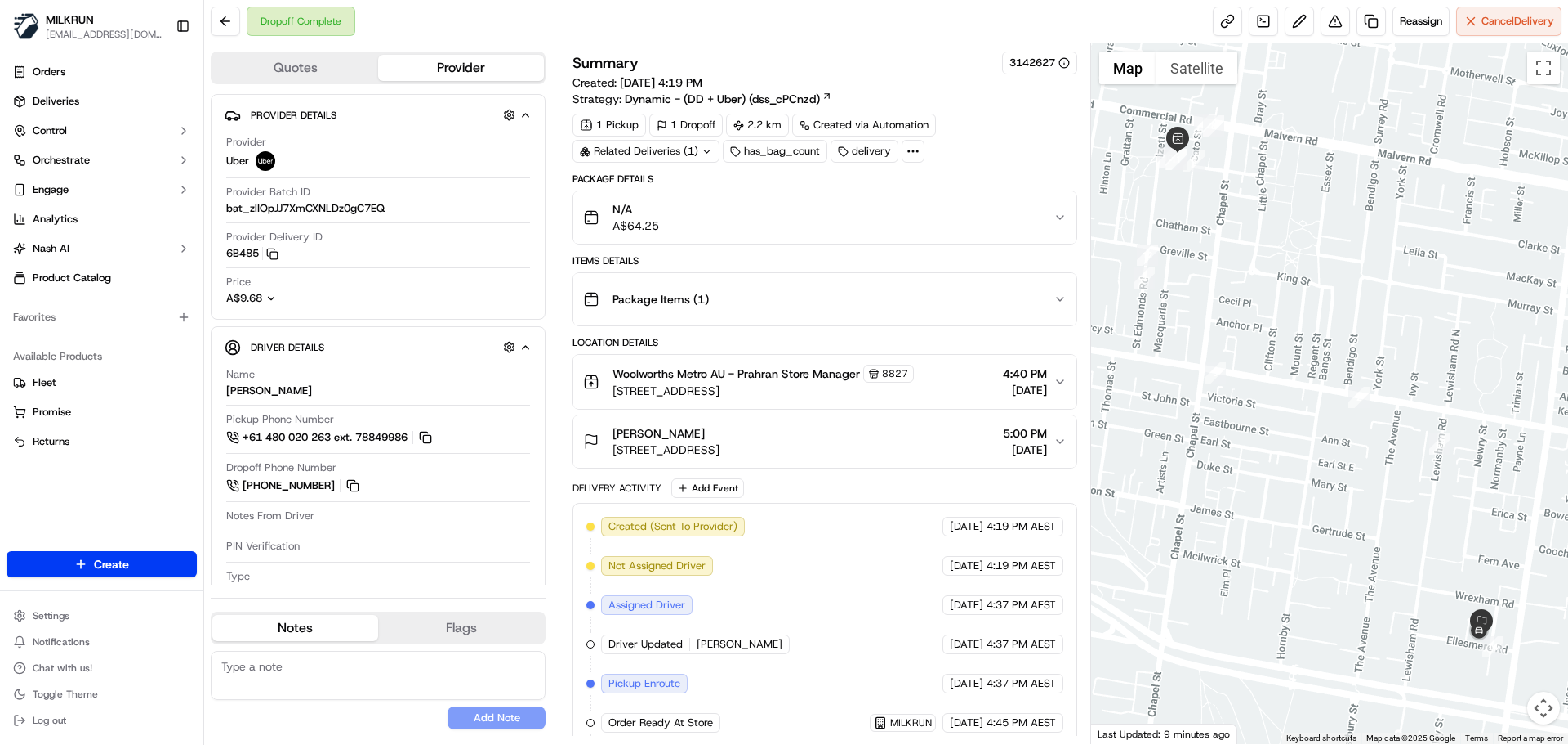
click at [668, 148] on div "Related Deliveries (1)" at bounding box center [646, 151] width 147 height 23
click at [844, 327] on div "Package Details N/A A$64.25 Items Details Package Items ( 1 ) Location Details …" at bounding box center [824, 557] width 504 height 770
